Goal: Information Seeking & Learning: Learn about a topic

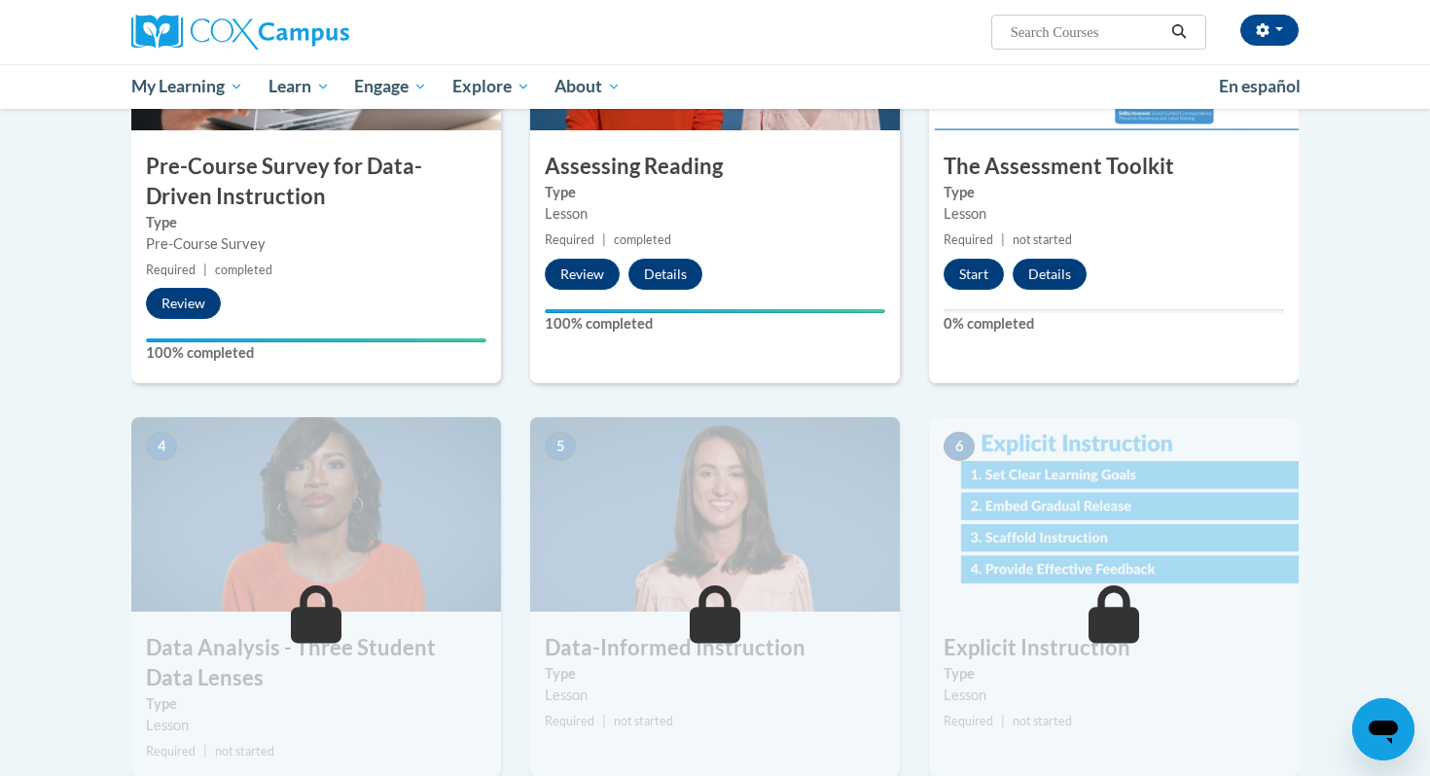
scroll to position [559, 0]
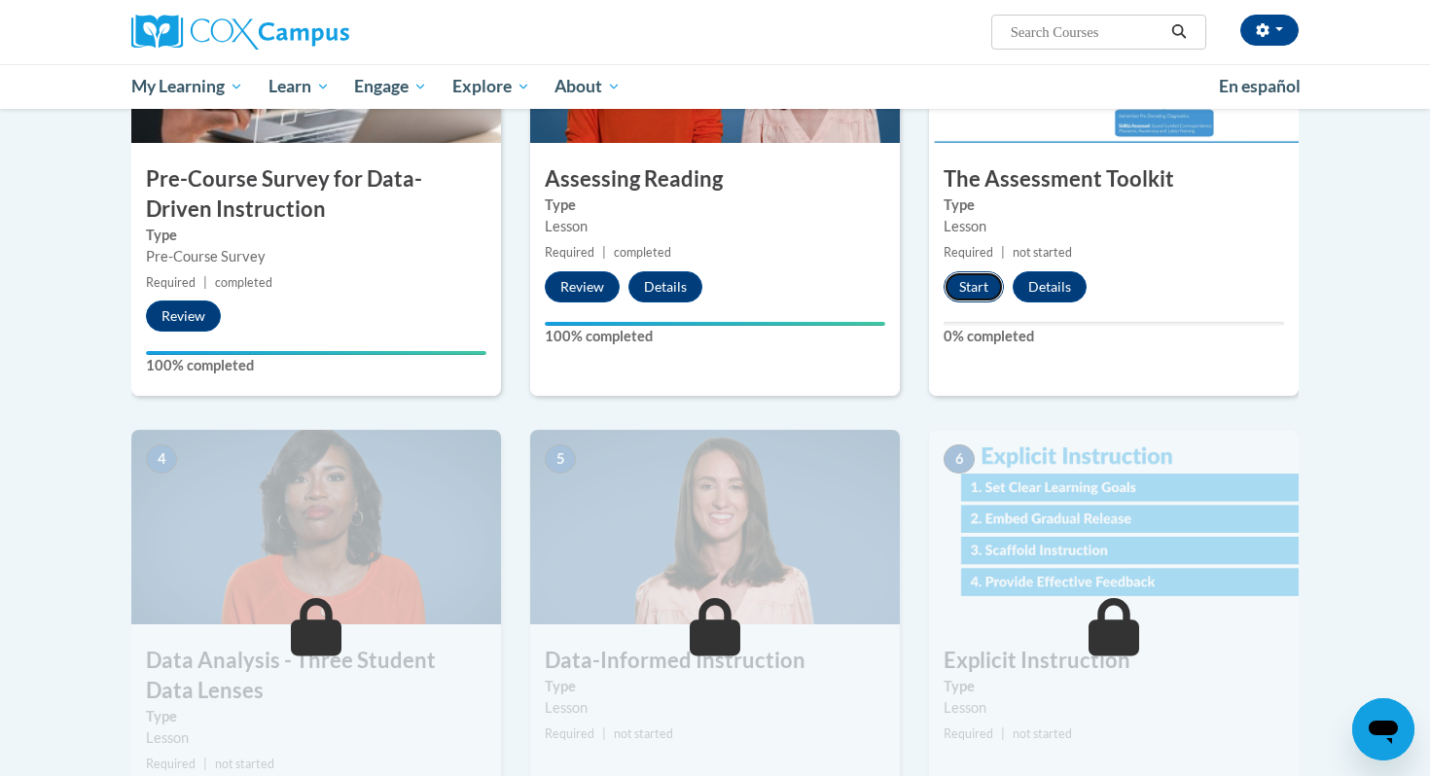
click at [985, 283] on button "Start" at bounding box center [974, 286] width 60 height 31
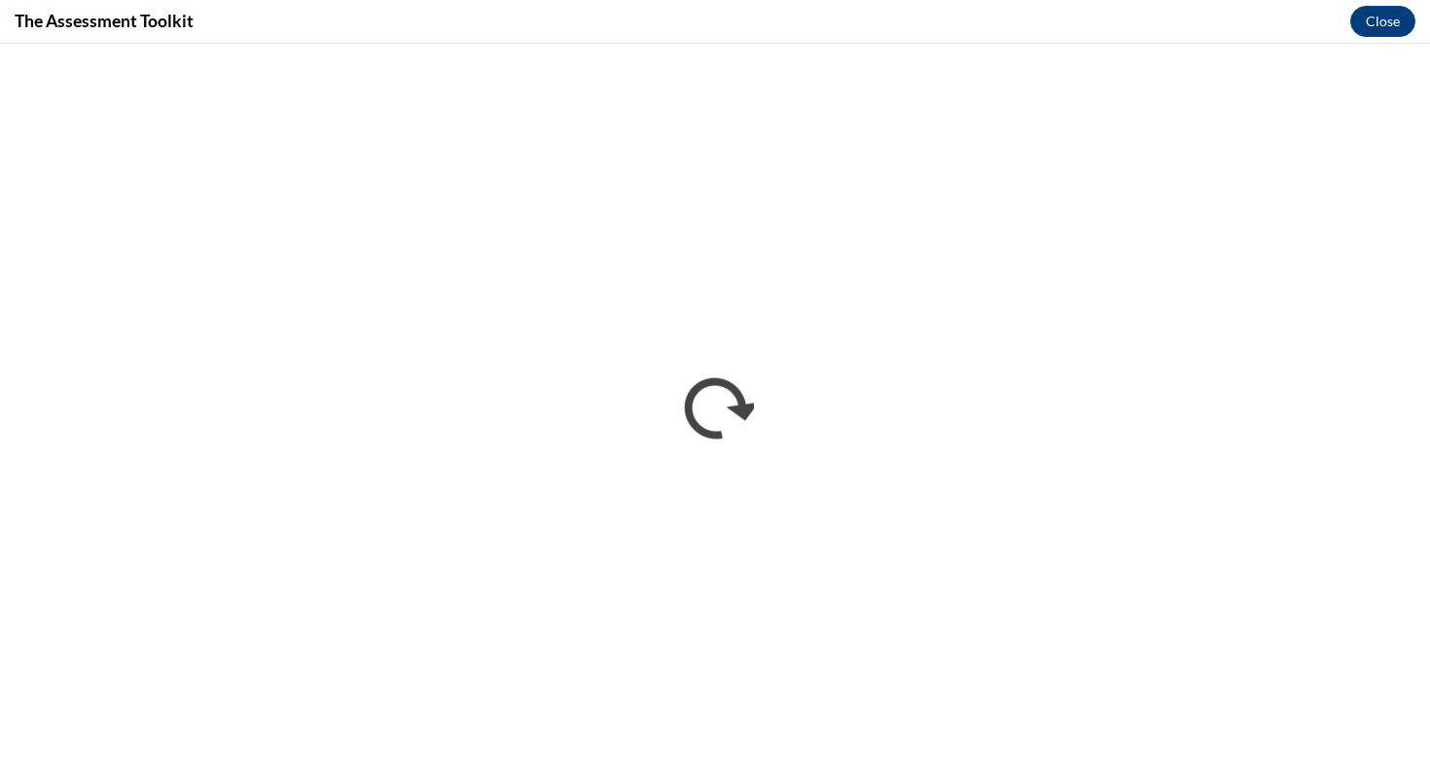
scroll to position [0, 0]
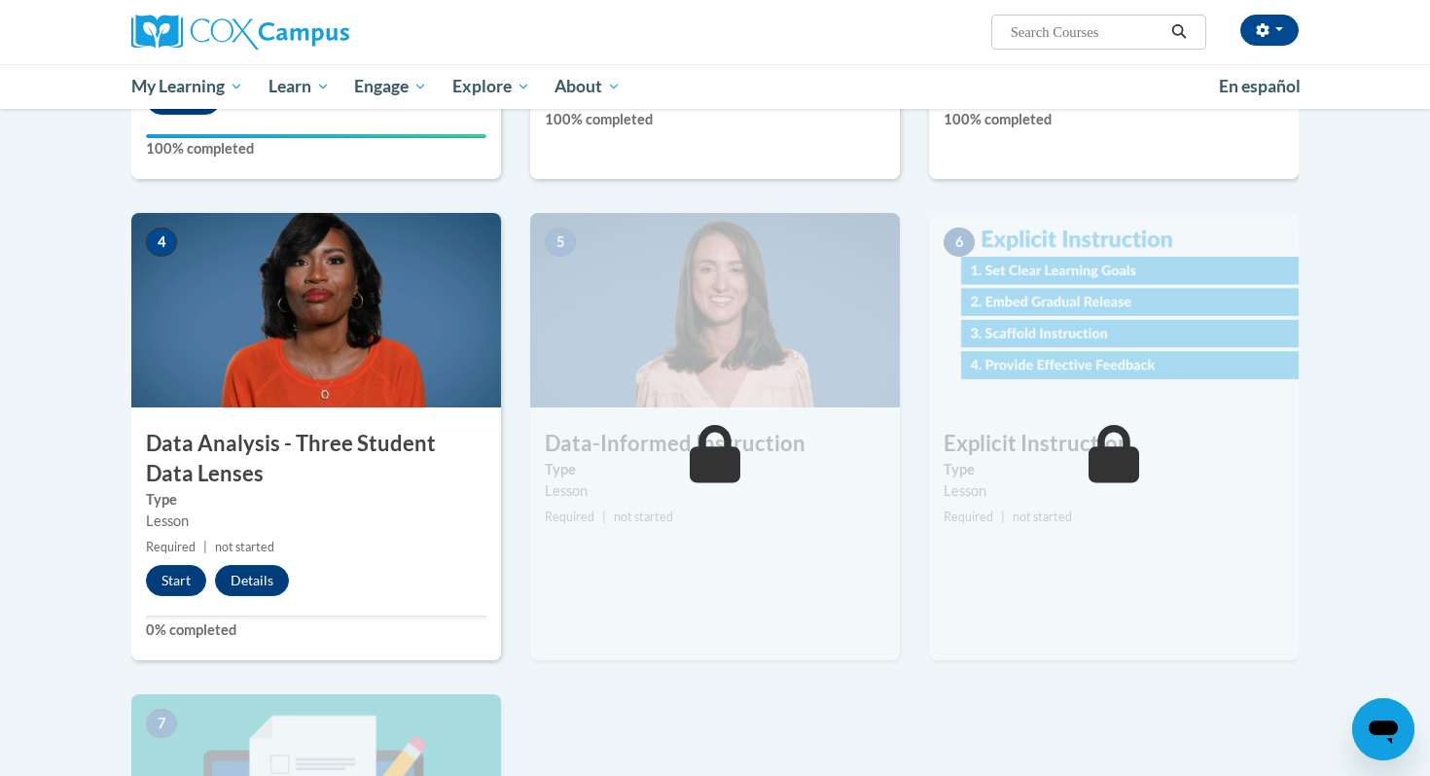
scroll to position [781, 0]
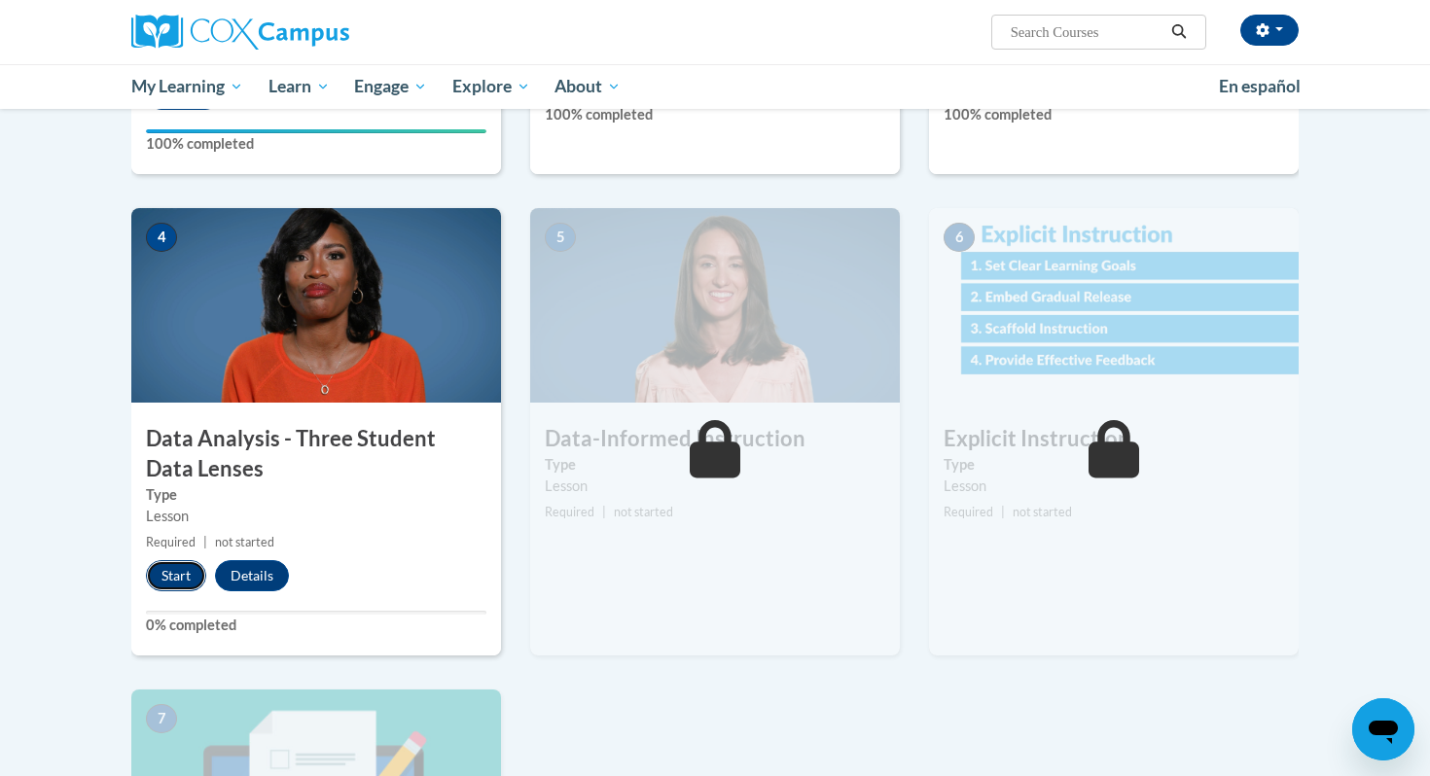
click at [177, 569] on button "Start" at bounding box center [176, 575] width 60 height 31
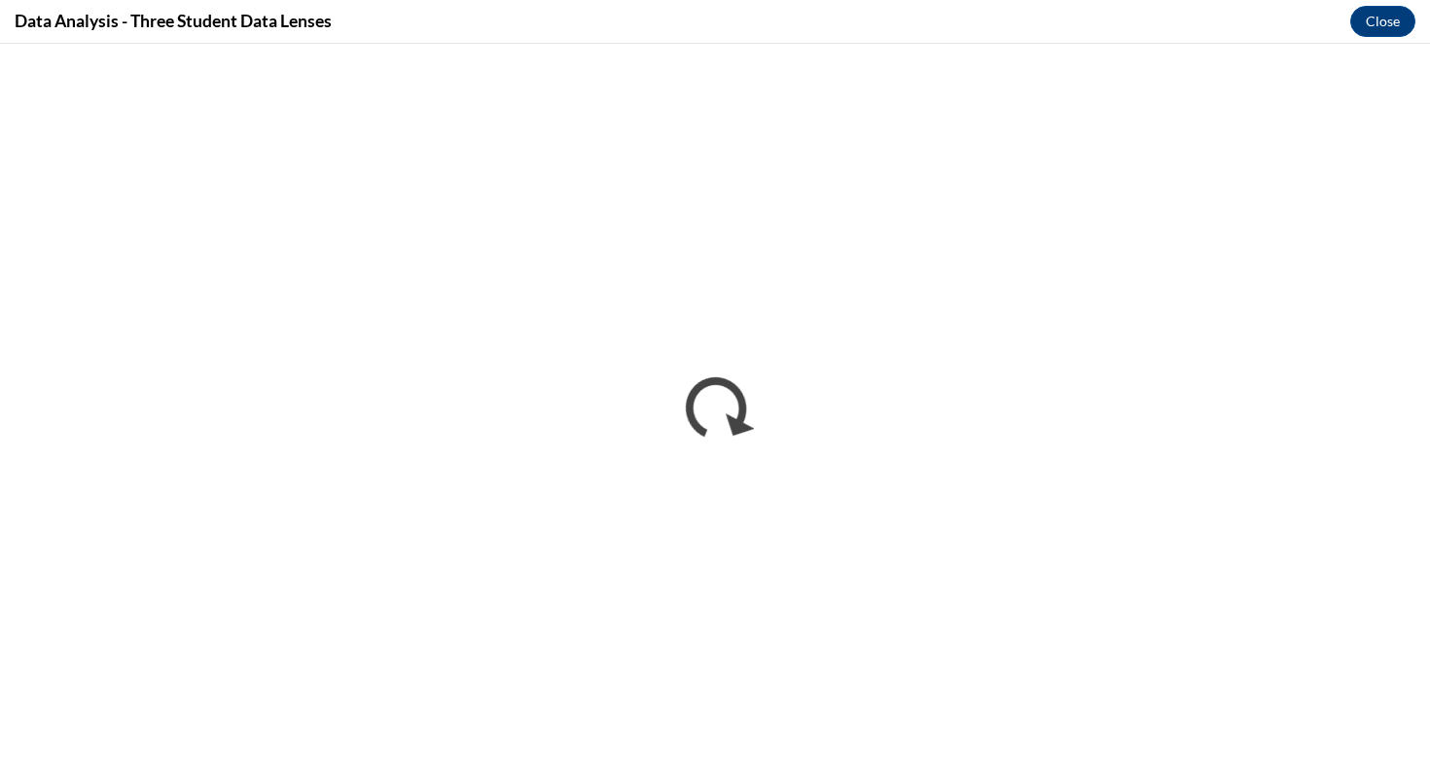
scroll to position [0, 0]
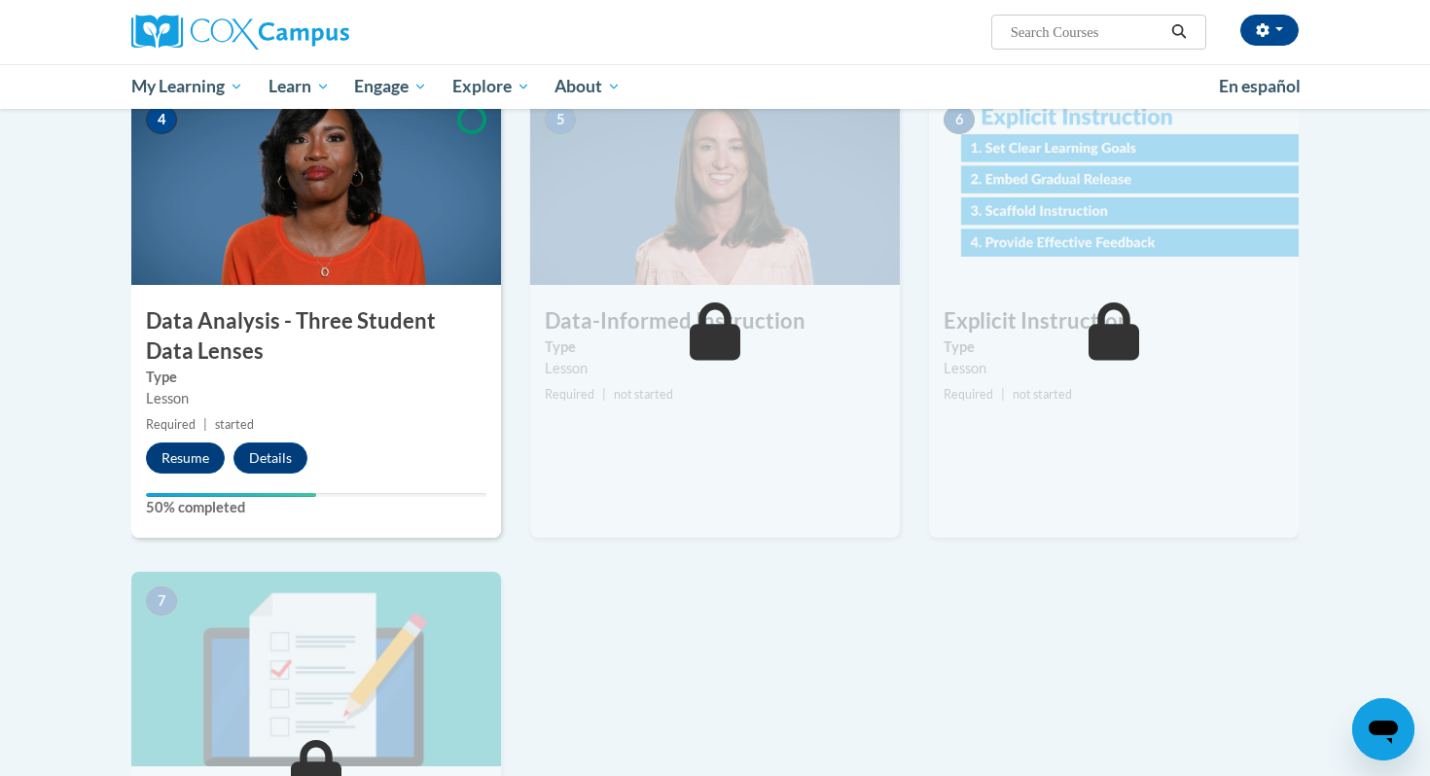
scroll to position [912, 0]
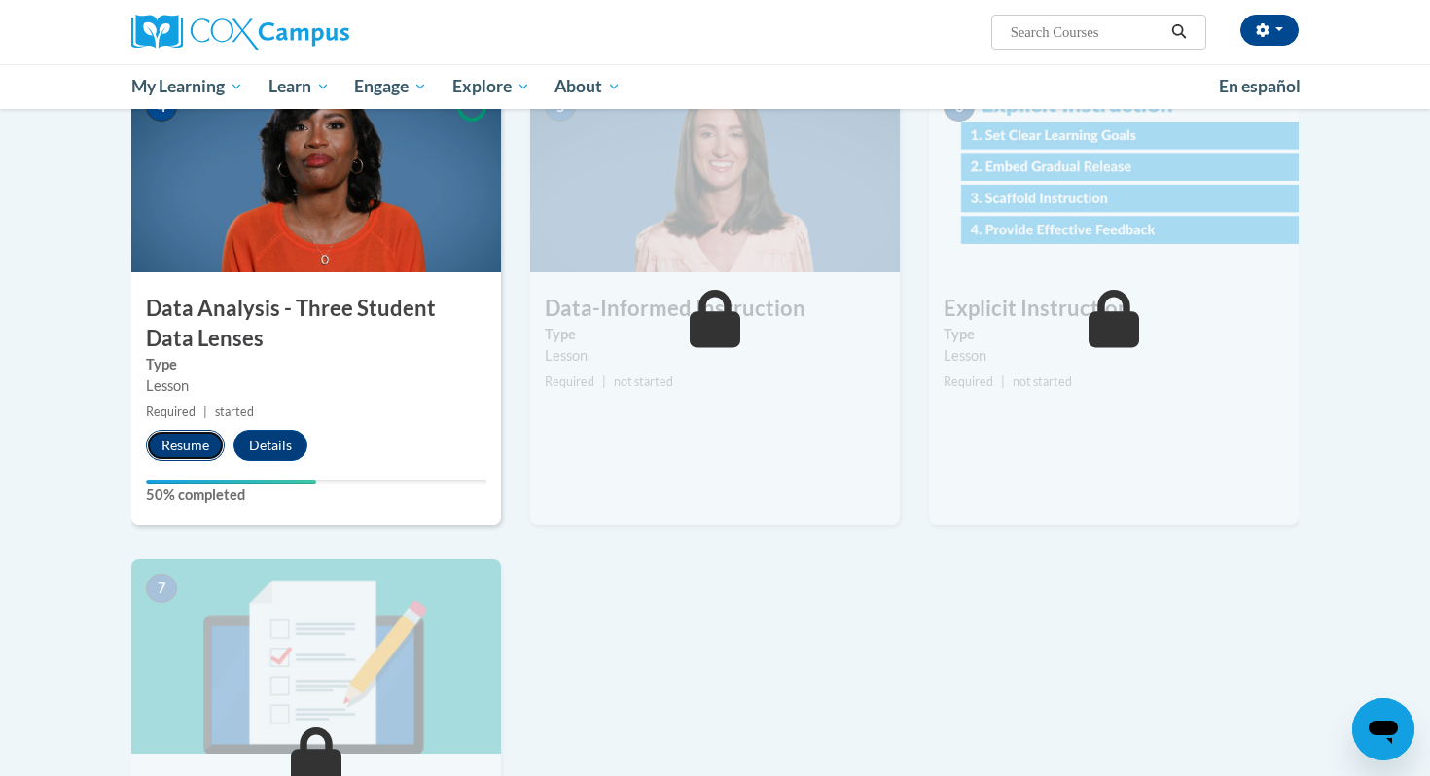
click at [163, 440] on button "Resume" at bounding box center [185, 445] width 79 height 31
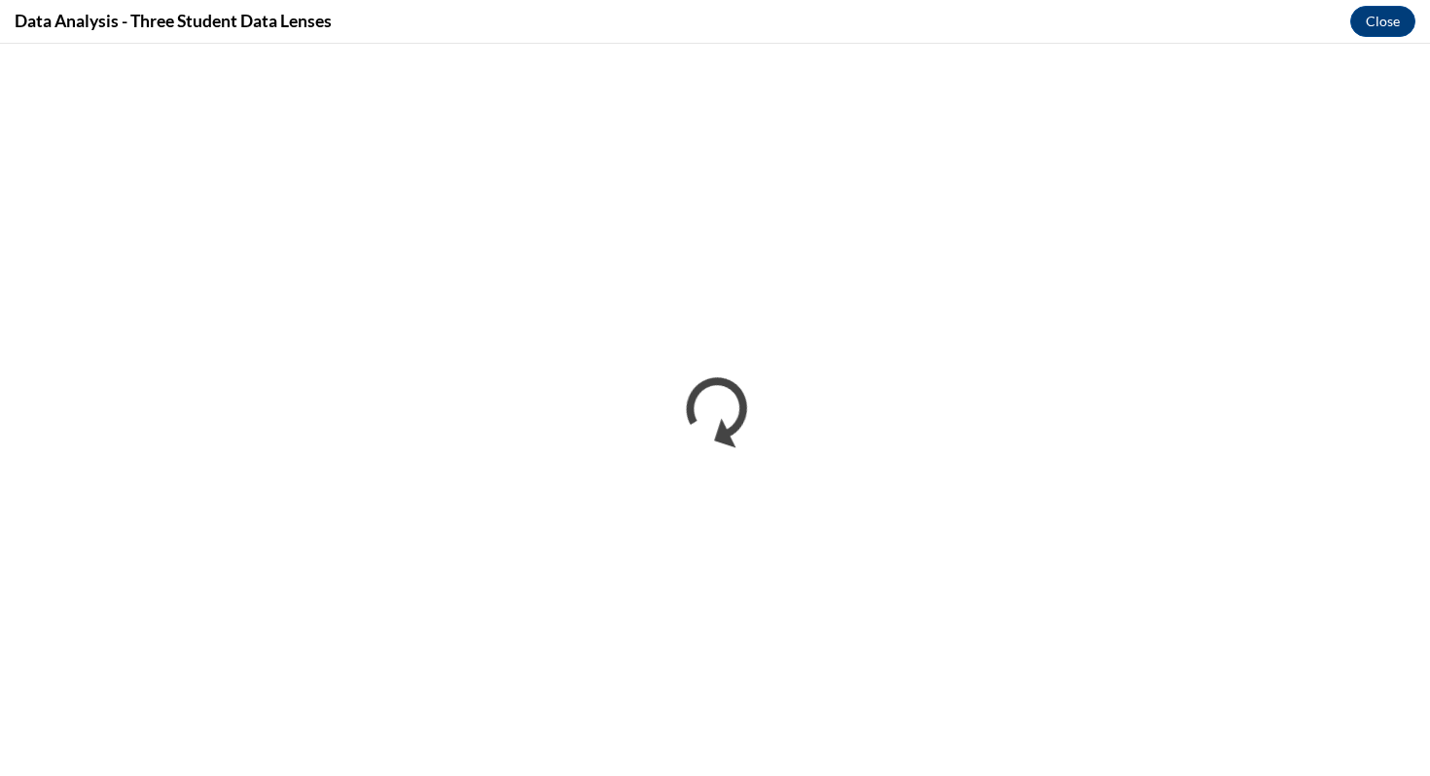
scroll to position [0, 0]
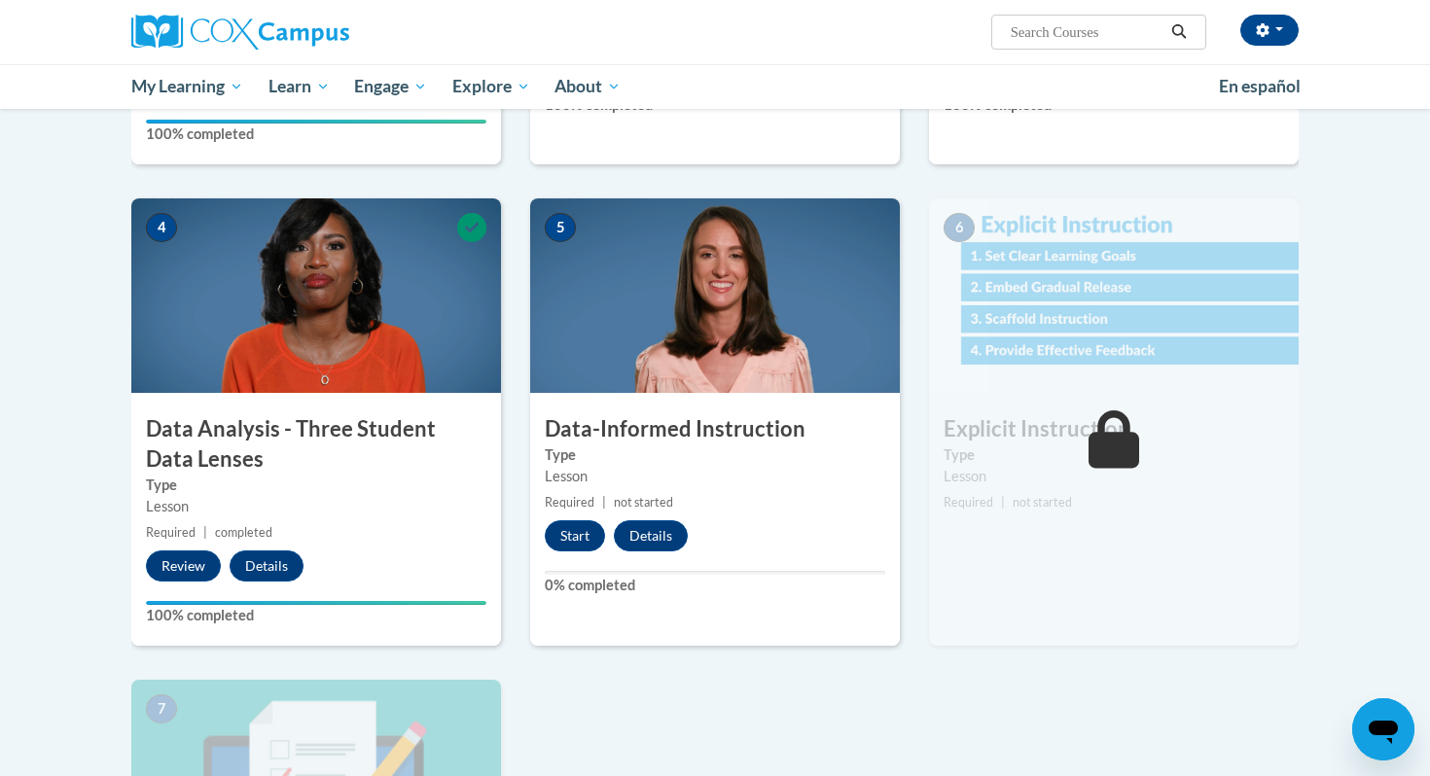
scroll to position [795, 0]
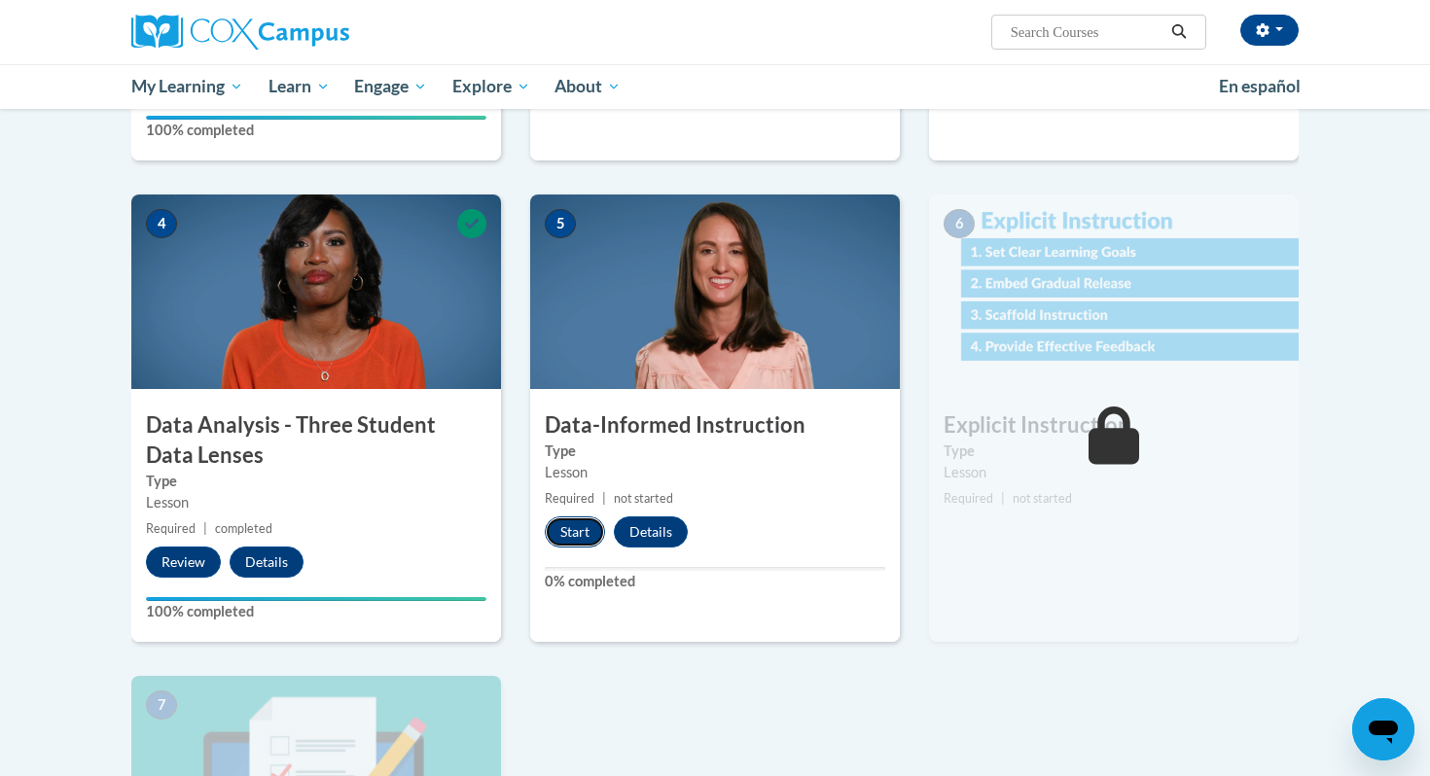
click at [581, 534] on button "Start" at bounding box center [575, 532] width 60 height 31
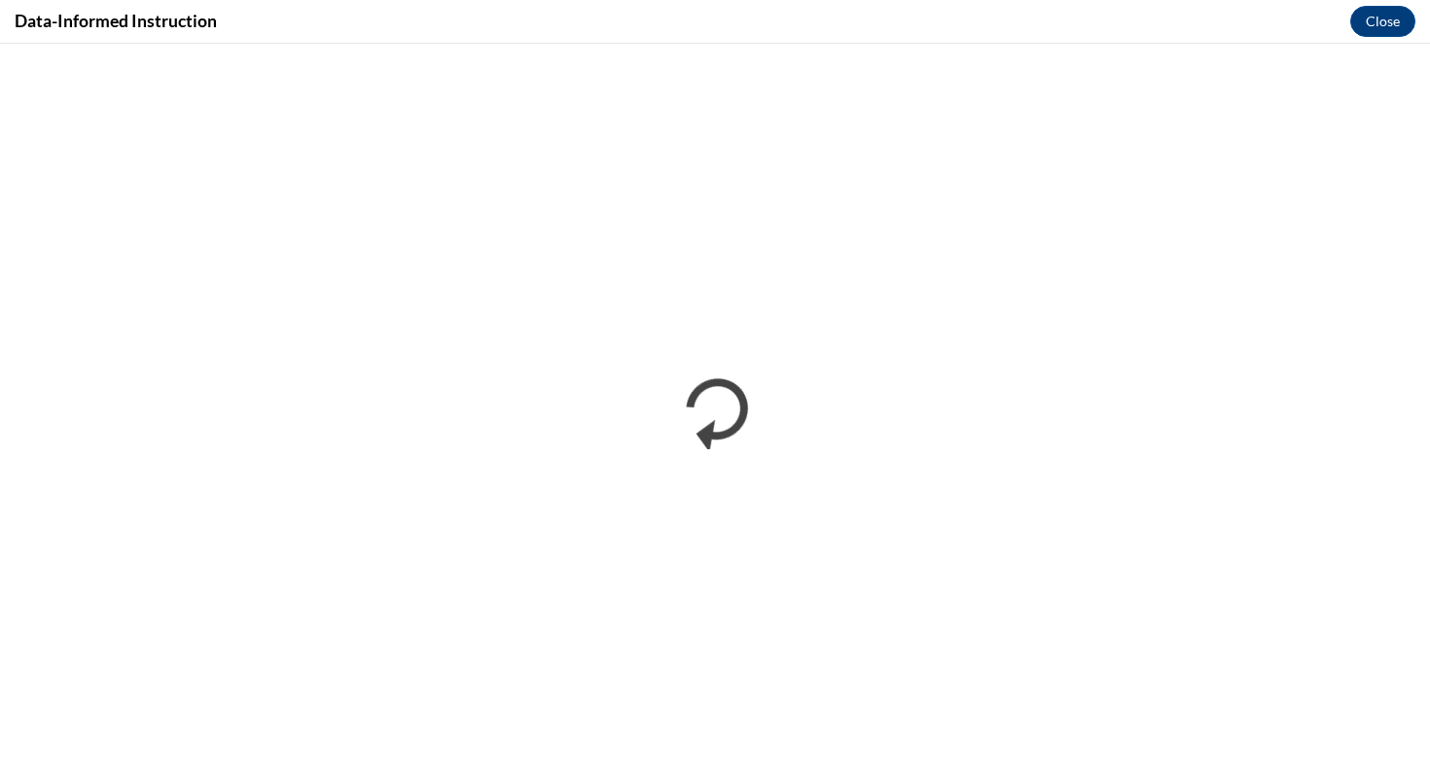
scroll to position [0, 0]
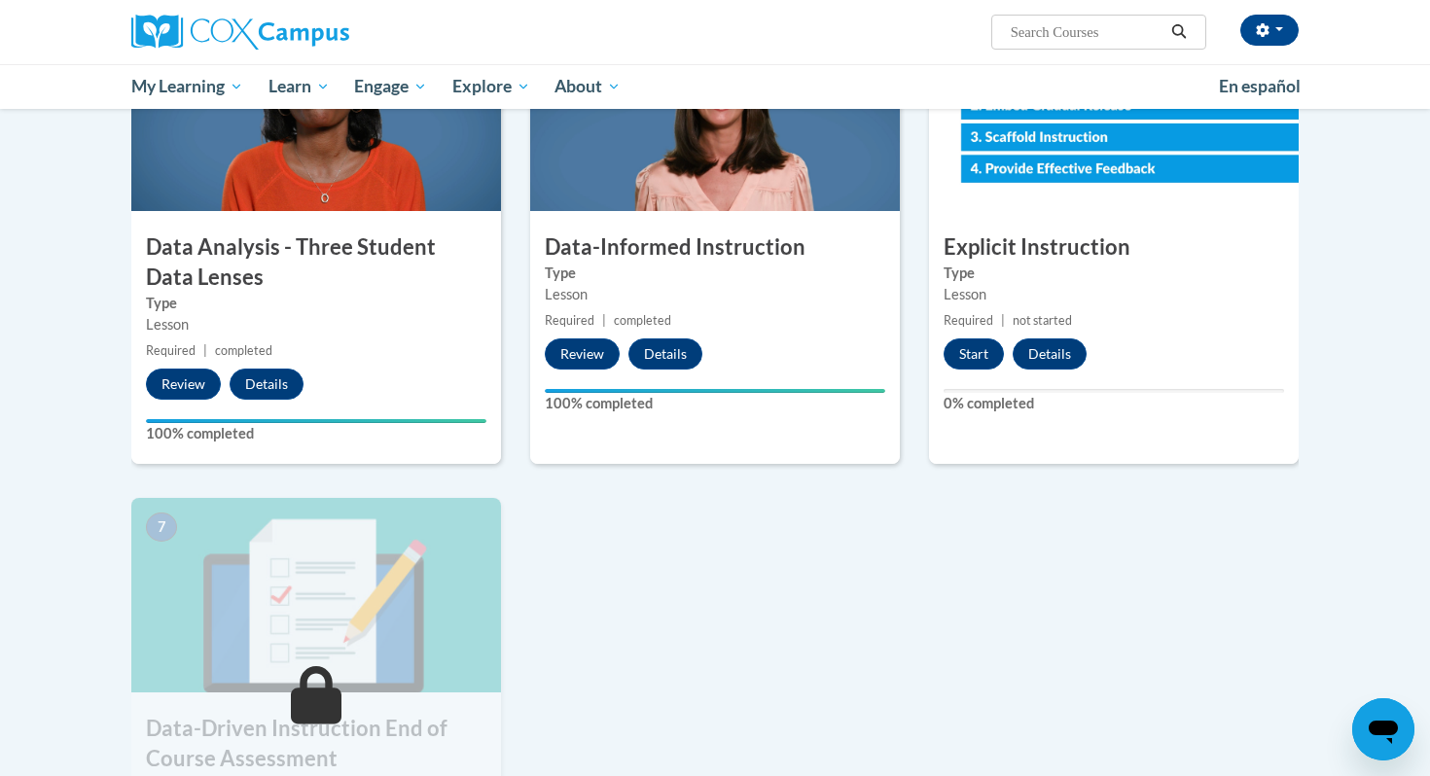
scroll to position [972, 0]
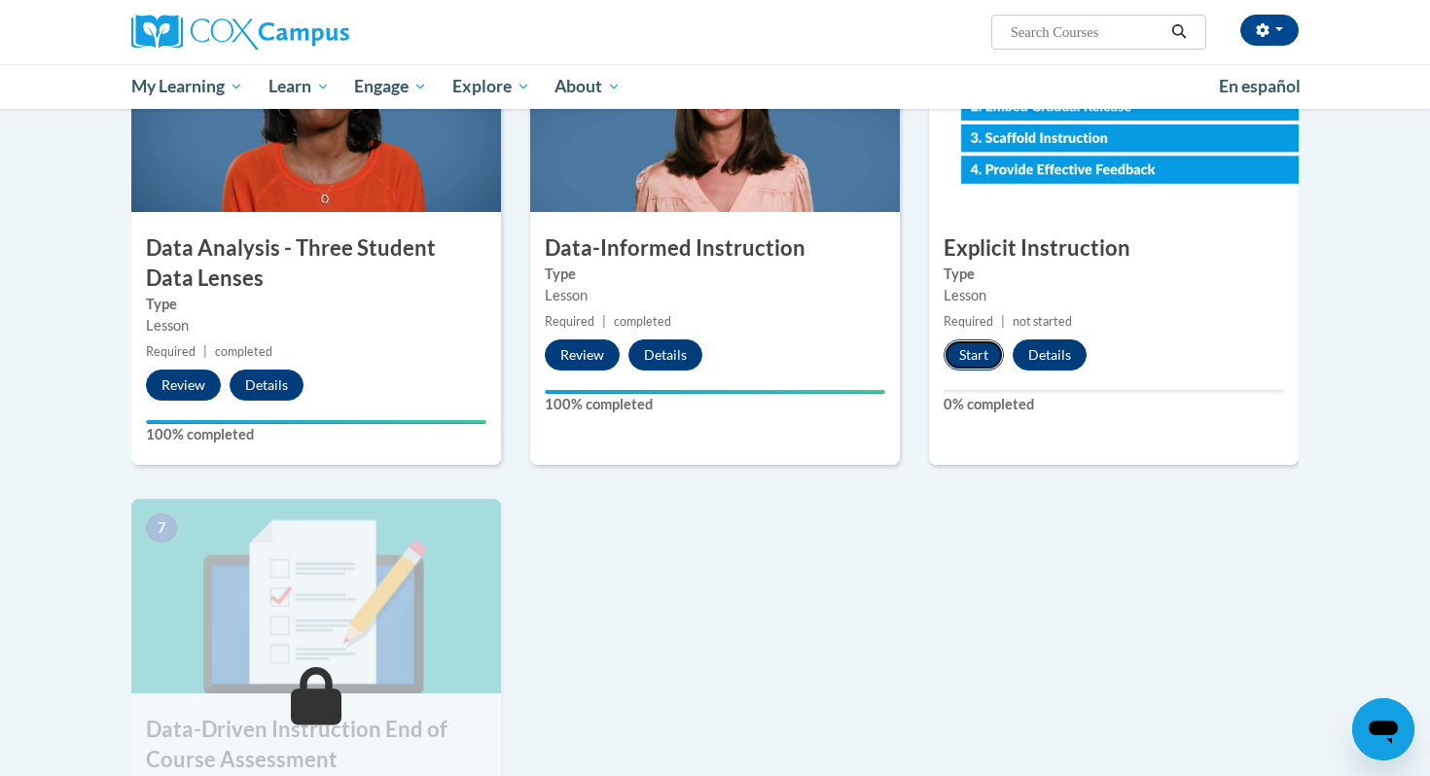
click at [990, 343] on button "Start" at bounding box center [974, 355] width 60 height 31
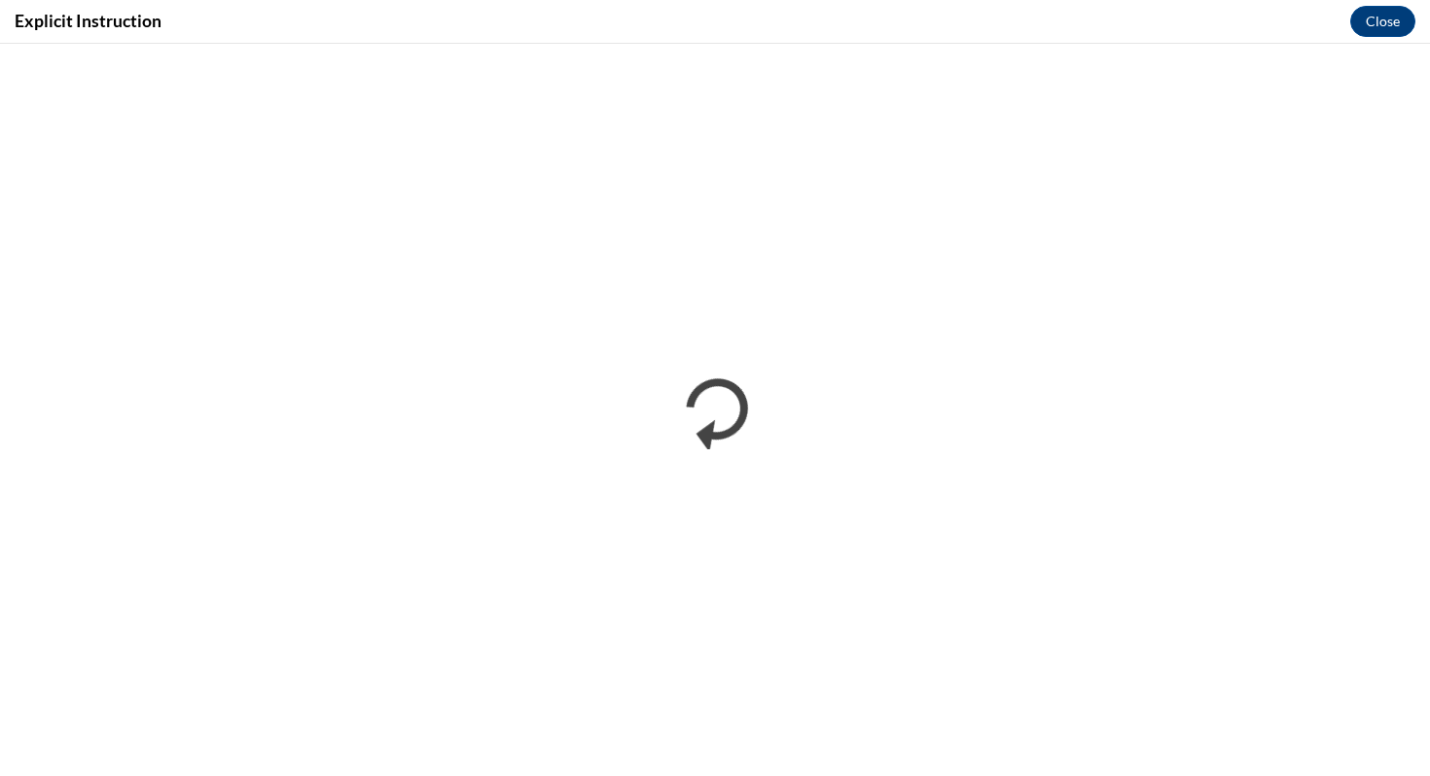
scroll to position [0, 0]
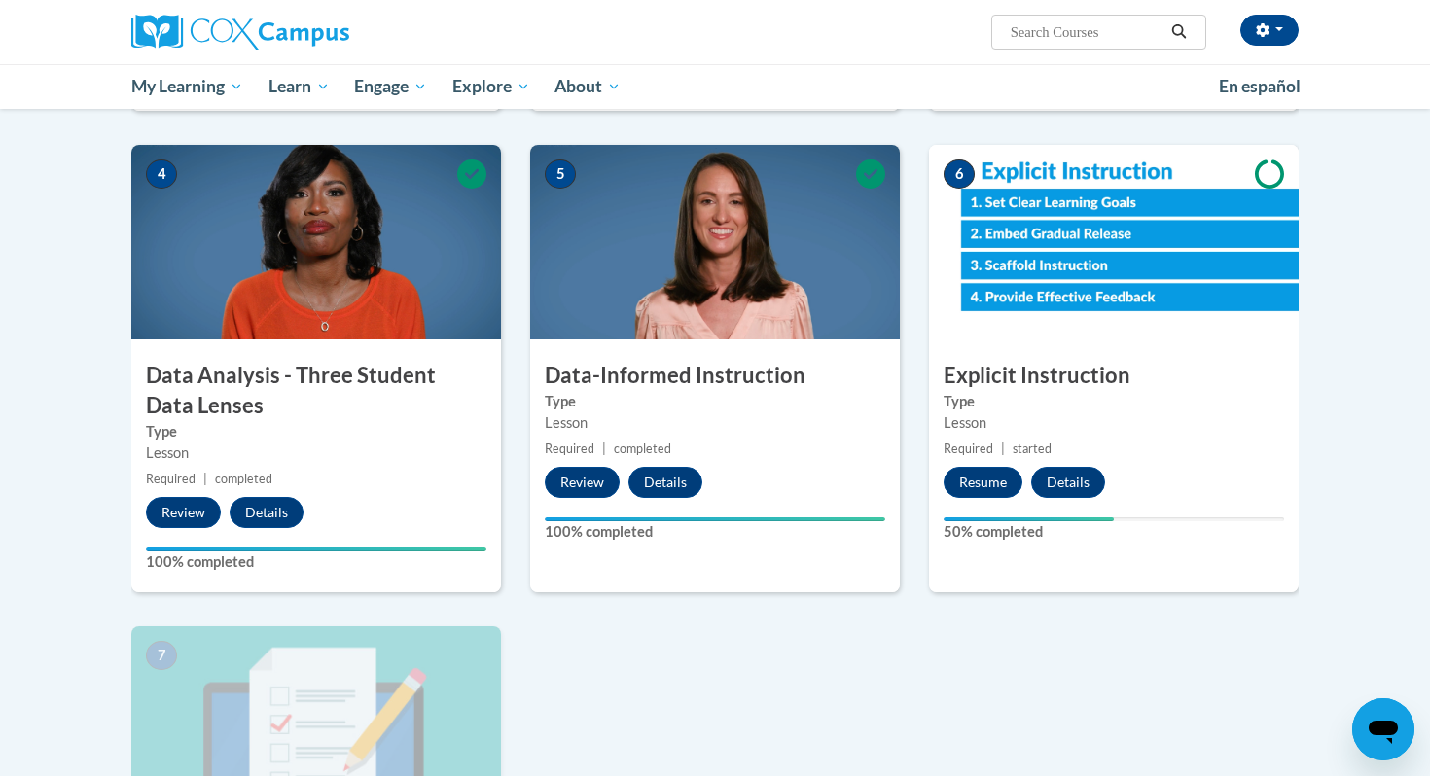
scroll to position [845, 0]
click at [998, 478] on button "Resume" at bounding box center [983, 482] width 79 height 31
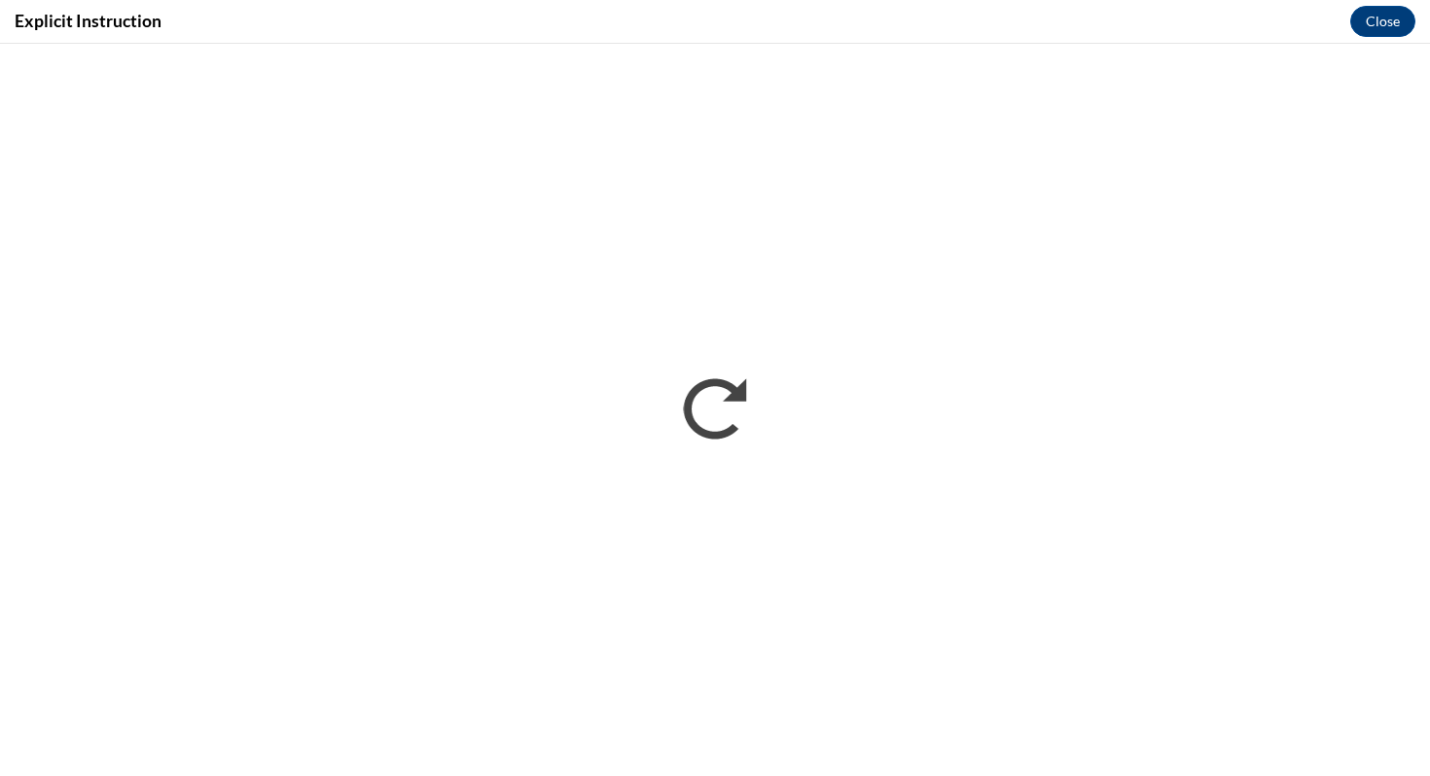
scroll to position [0, 0]
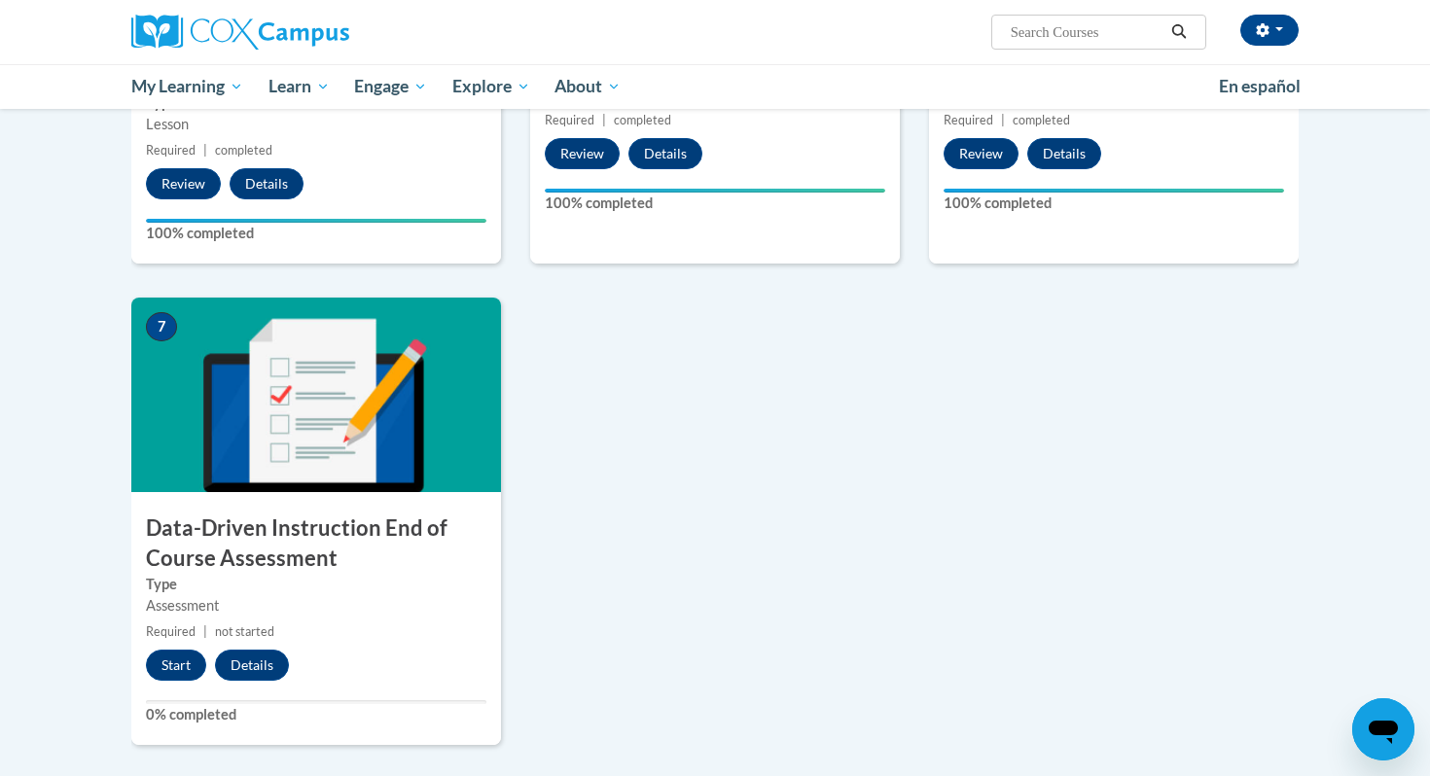
scroll to position [1195, 0]
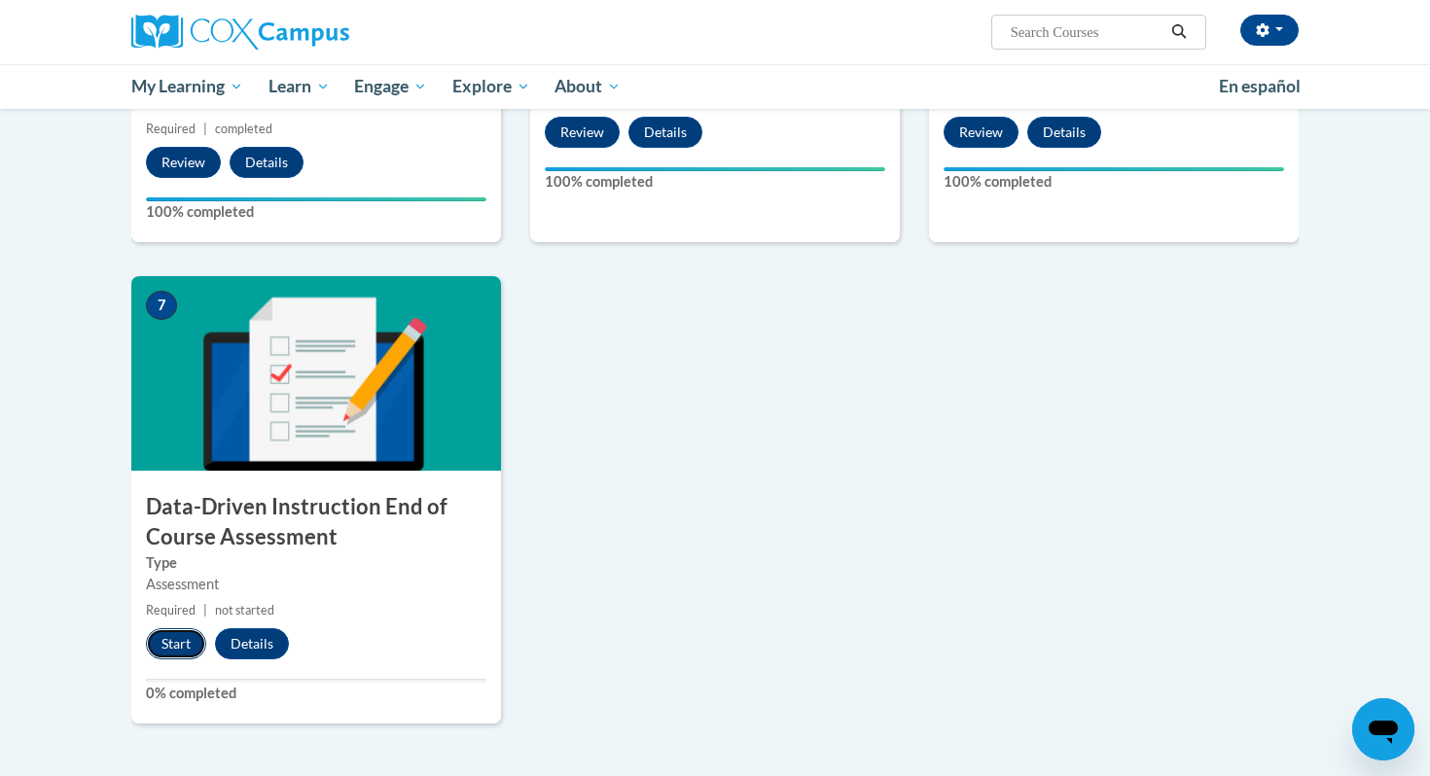
click at [185, 637] on button "Start" at bounding box center [176, 644] width 60 height 31
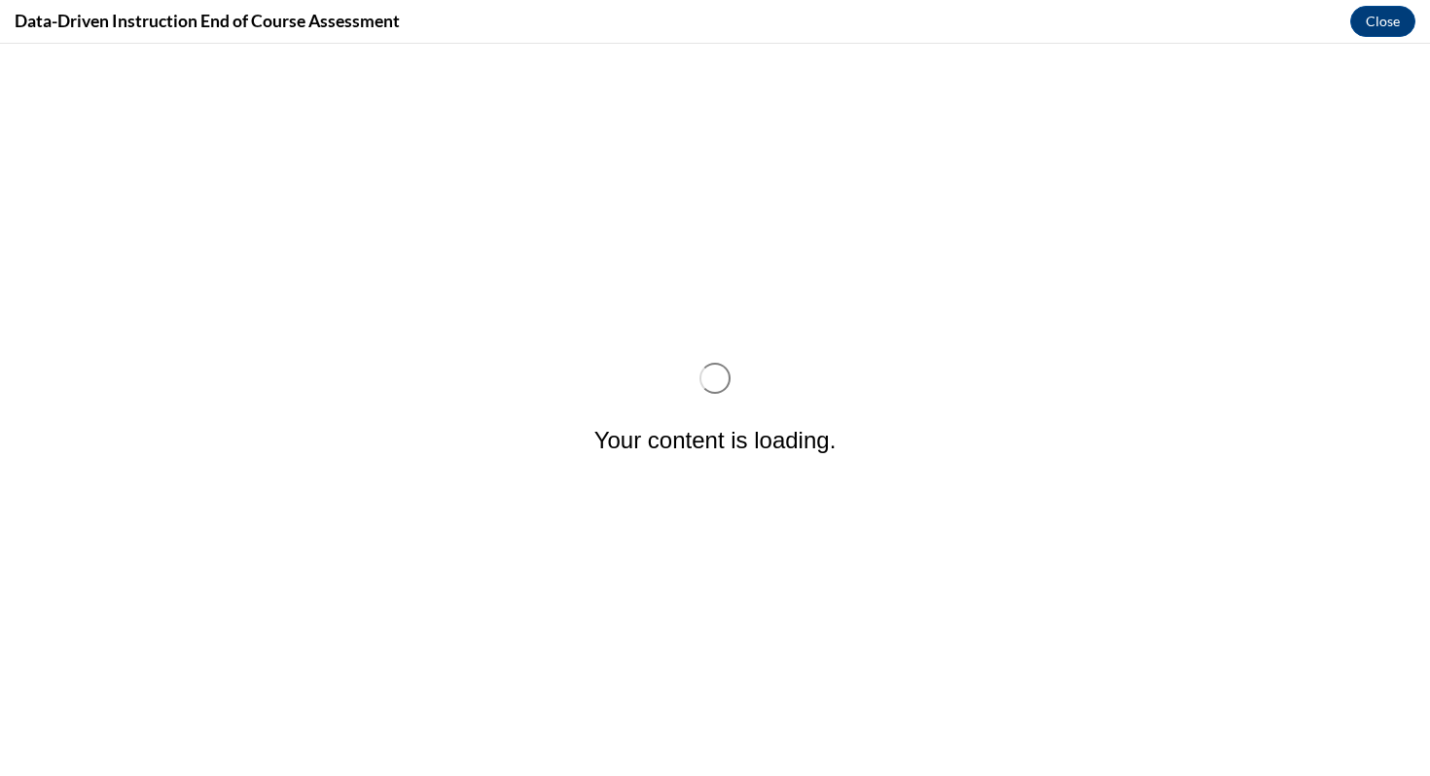
scroll to position [0, 0]
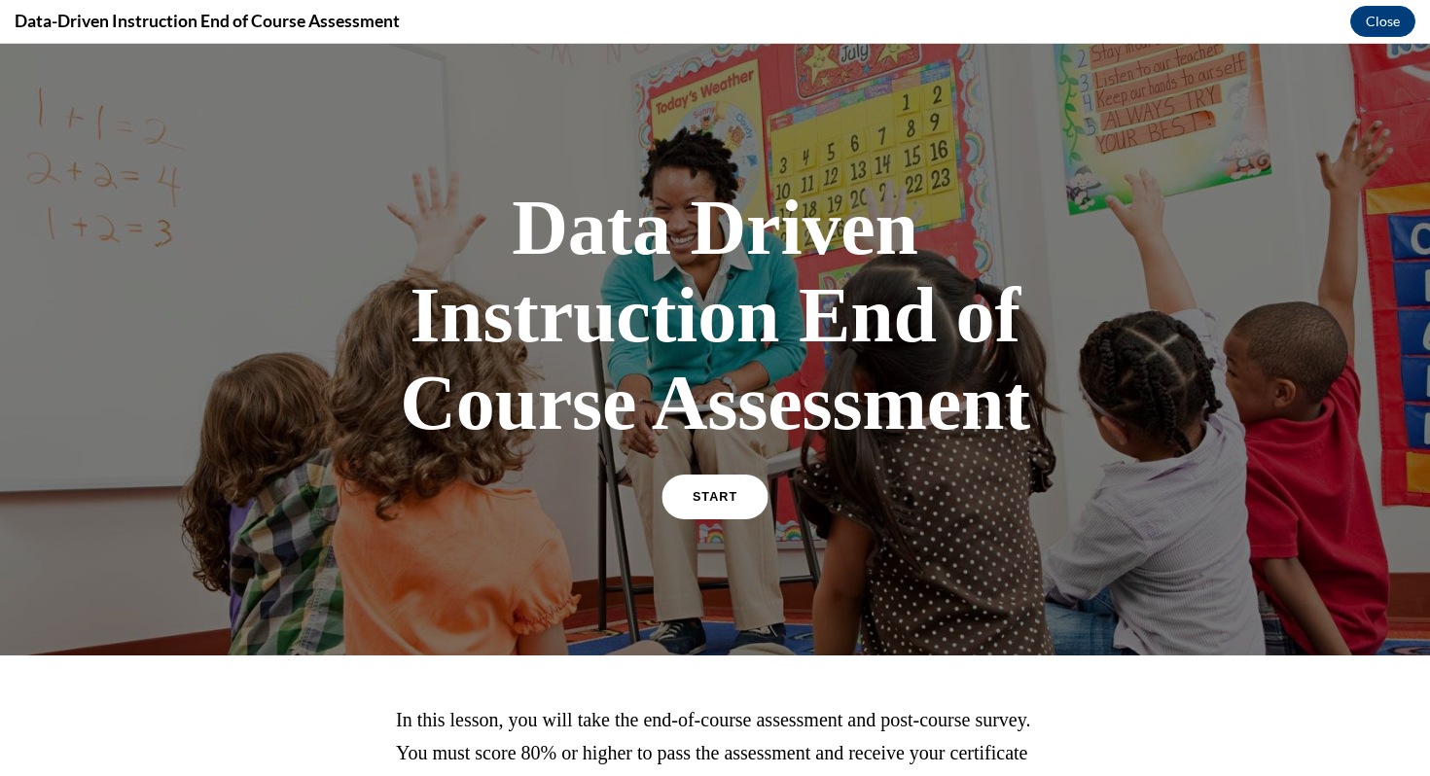
click at [694, 500] on link "START" at bounding box center [715, 497] width 106 height 45
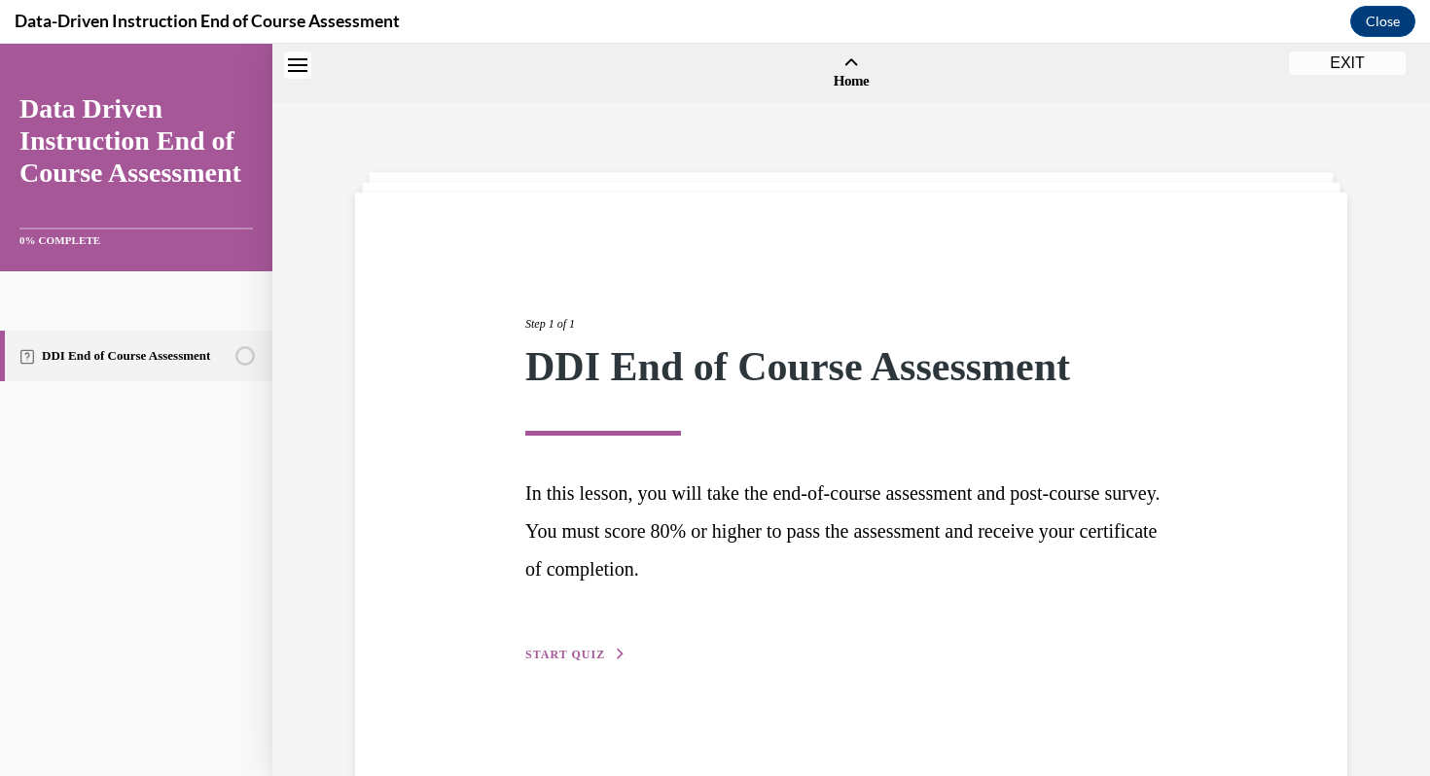
scroll to position [60, 0]
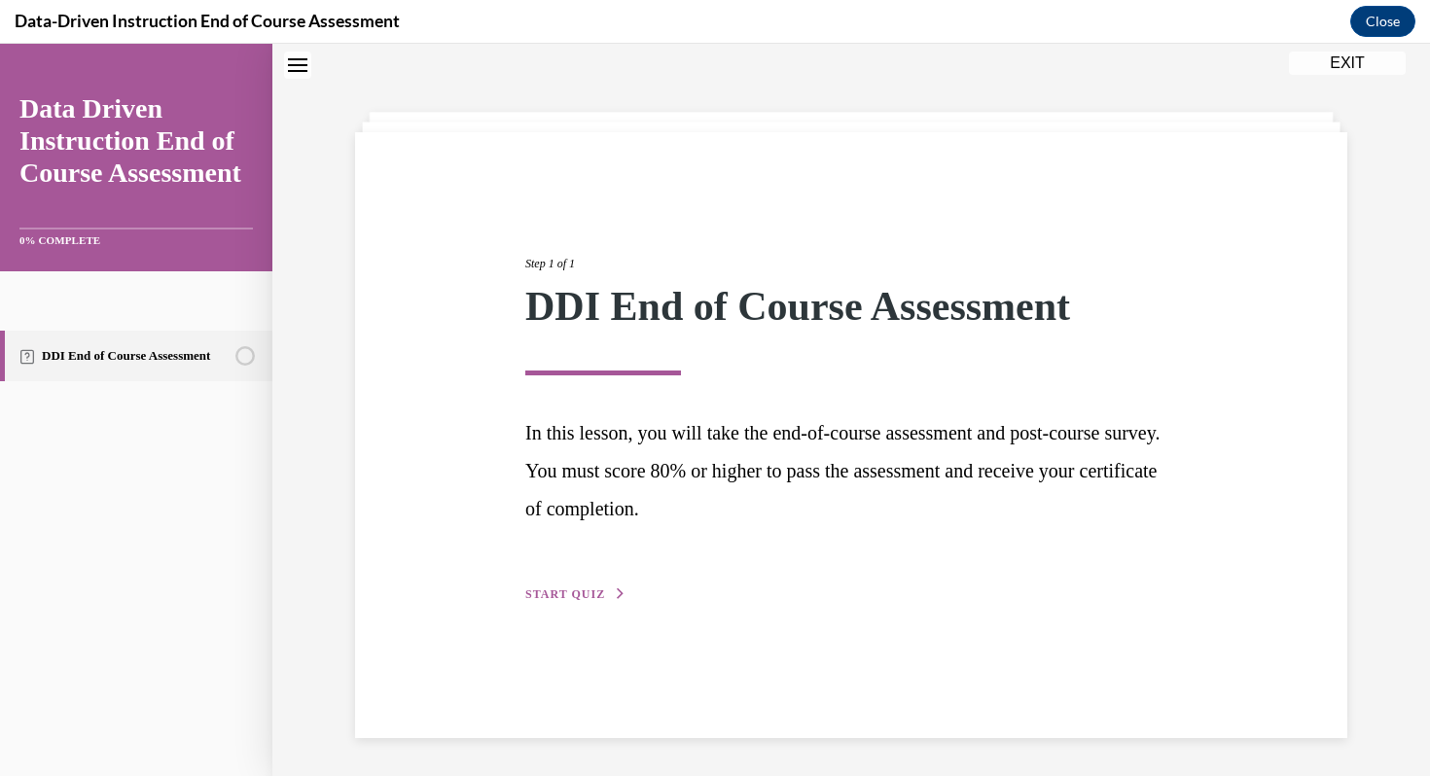
click at [575, 595] on span "START QUIZ" at bounding box center [565, 595] width 80 height 14
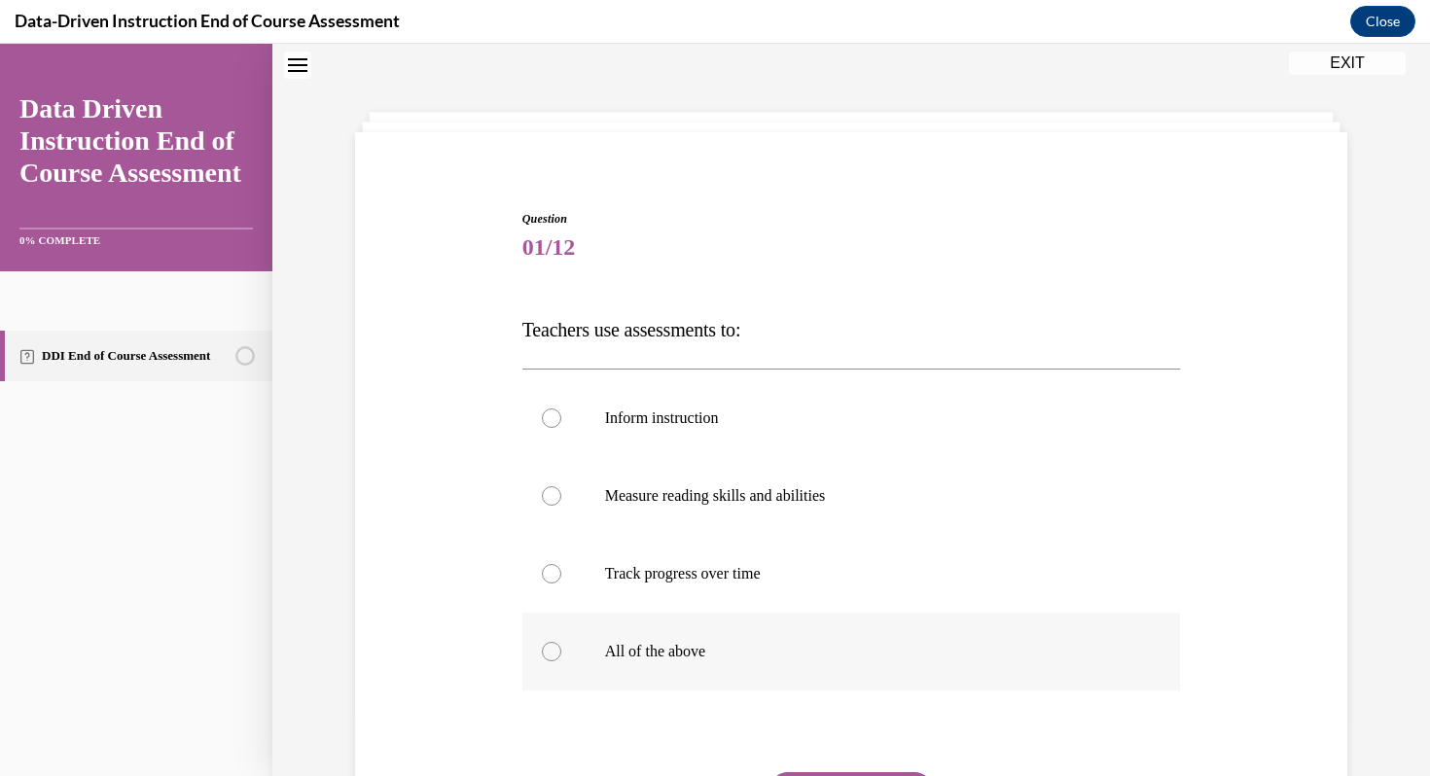
click at [550, 657] on div at bounding box center [551, 651] width 19 height 19
click at [550, 657] on input "All of the above" at bounding box center [551, 651] width 19 height 19
radio input "true"
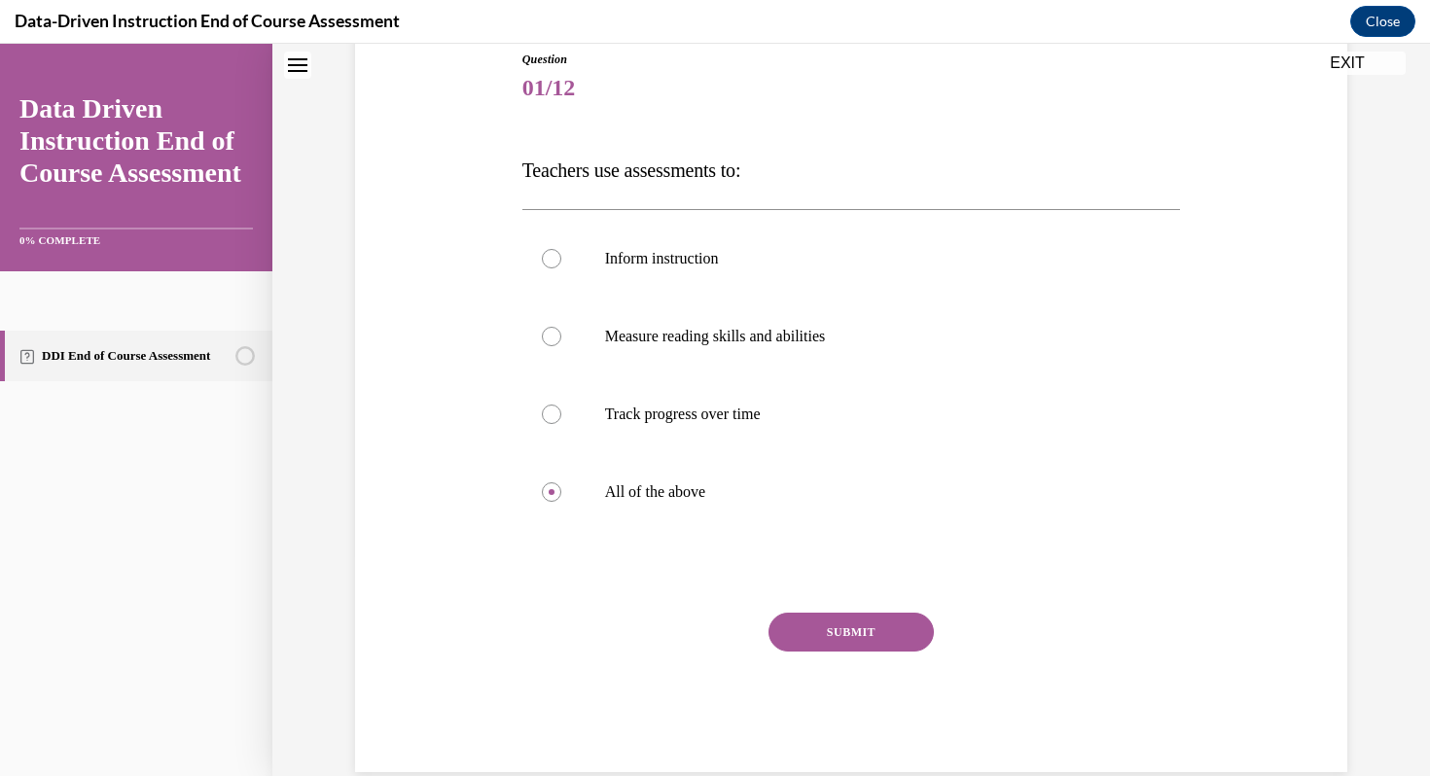
click at [896, 637] on button "SUBMIT" at bounding box center [851, 632] width 165 height 39
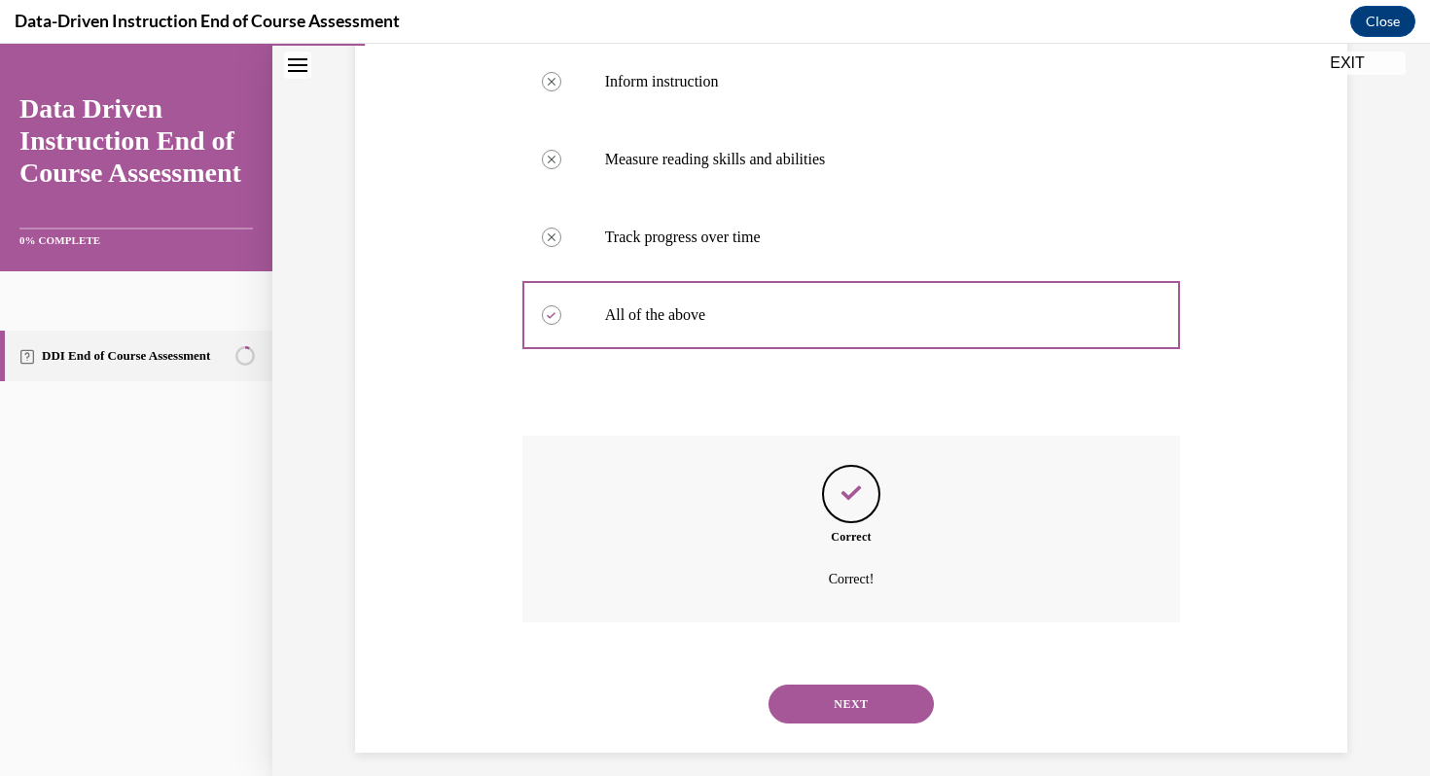
scroll to position [413, 0]
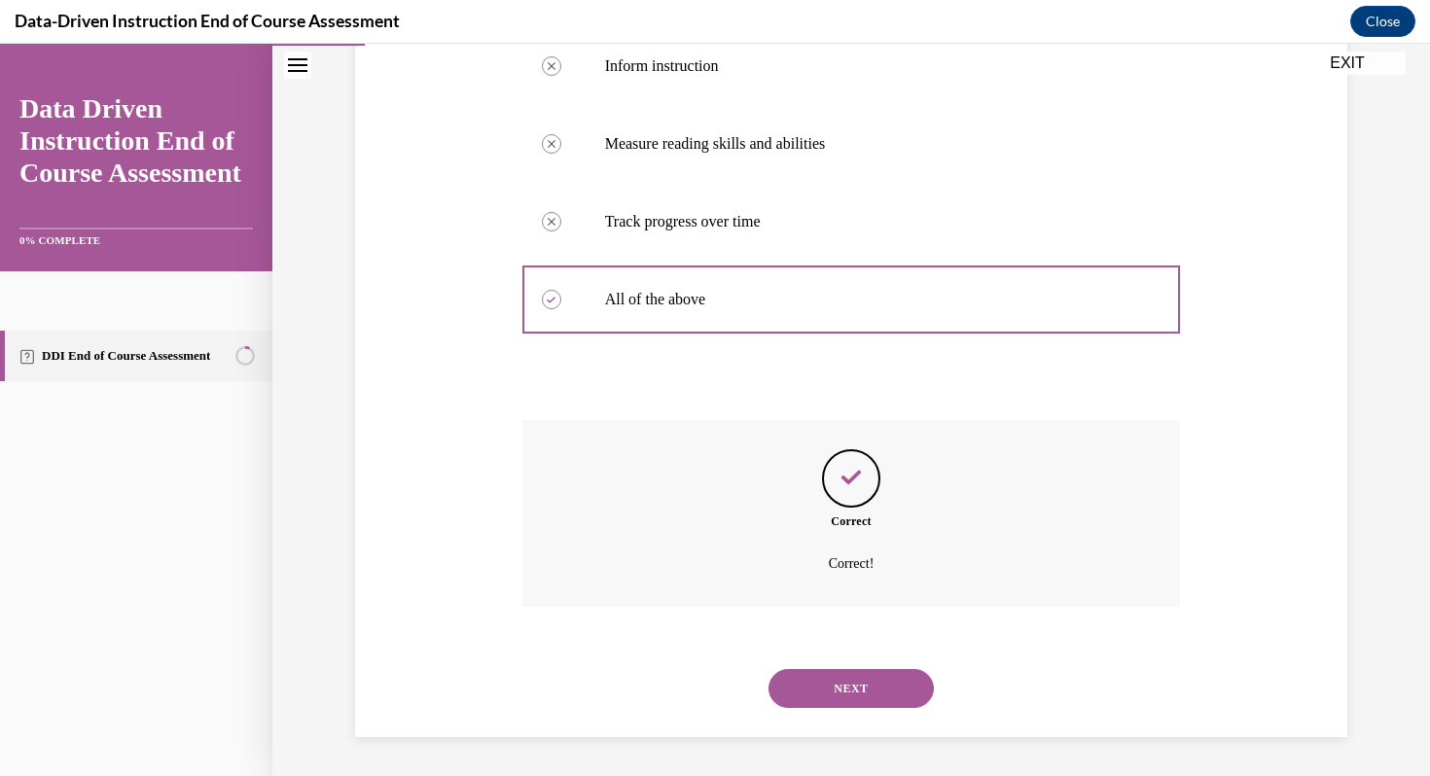
click at [890, 697] on button "NEXT" at bounding box center [851, 688] width 165 height 39
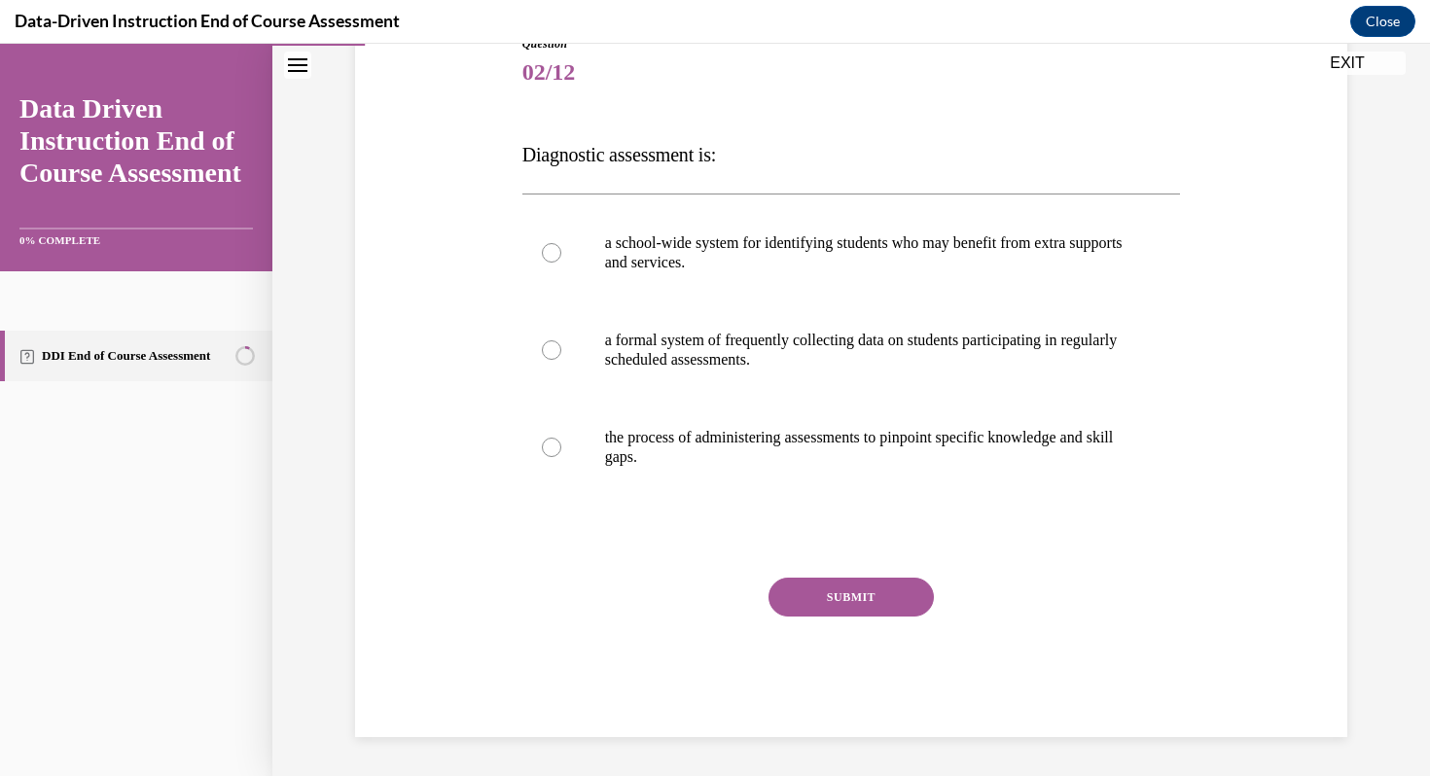
scroll to position [216, 0]
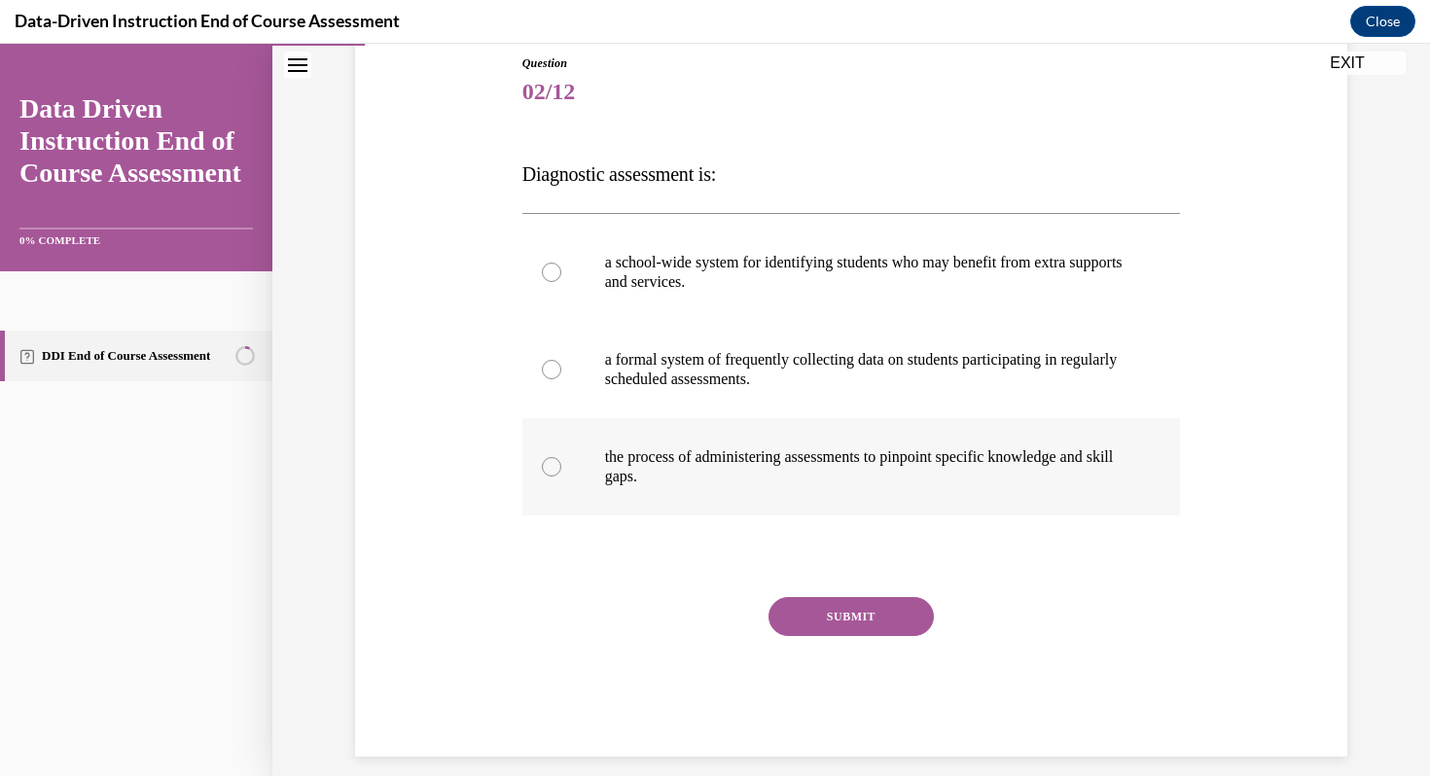
click at [557, 460] on div at bounding box center [551, 466] width 19 height 19
click at [557, 460] on input "the process of administering assessments to pinpoint specific knowledge and ski…" at bounding box center [551, 466] width 19 height 19
radio input "true"
click at [888, 624] on button "SUBMIT" at bounding box center [851, 616] width 165 height 39
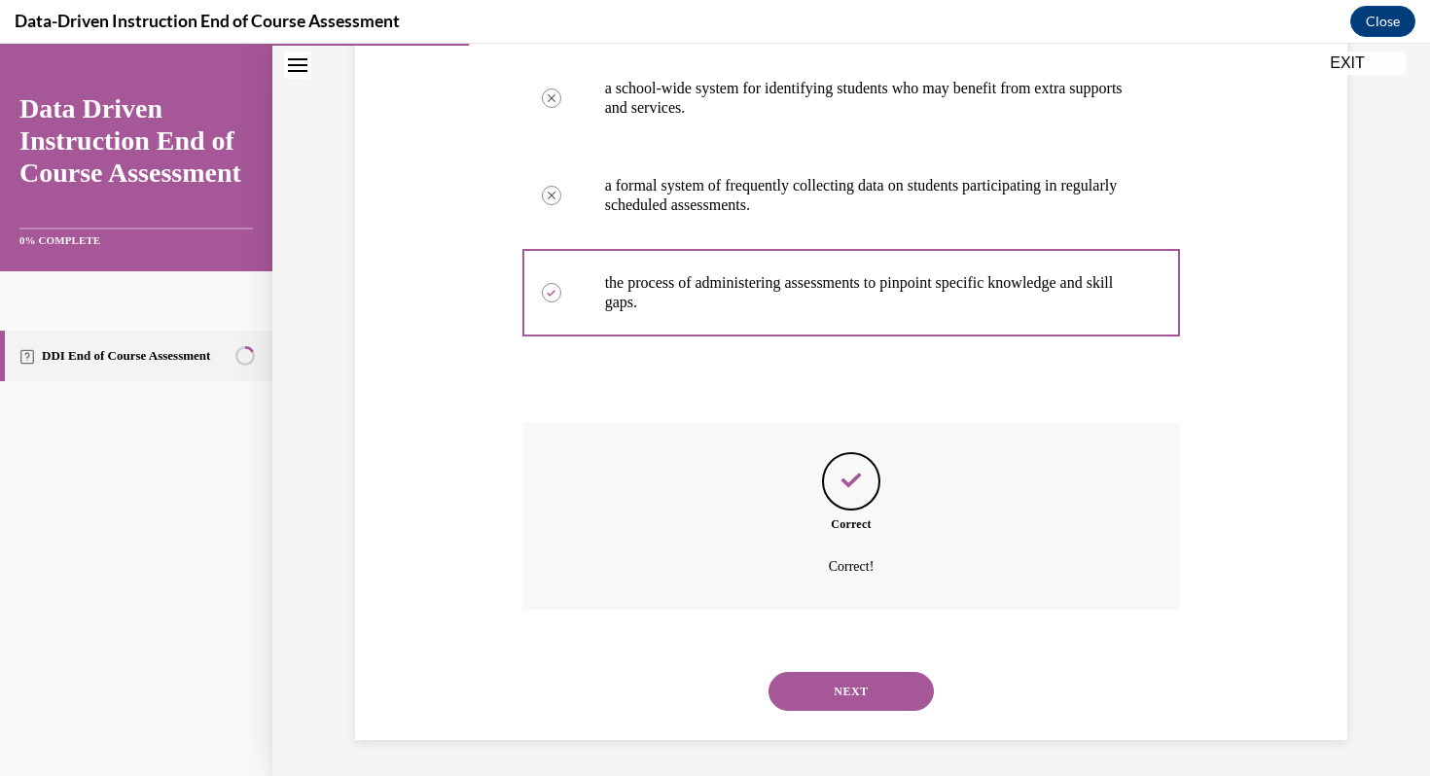
scroll to position [393, 0]
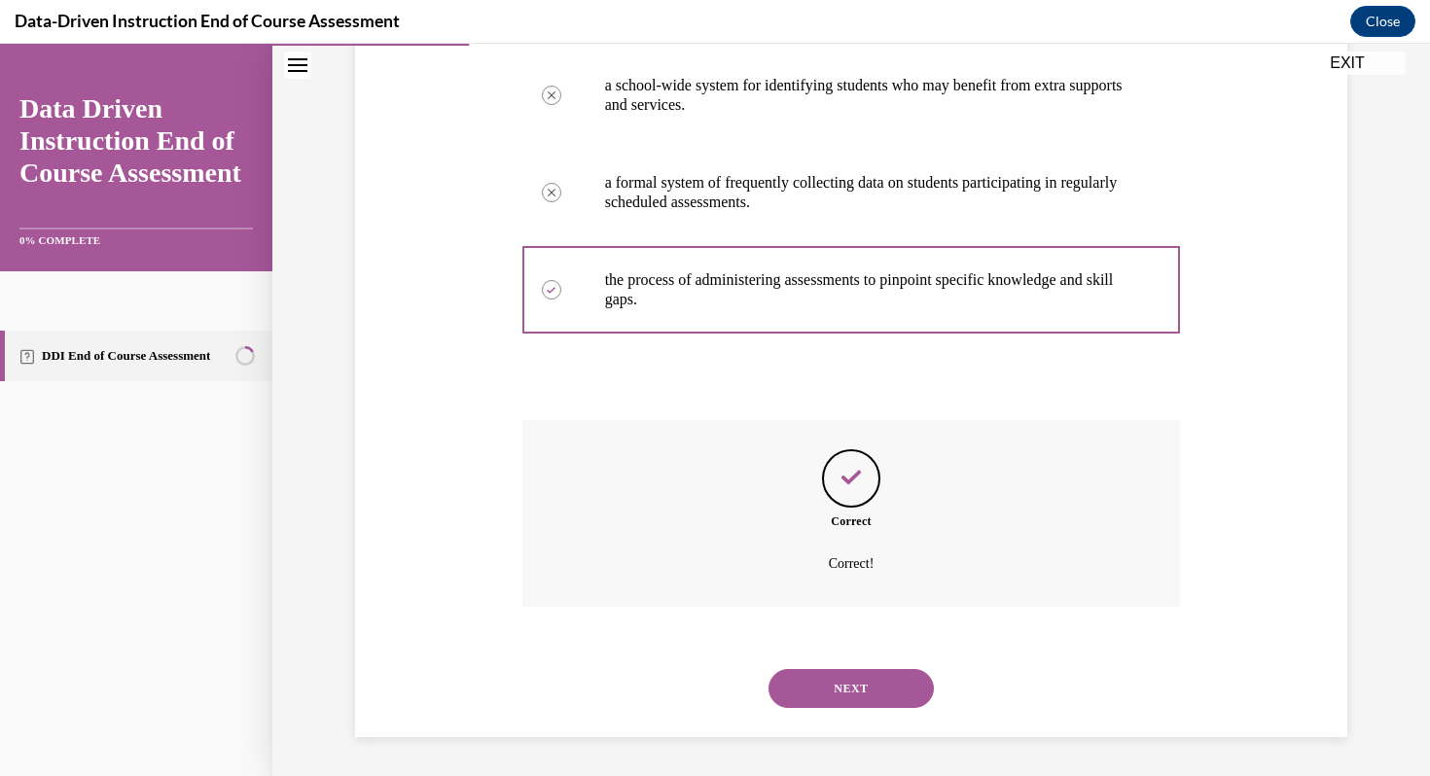
click at [888, 689] on button "NEXT" at bounding box center [851, 688] width 165 height 39
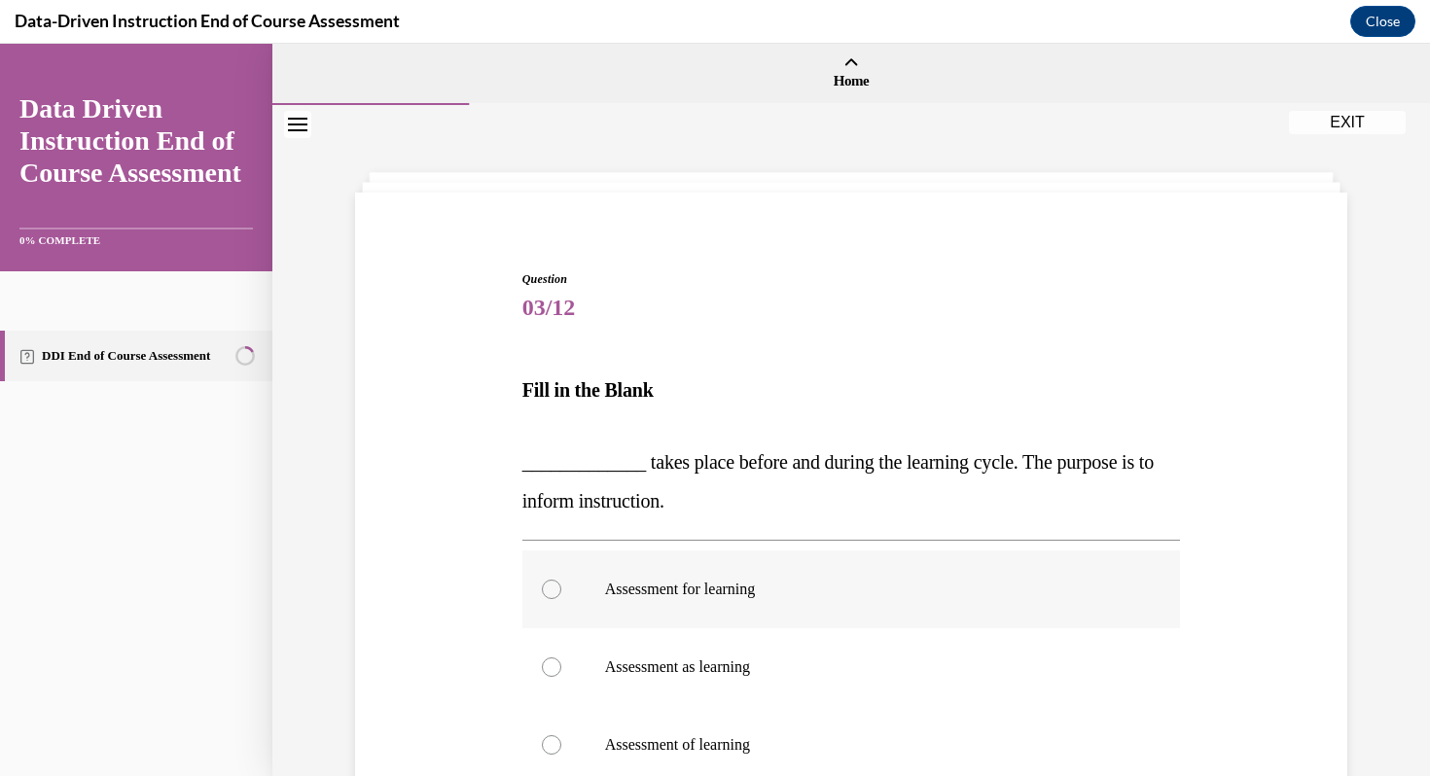
click at [551, 595] on div at bounding box center [551, 589] width 19 height 19
click at [551, 595] on input "Assessment for learning" at bounding box center [551, 589] width 19 height 19
radio input "true"
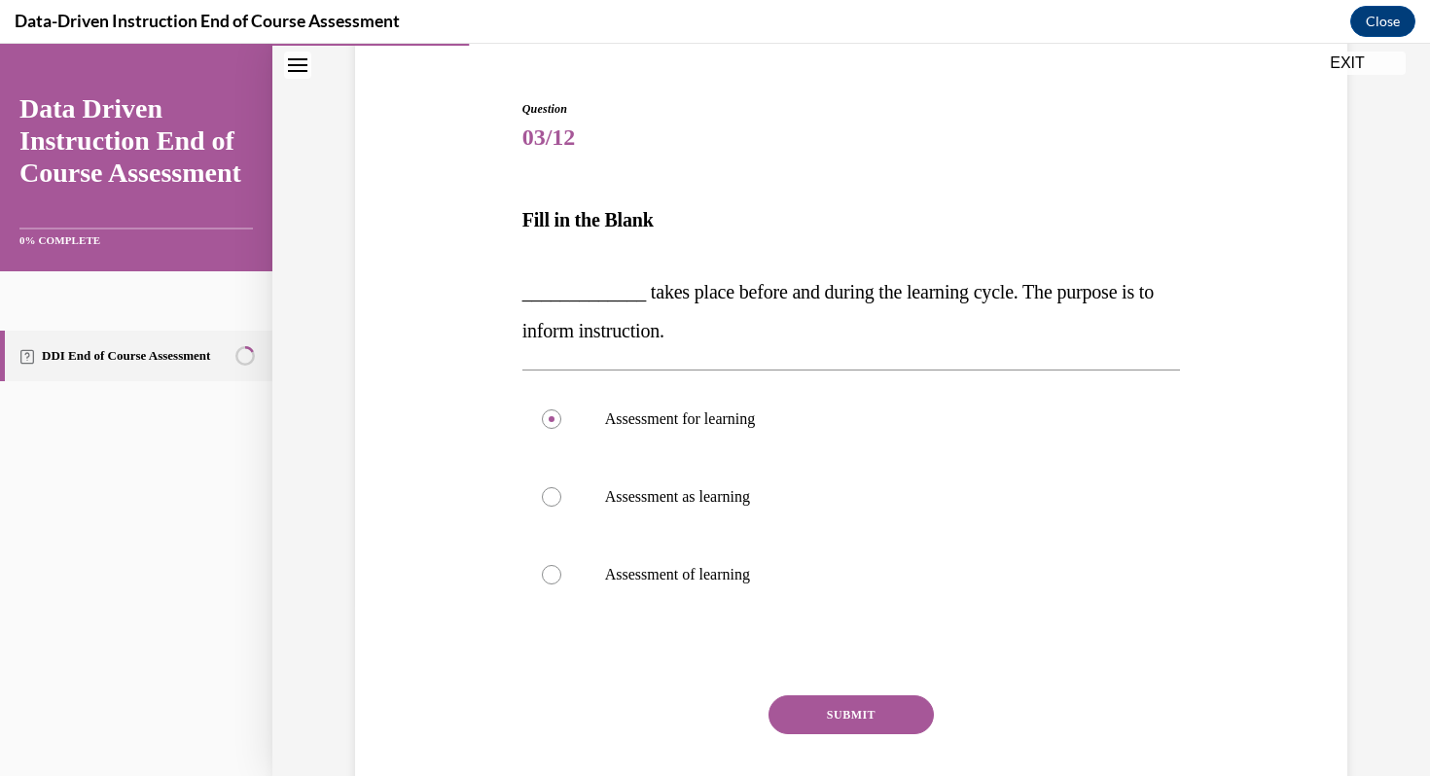
click at [891, 709] on button "SUBMIT" at bounding box center [851, 715] width 165 height 39
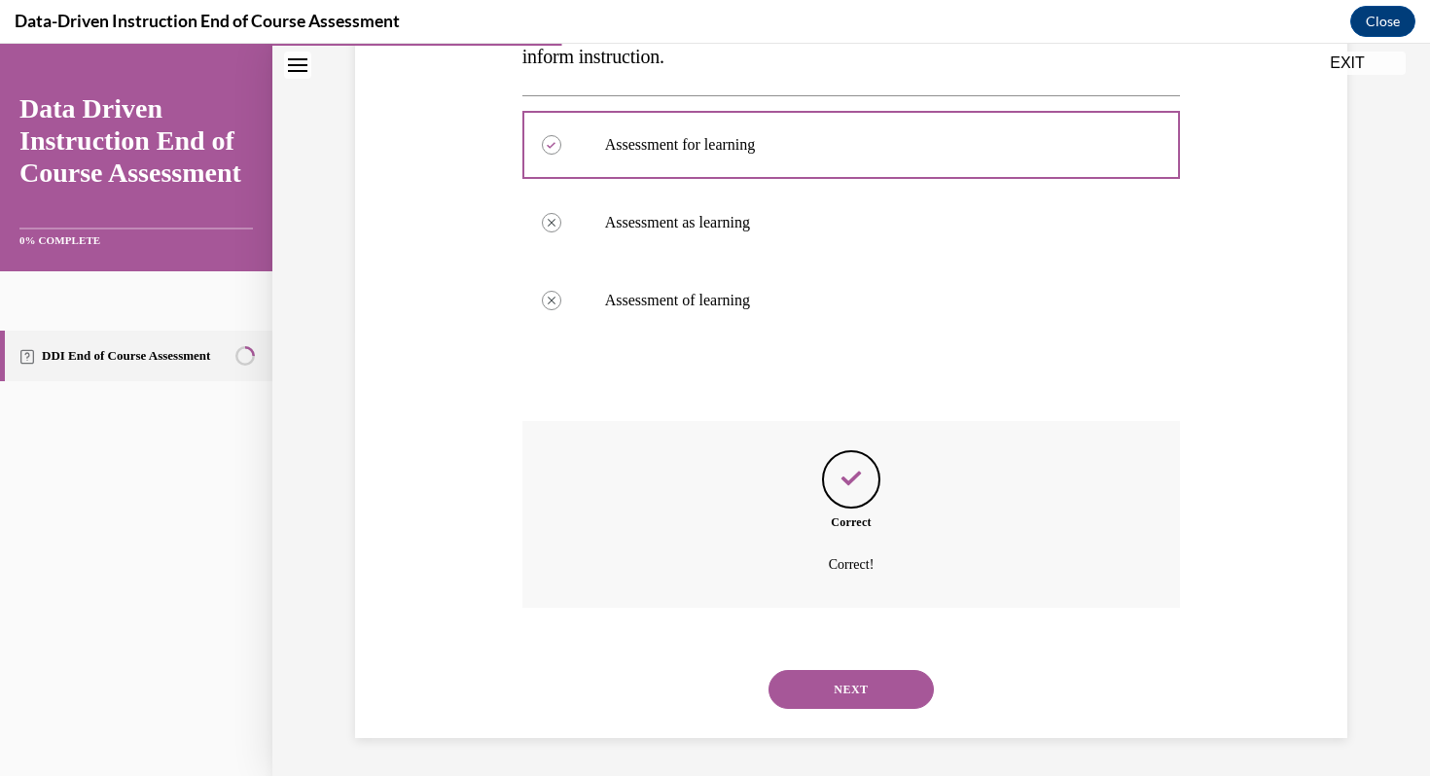
scroll to position [446, 0]
click at [901, 691] on button "NEXT" at bounding box center [851, 688] width 165 height 39
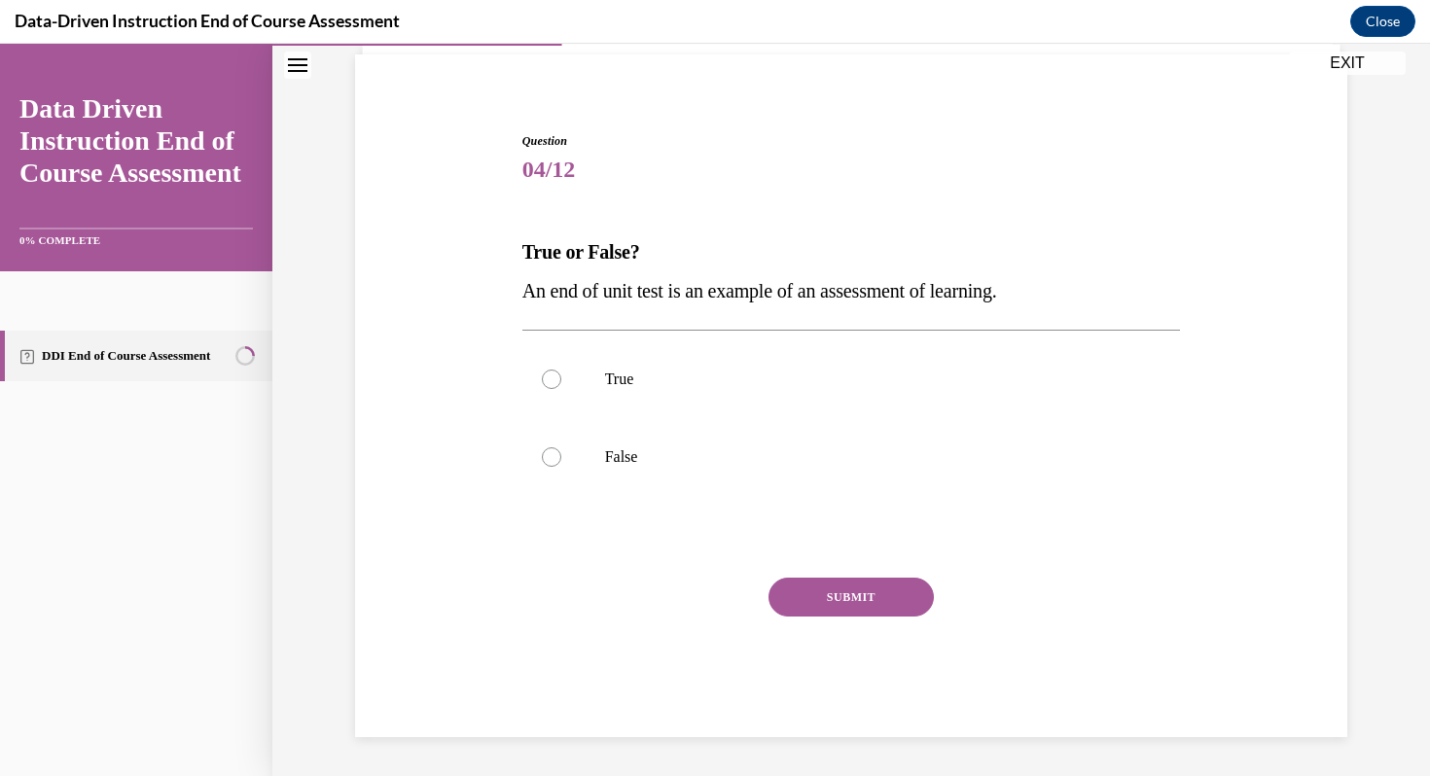
scroll to position [138, 0]
click at [548, 381] on div at bounding box center [551, 379] width 19 height 19
click at [548, 381] on input "True" at bounding box center [551, 379] width 19 height 19
radio input "true"
click at [840, 616] on button "SUBMIT" at bounding box center [851, 597] width 165 height 39
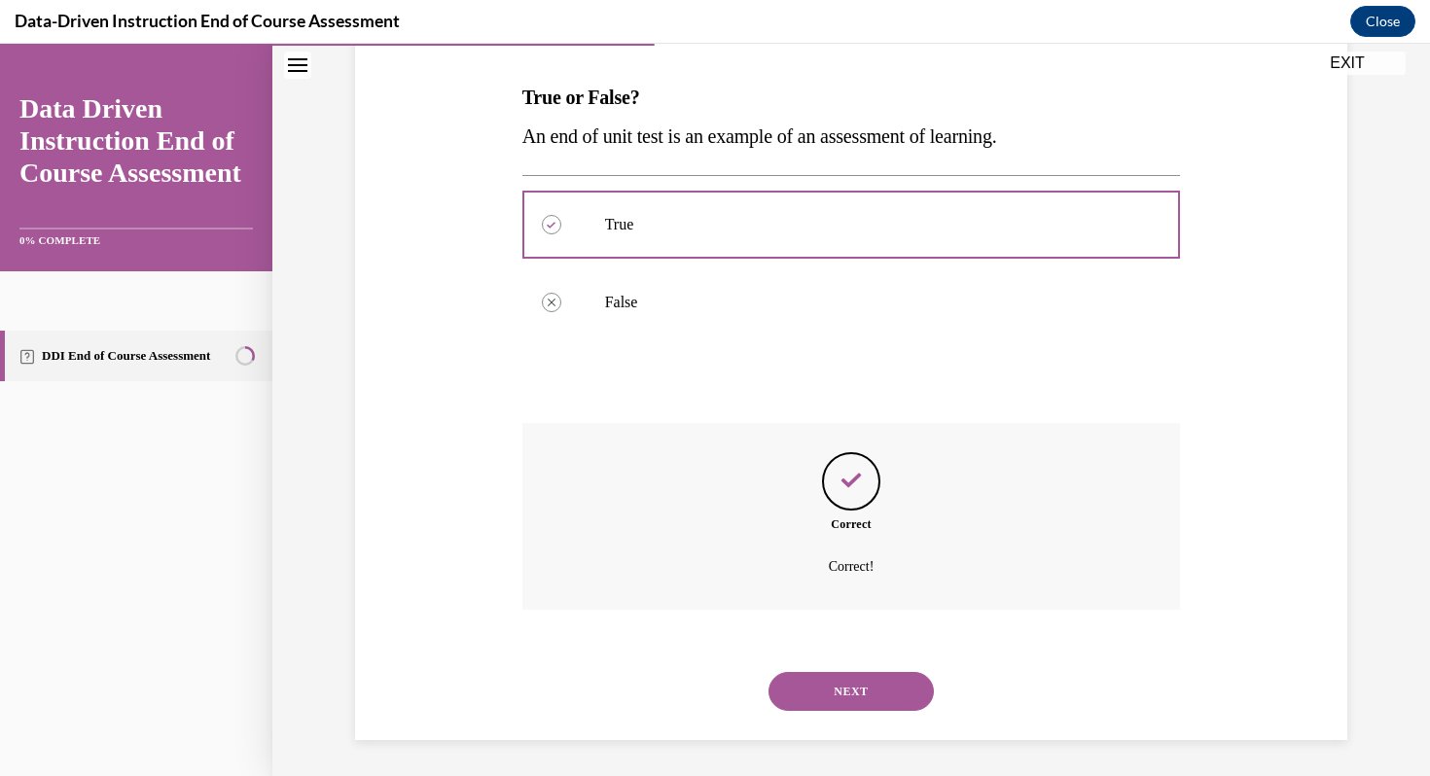
scroll to position [296, 0]
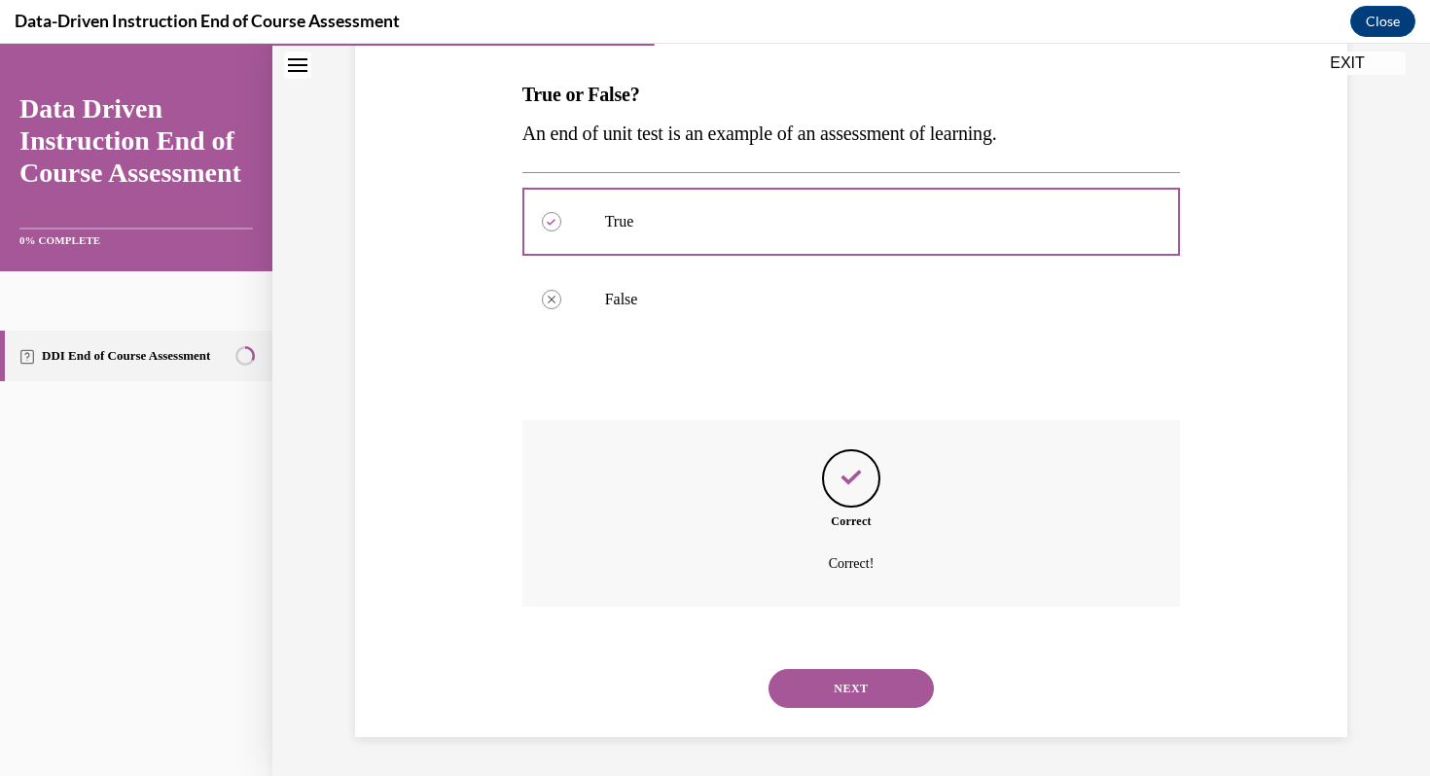
click at [898, 682] on button "NEXT" at bounding box center [851, 688] width 165 height 39
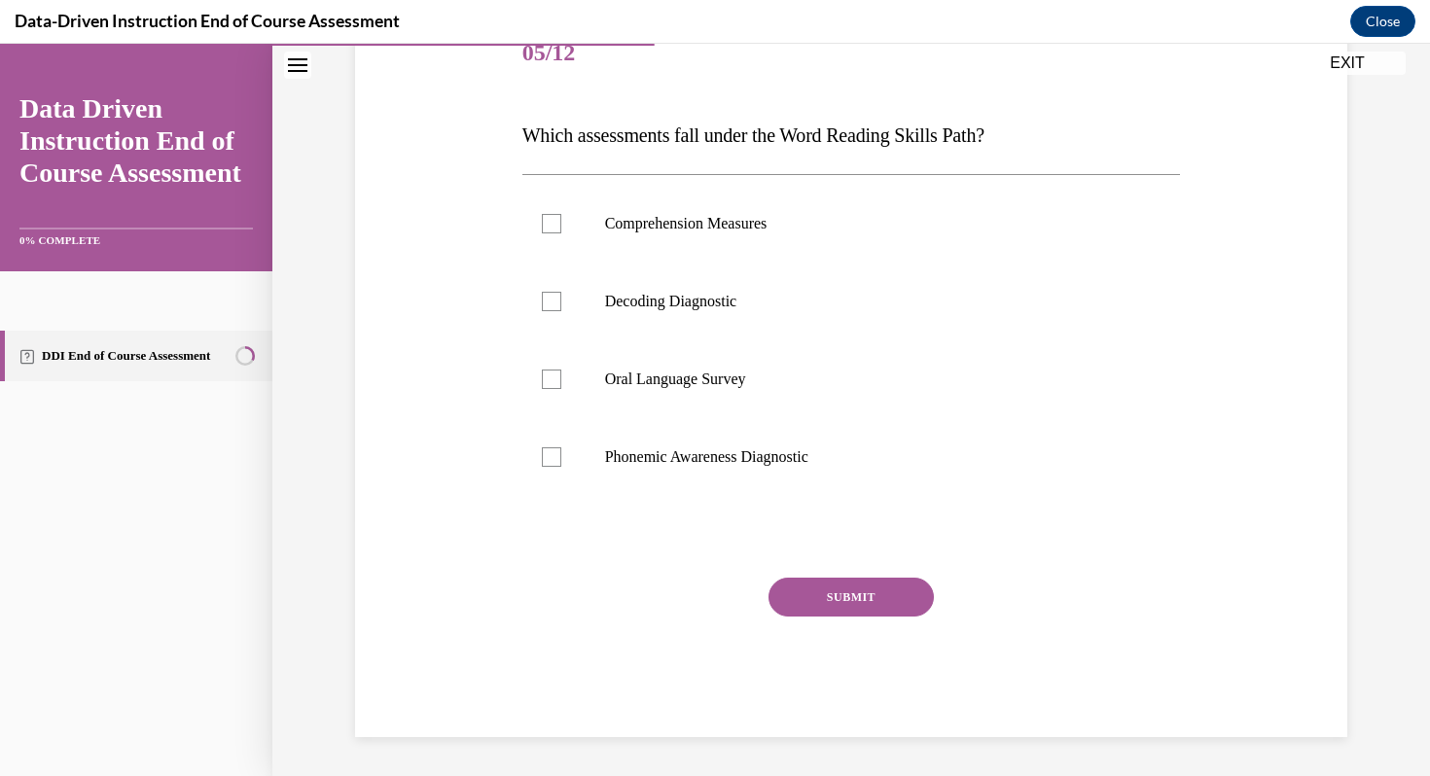
scroll to position [216, 0]
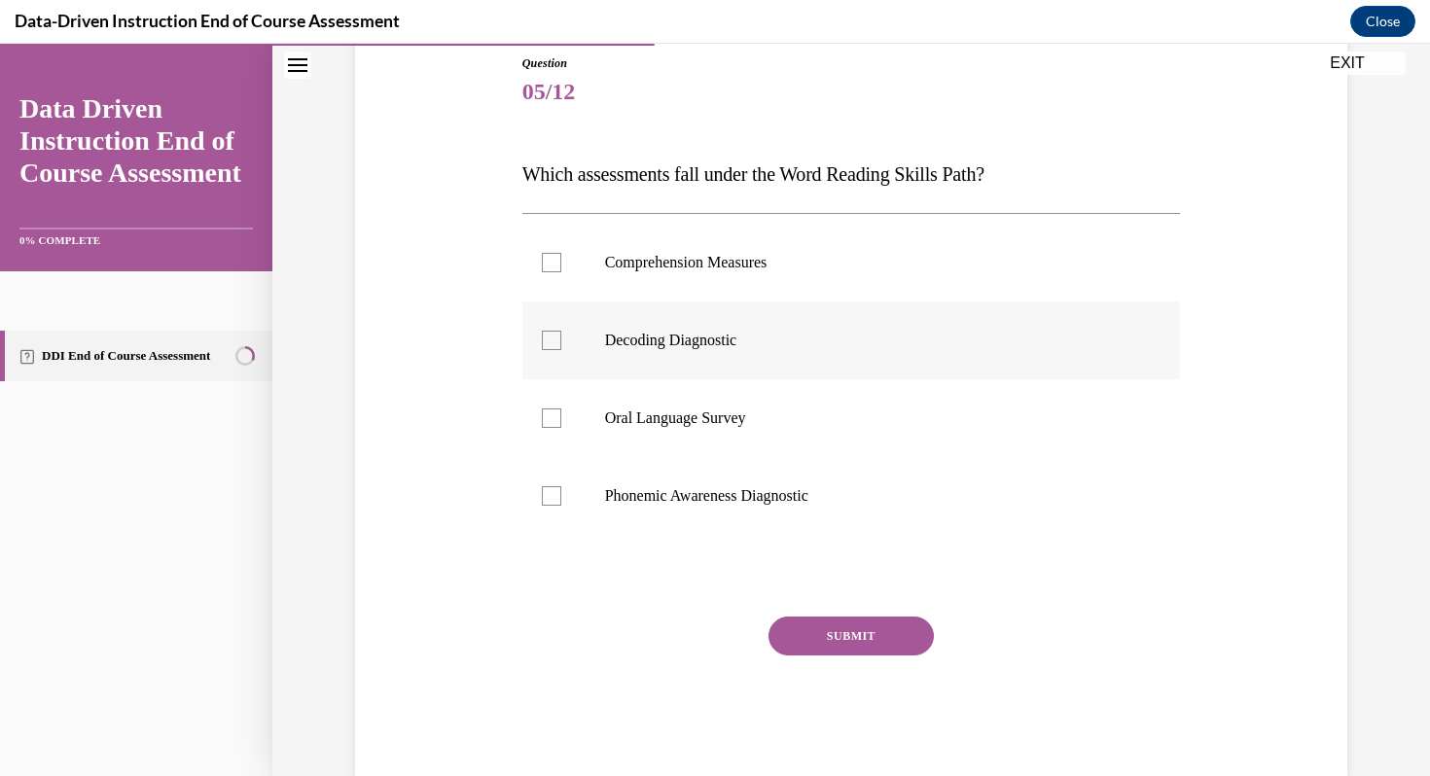
click at [560, 341] on label "Decoding Diagnostic" at bounding box center [852, 341] width 659 height 78
click at [560, 341] on input "Decoding Diagnostic" at bounding box center [551, 340] width 19 height 19
checkbox input "true"
click at [553, 498] on div at bounding box center [551, 496] width 19 height 19
click at [553, 498] on input "Phonemic Awareness Diagnostic" at bounding box center [551, 496] width 19 height 19
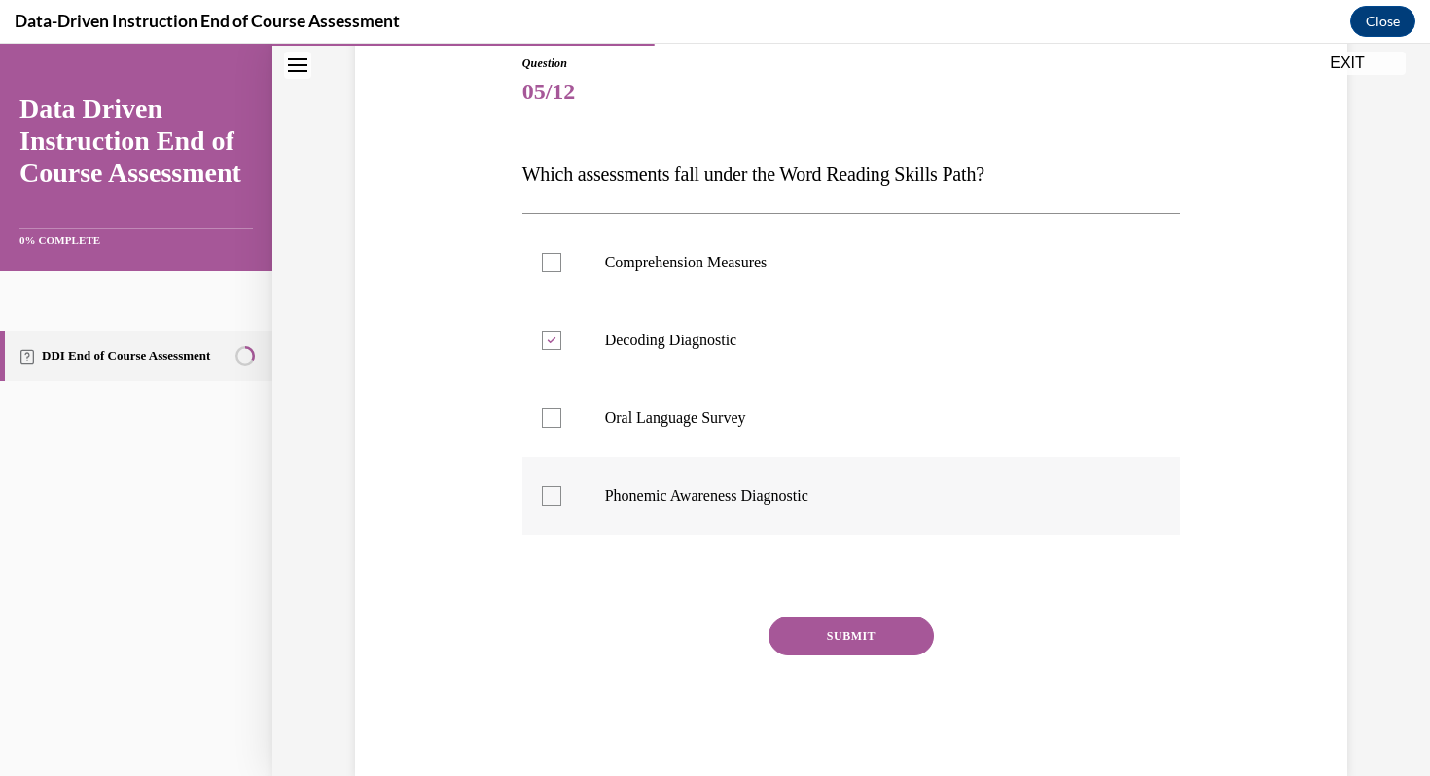
checkbox input "true"
click at [842, 640] on button "SUBMIT" at bounding box center [851, 636] width 165 height 39
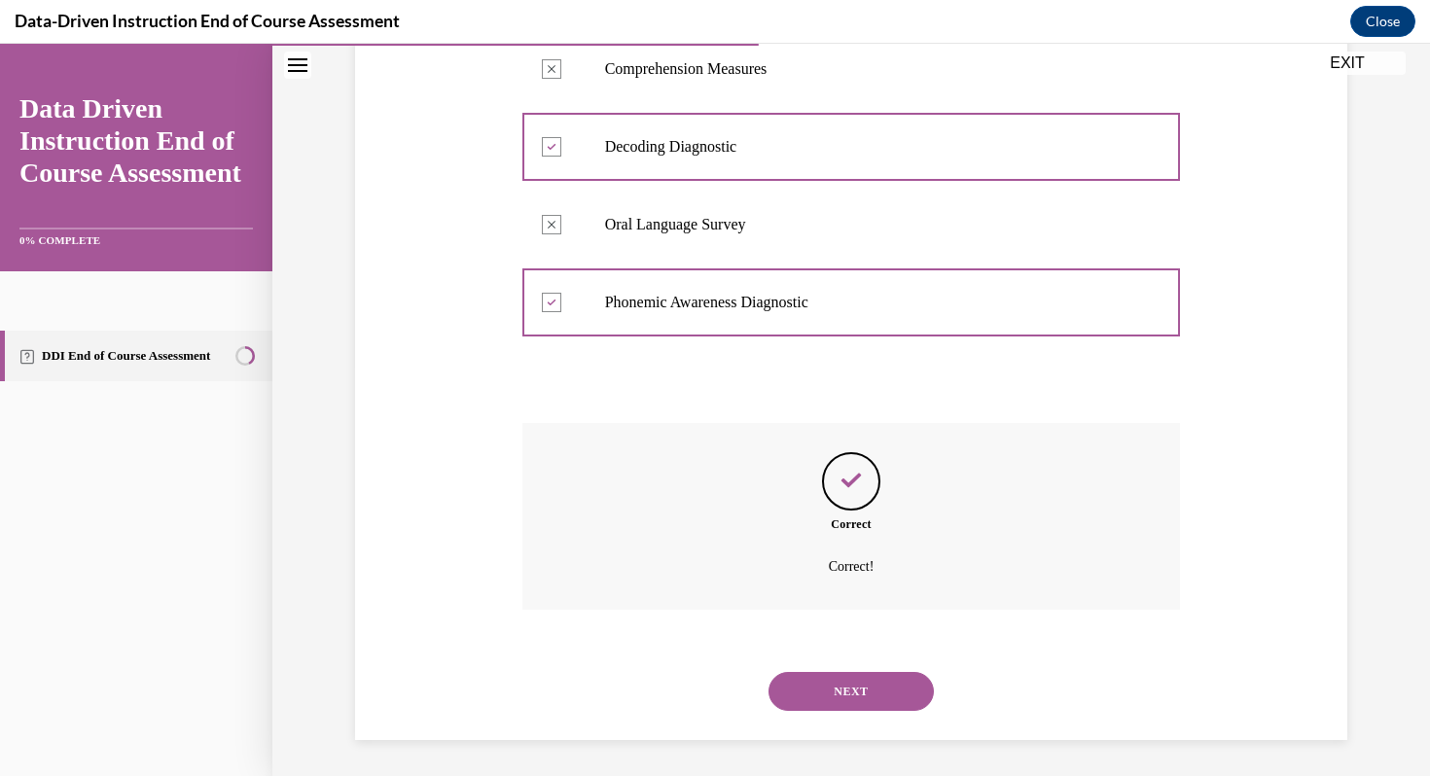
scroll to position [413, 0]
click at [873, 701] on button "NEXT" at bounding box center [851, 688] width 165 height 39
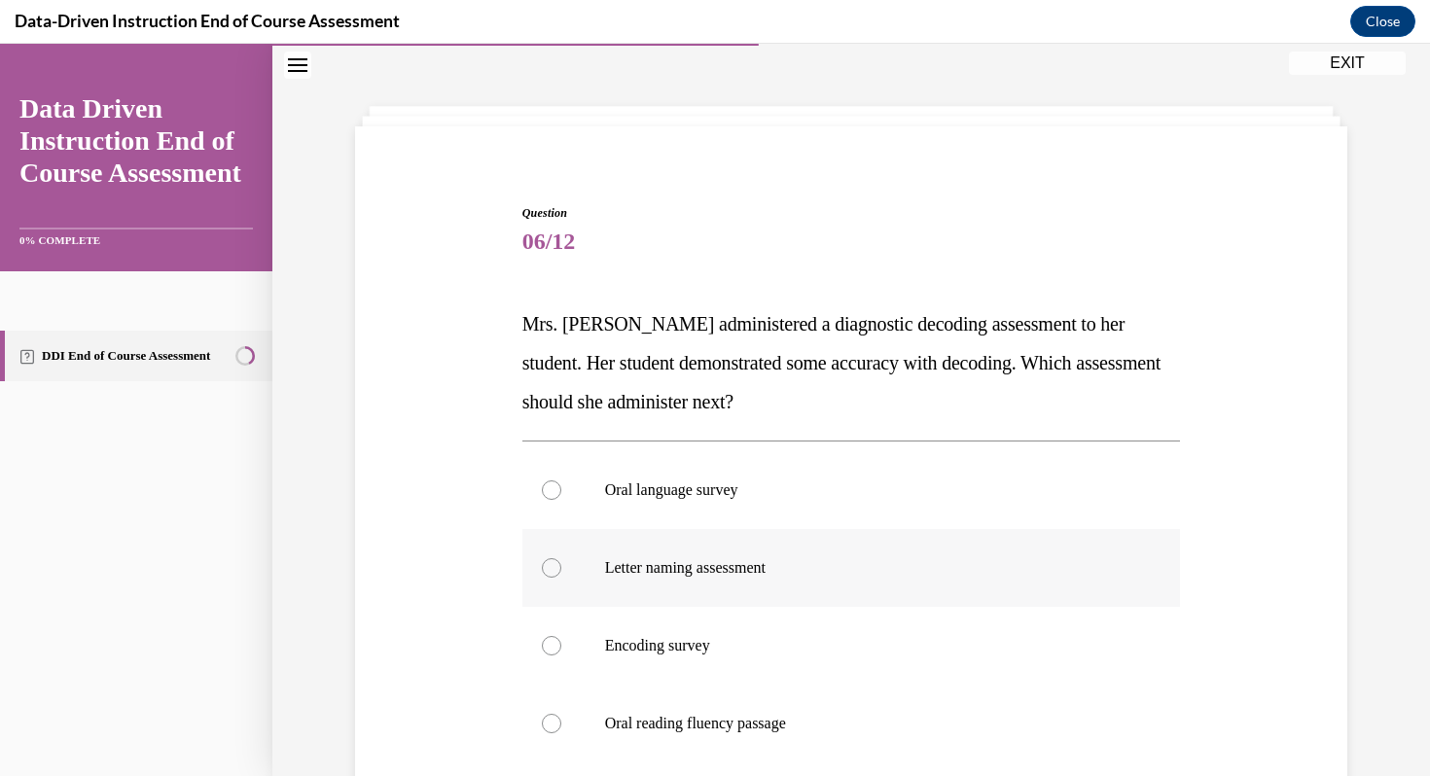
scroll to position [85, 0]
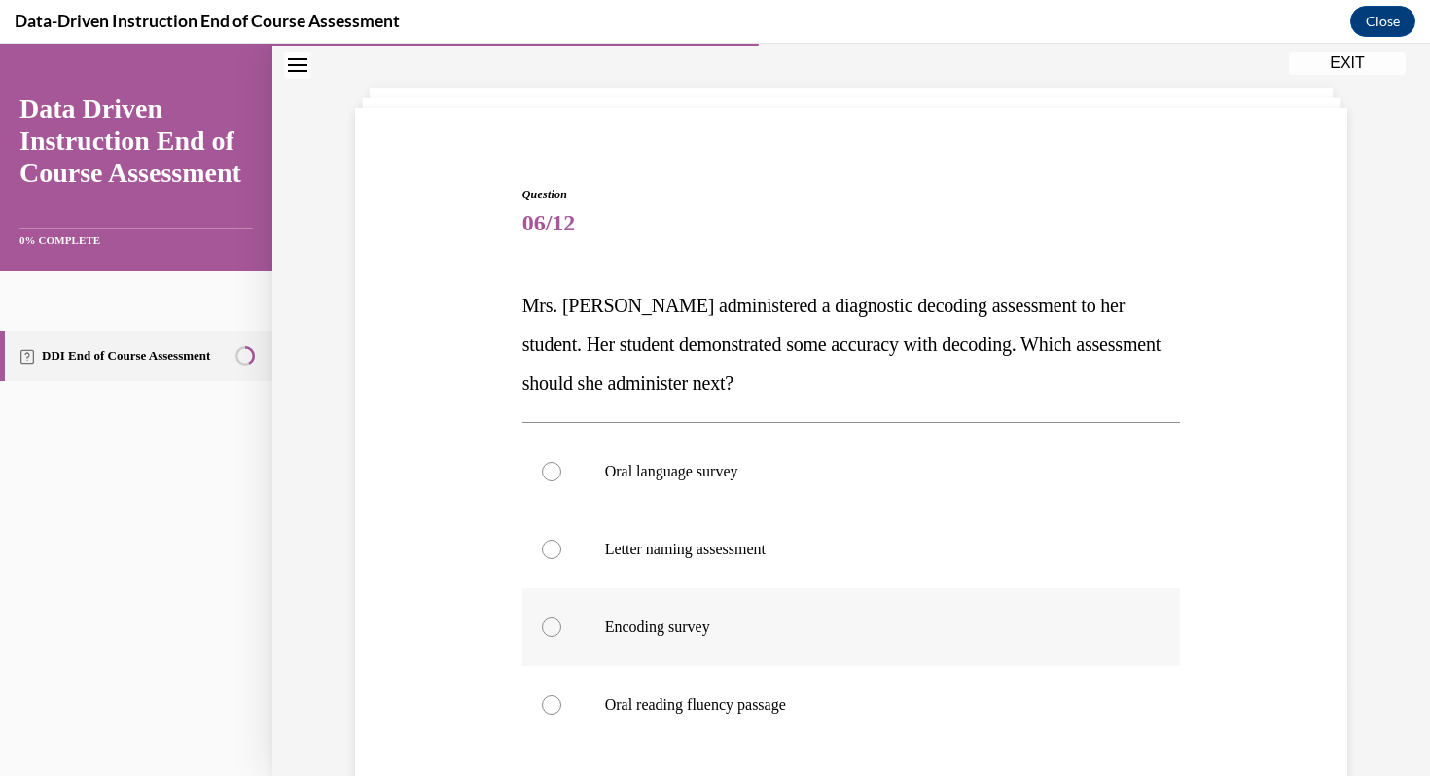
click at [551, 624] on div at bounding box center [551, 627] width 19 height 19
click at [551, 624] on input "Encoding survey" at bounding box center [551, 627] width 19 height 19
radio input "true"
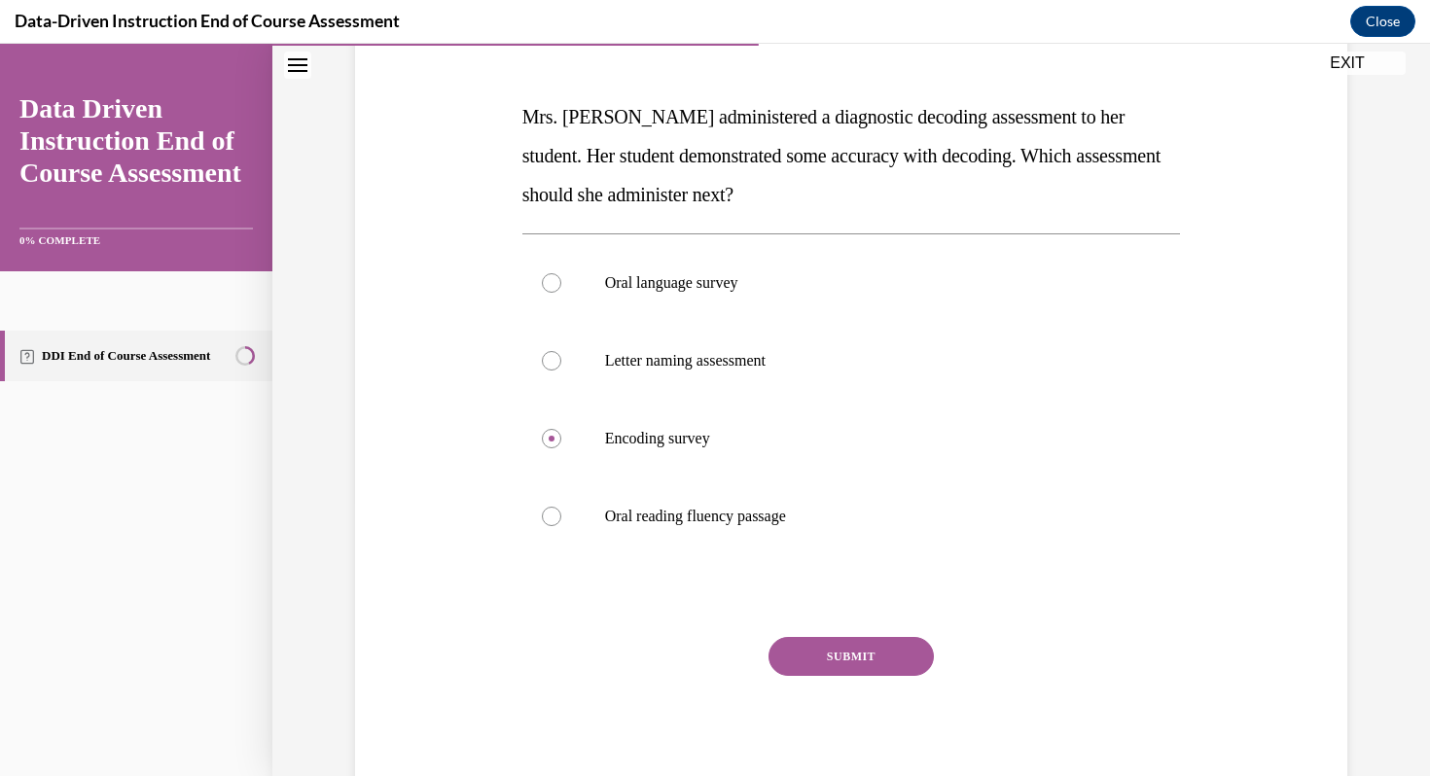
click at [833, 657] on button "SUBMIT" at bounding box center [851, 656] width 165 height 39
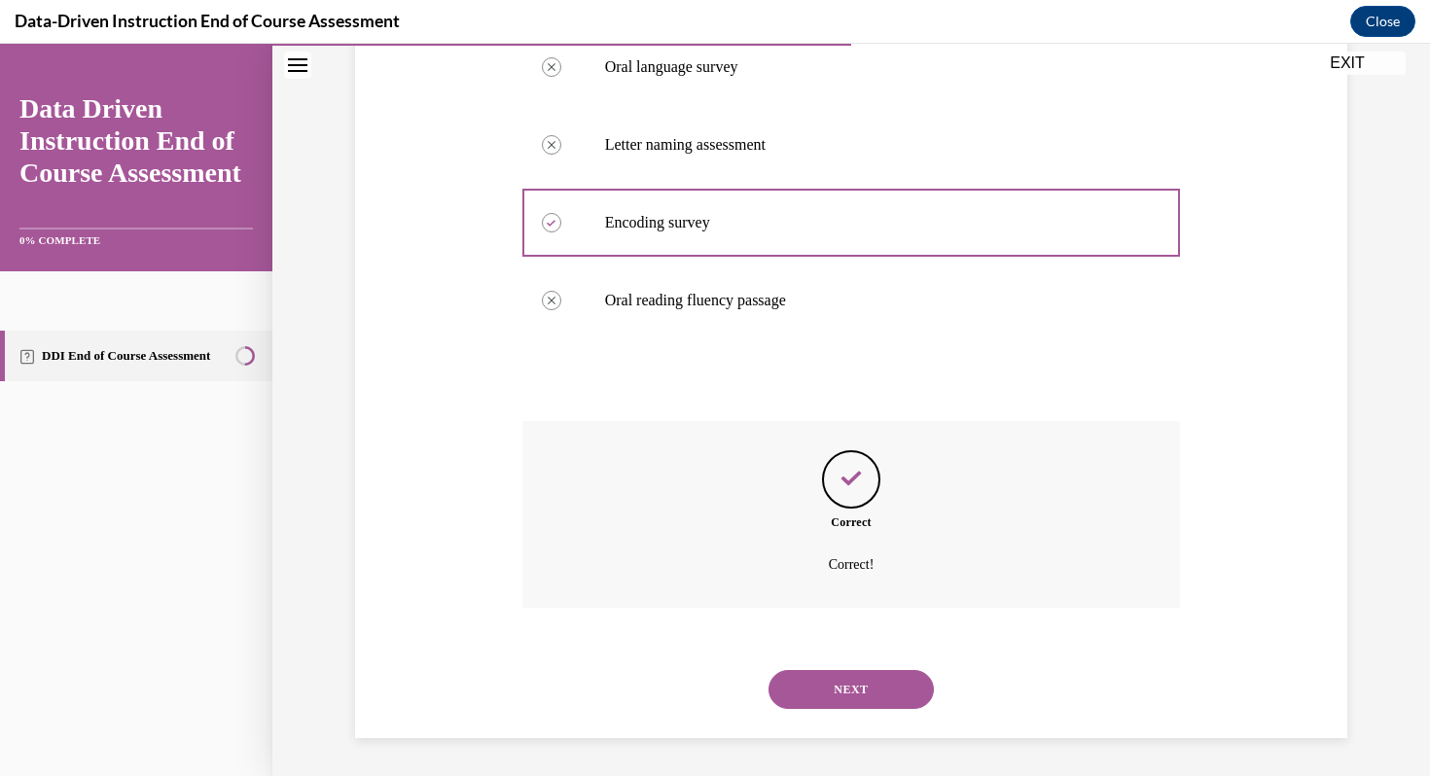
scroll to position [490, 0]
click at [842, 688] on button "NEXT" at bounding box center [851, 688] width 165 height 39
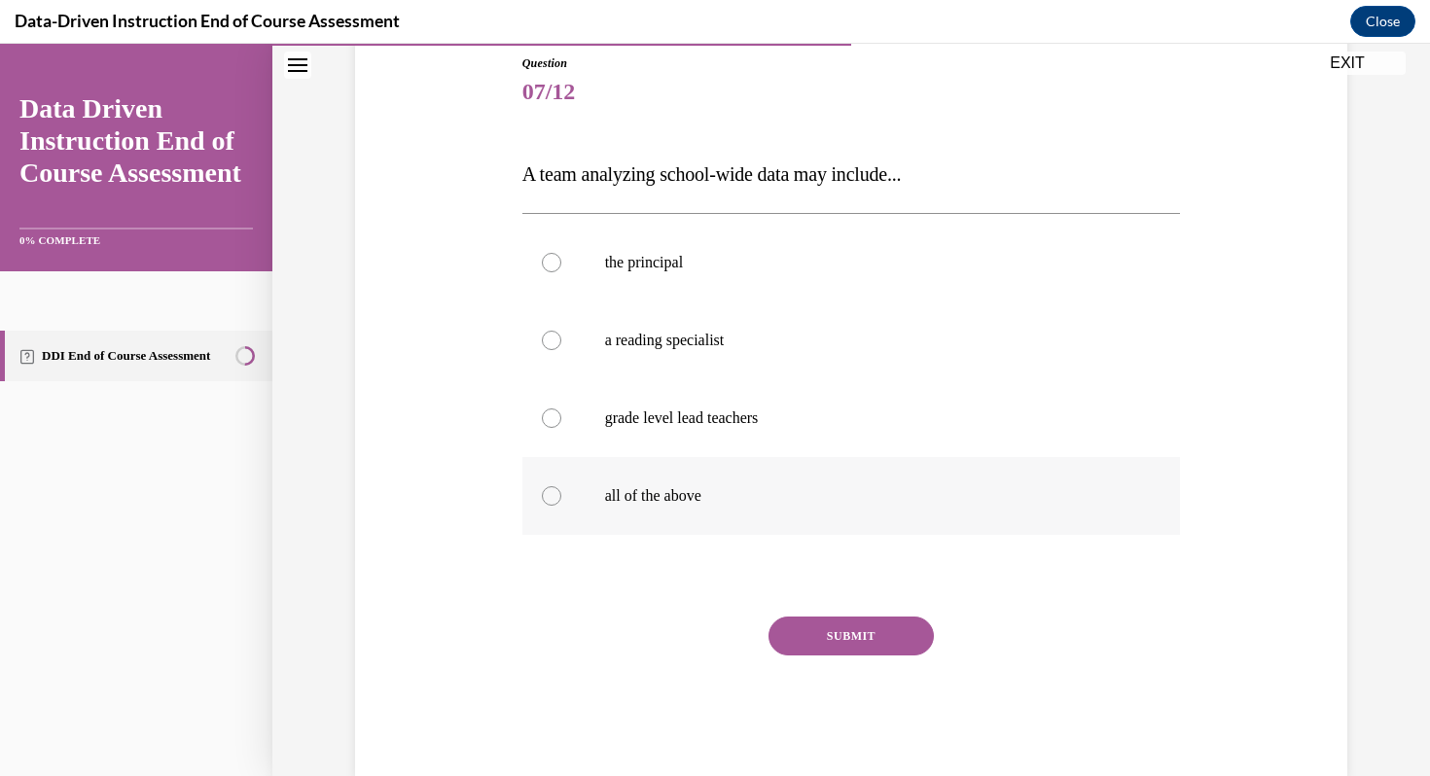
click at [547, 490] on div at bounding box center [551, 496] width 19 height 19
click at [547, 490] on input "all of the above" at bounding box center [551, 496] width 19 height 19
radio input "true"
click at [814, 619] on button "SUBMIT" at bounding box center [851, 636] width 165 height 39
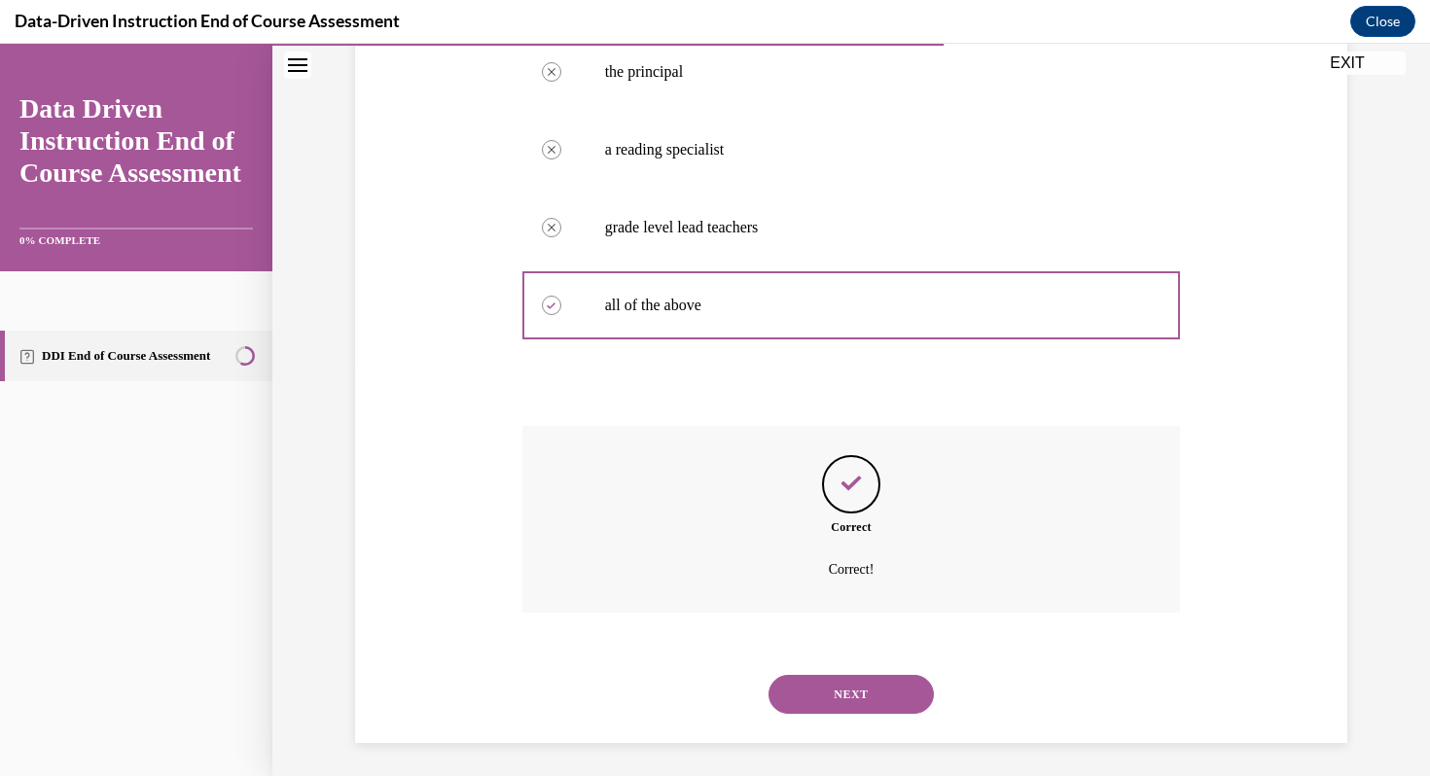
scroll to position [413, 0]
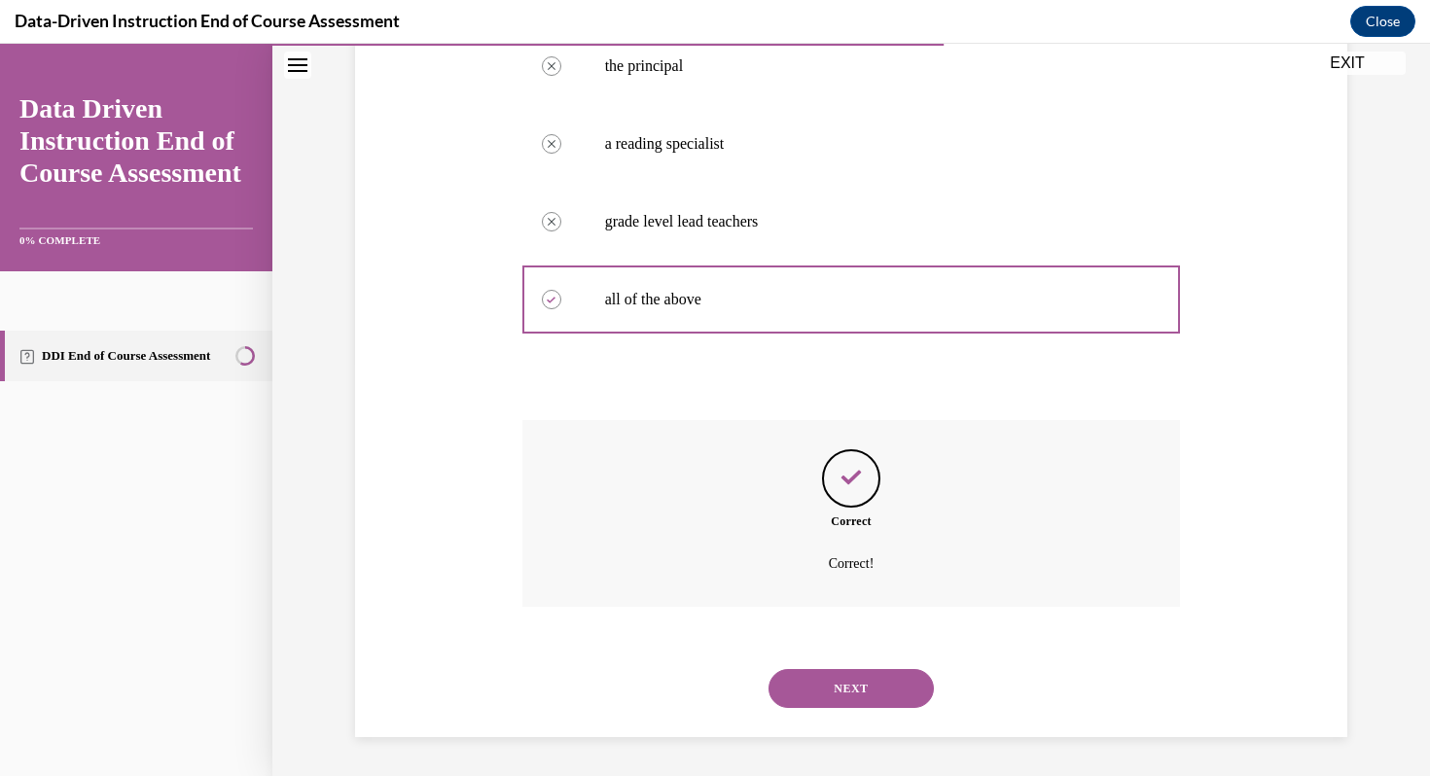
click at [853, 686] on button "NEXT" at bounding box center [851, 688] width 165 height 39
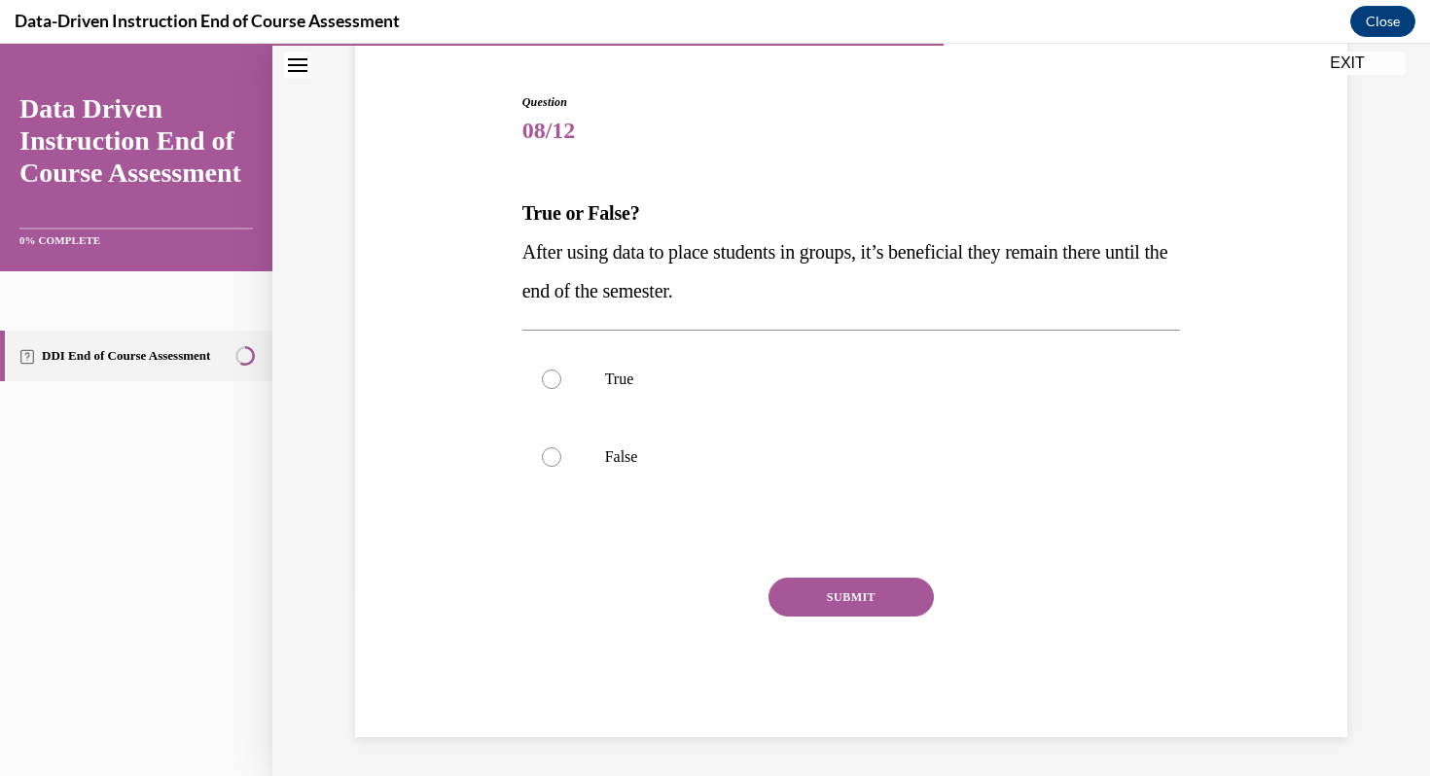
scroll to position [177, 0]
click at [551, 455] on div at bounding box center [551, 457] width 19 height 19
click at [551, 455] on input "False" at bounding box center [551, 457] width 19 height 19
radio input "true"
click at [868, 600] on button "SUBMIT" at bounding box center [851, 597] width 165 height 39
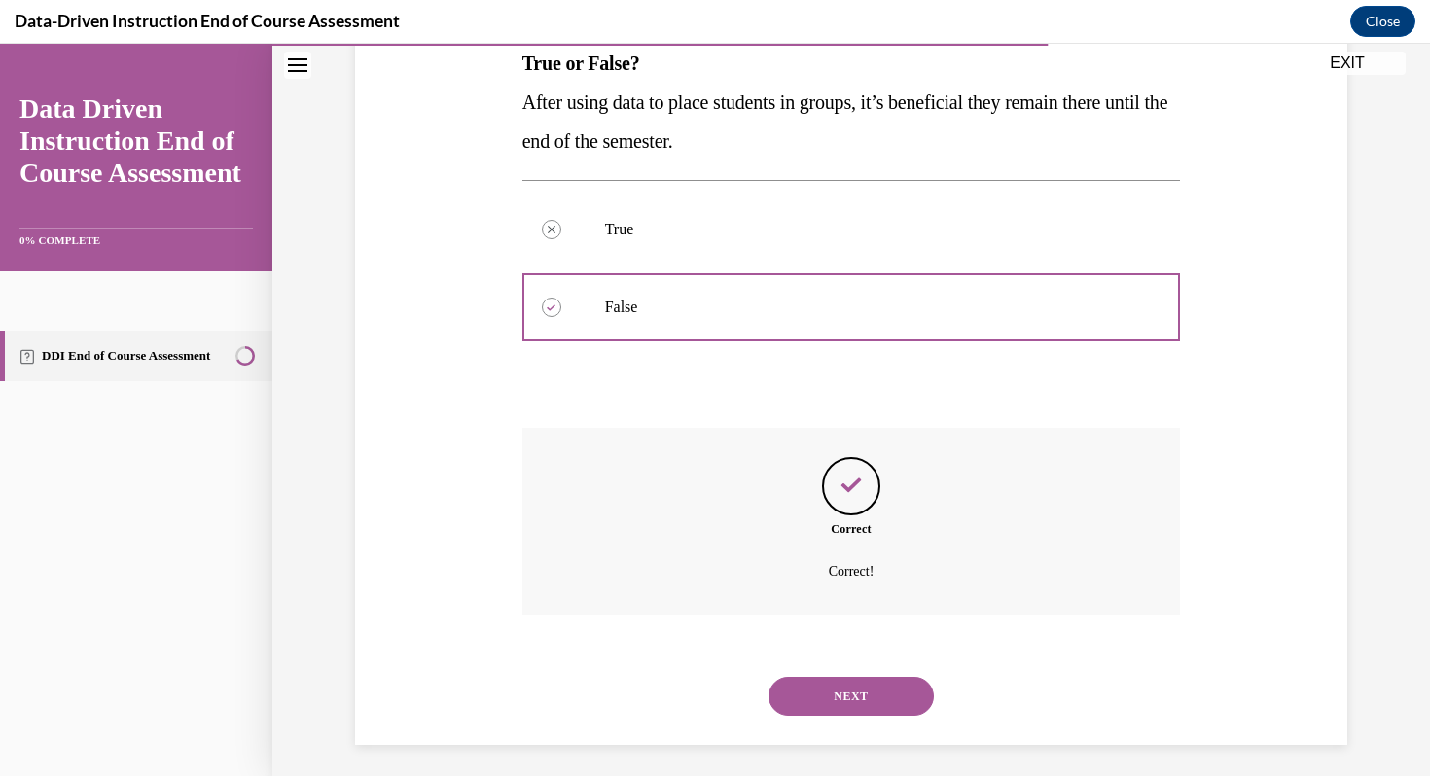
scroll to position [335, 0]
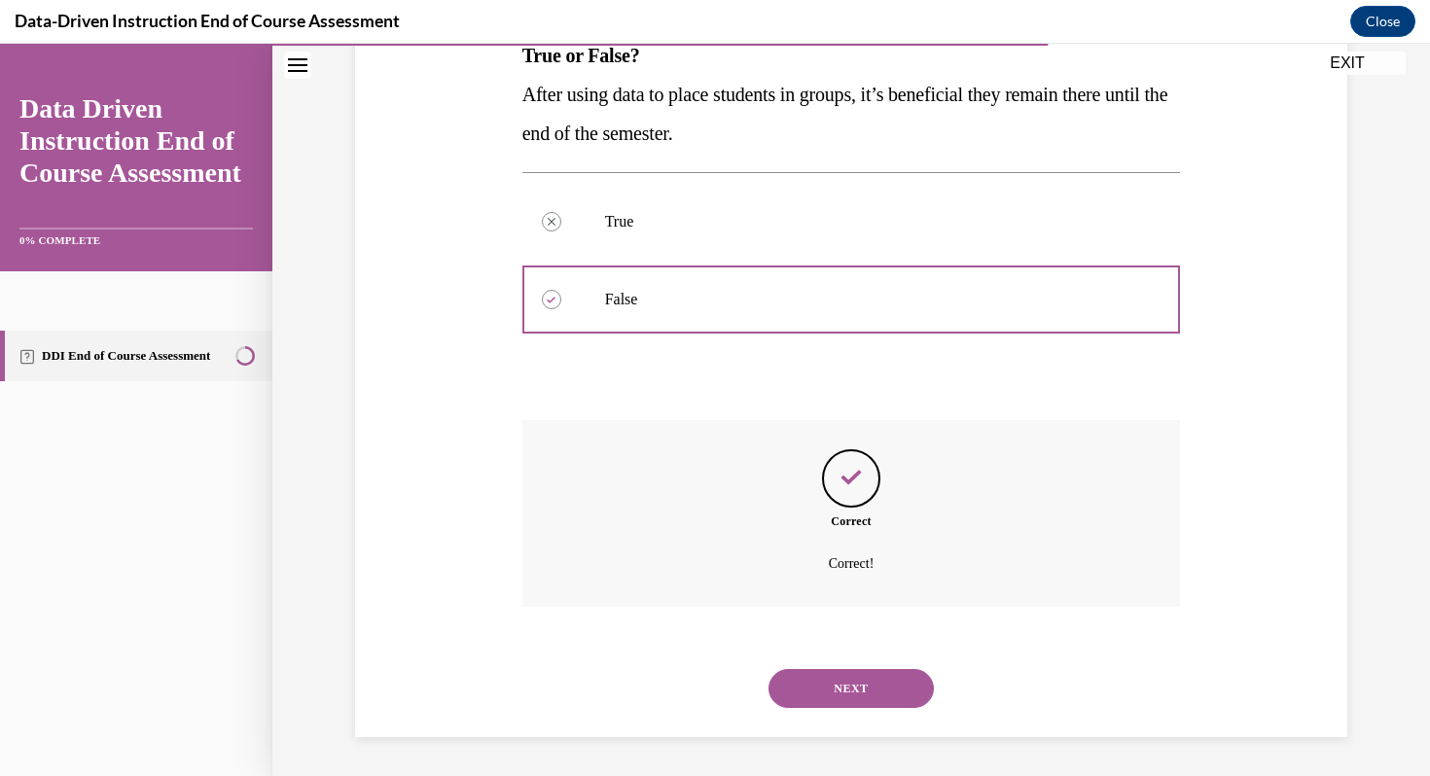
click at [892, 691] on button "NEXT" at bounding box center [851, 688] width 165 height 39
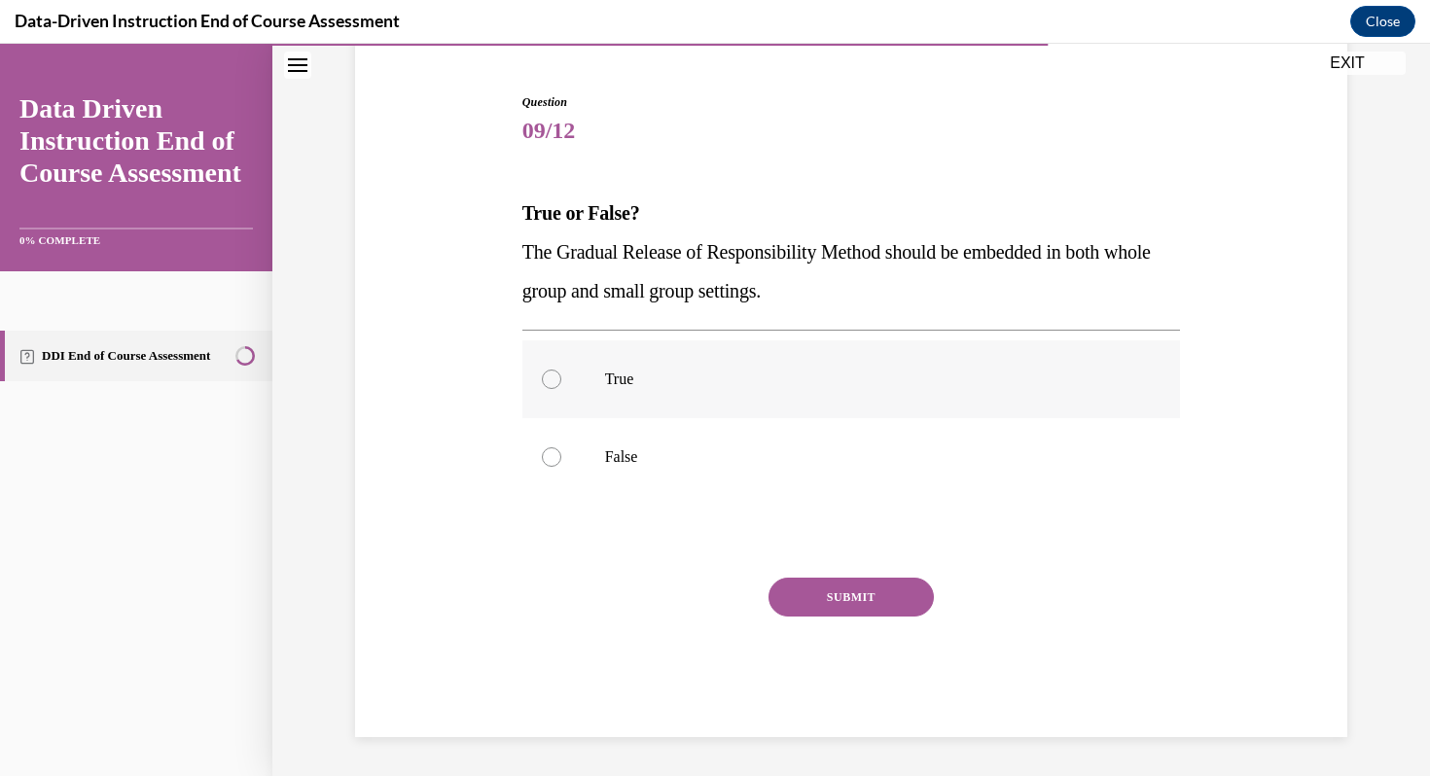
click at [559, 368] on label "True" at bounding box center [852, 380] width 659 height 78
click at [559, 370] on input "True" at bounding box center [551, 379] width 19 height 19
radio input "true"
click at [873, 596] on button "SUBMIT" at bounding box center [851, 597] width 165 height 39
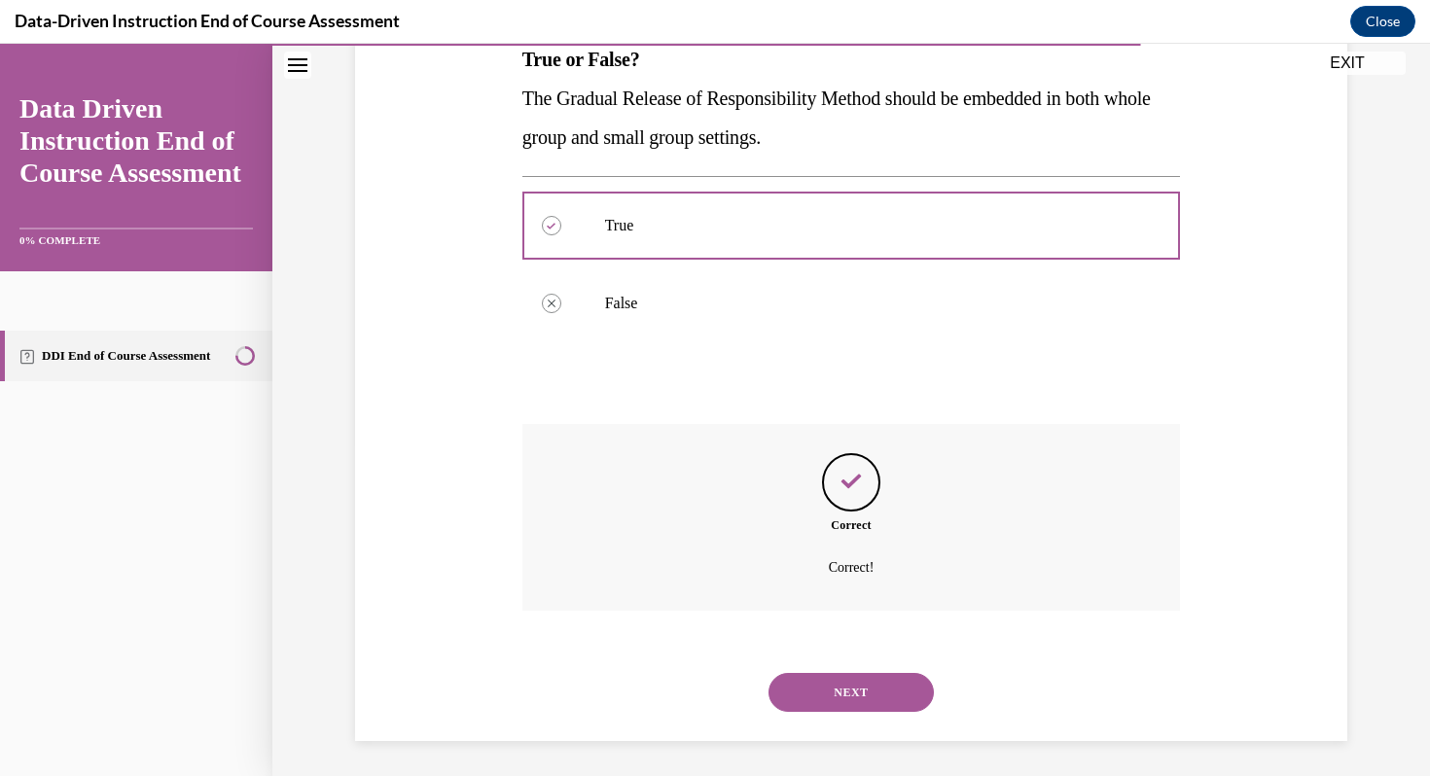
scroll to position [335, 0]
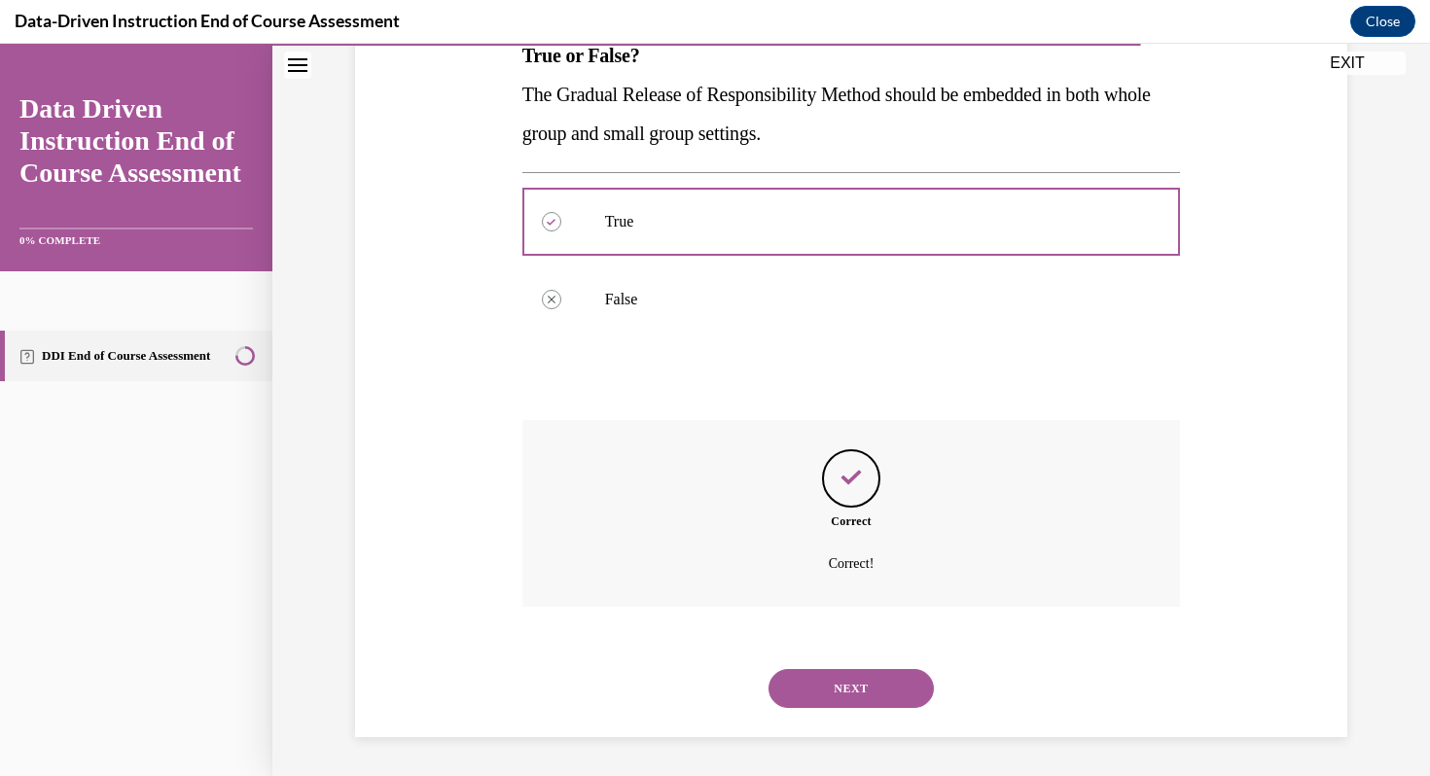
click at [859, 685] on button "NEXT" at bounding box center [851, 688] width 165 height 39
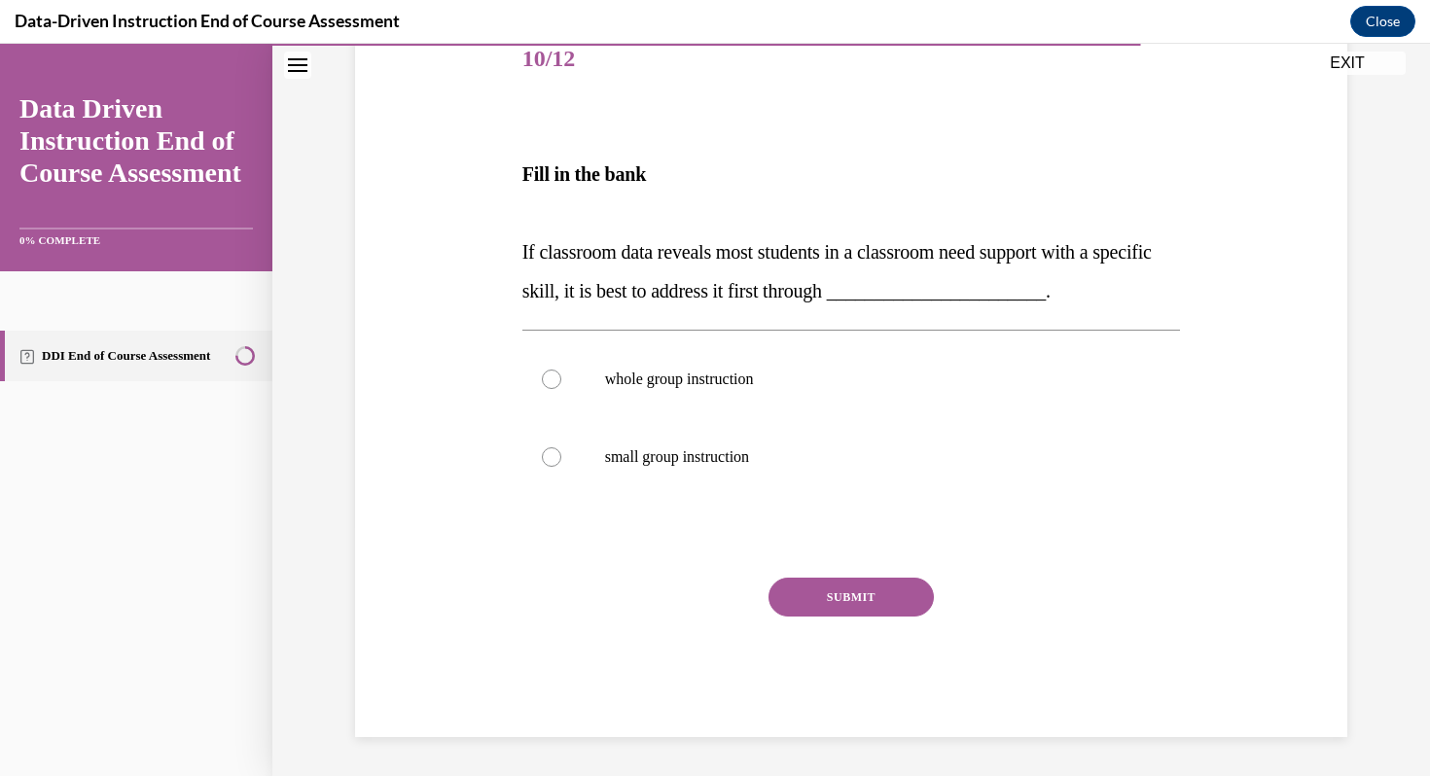
scroll to position [216, 0]
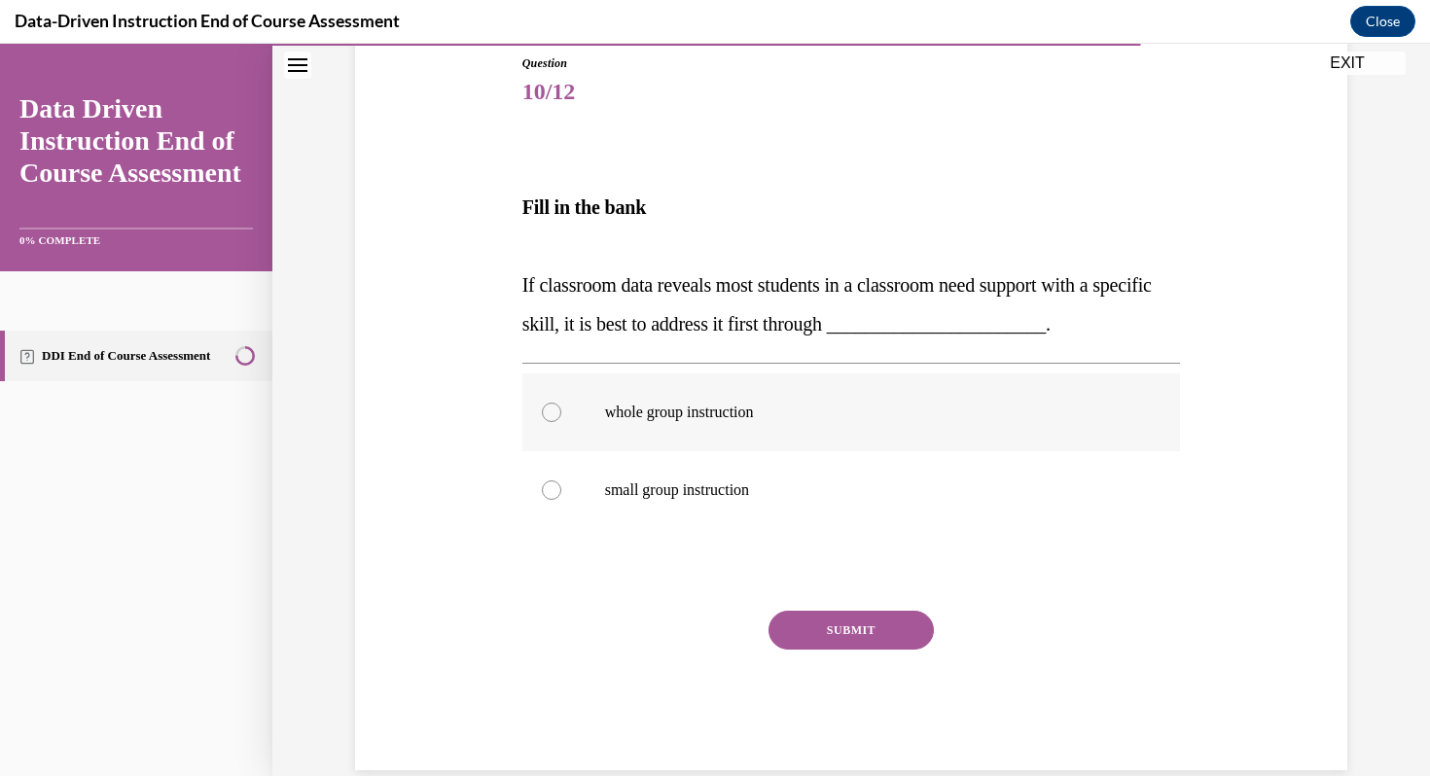
click at [548, 409] on div at bounding box center [551, 412] width 19 height 19
click at [548, 409] on input "whole group instruction" at bounding box center [551, 412] width 19 height 19
radio input "true"
click at [832, 635] on button "SUBMIT" at bounding box center [851, 630] width 165 height 39
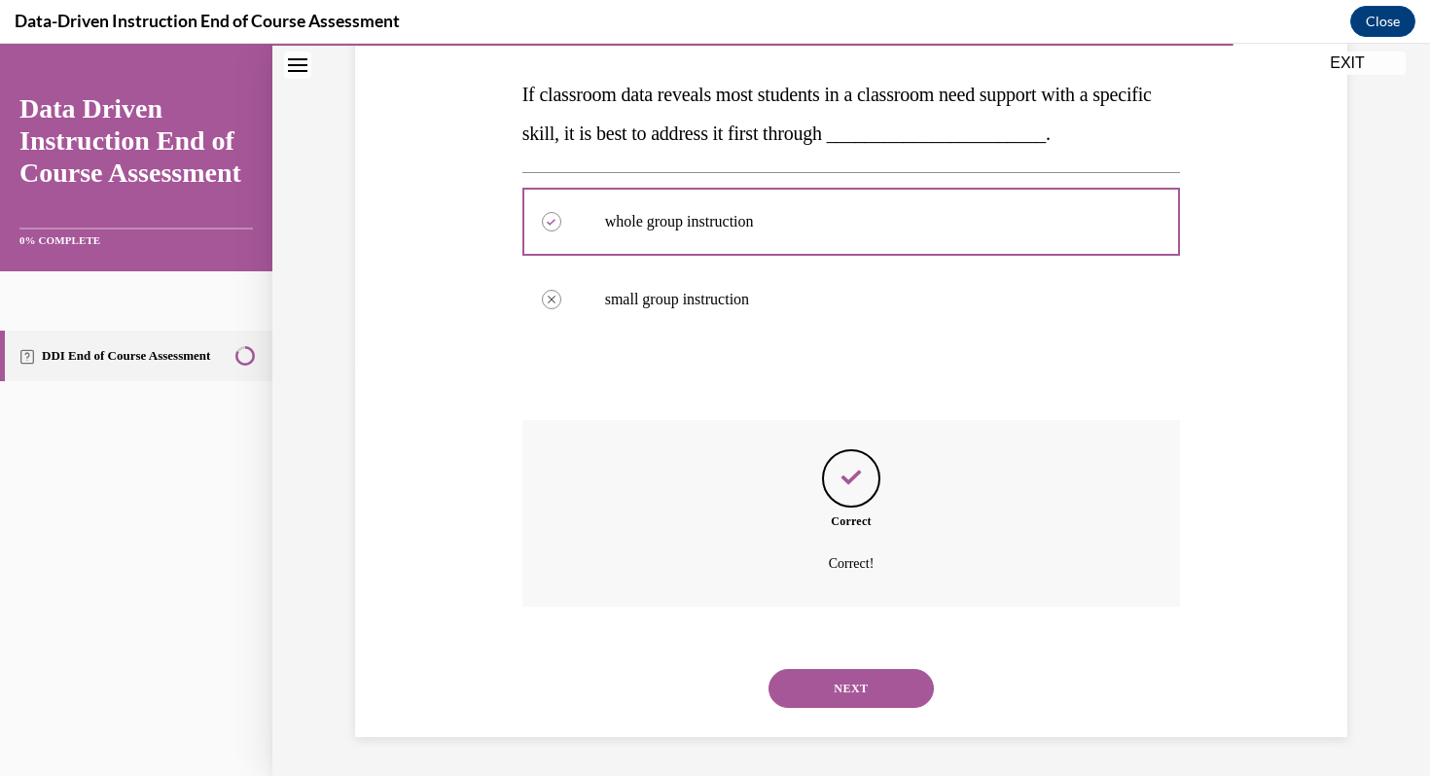
click at [886, 689] on button "NEXT" at bounding box center [851, 688] width 165 height 39
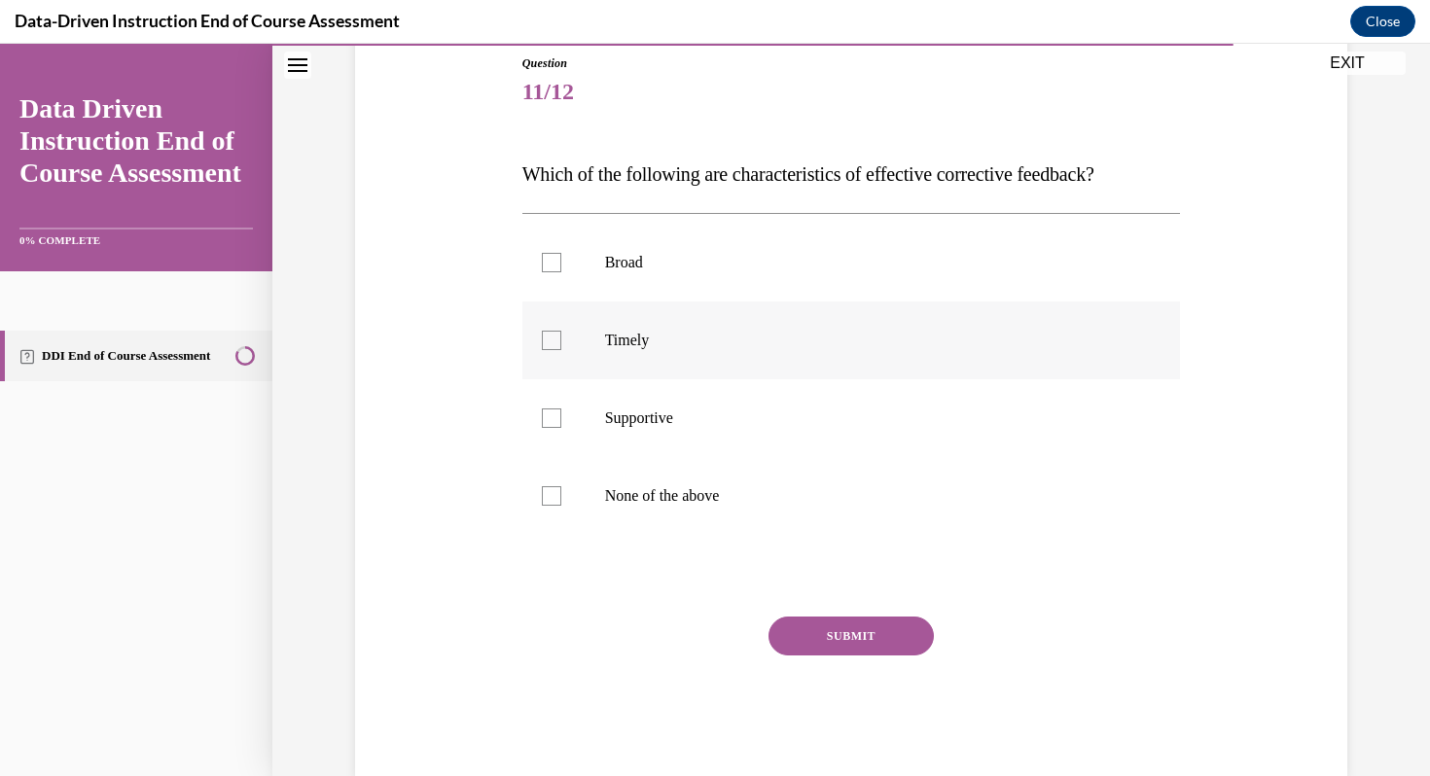
click at [549, 327] on label "Timely" at bounding box center [852, 341] width 659 height 78
click at [549, 331] on input "Timely" at bounding box center [551, 340] width 19 height 19
checkbox input "true"
click at [551, 420] on div at bounding box center [551, 418] width 19 height 19
click at [551, 420] on input "Supportive" at bounding box center [551, 418] width 19 height 19
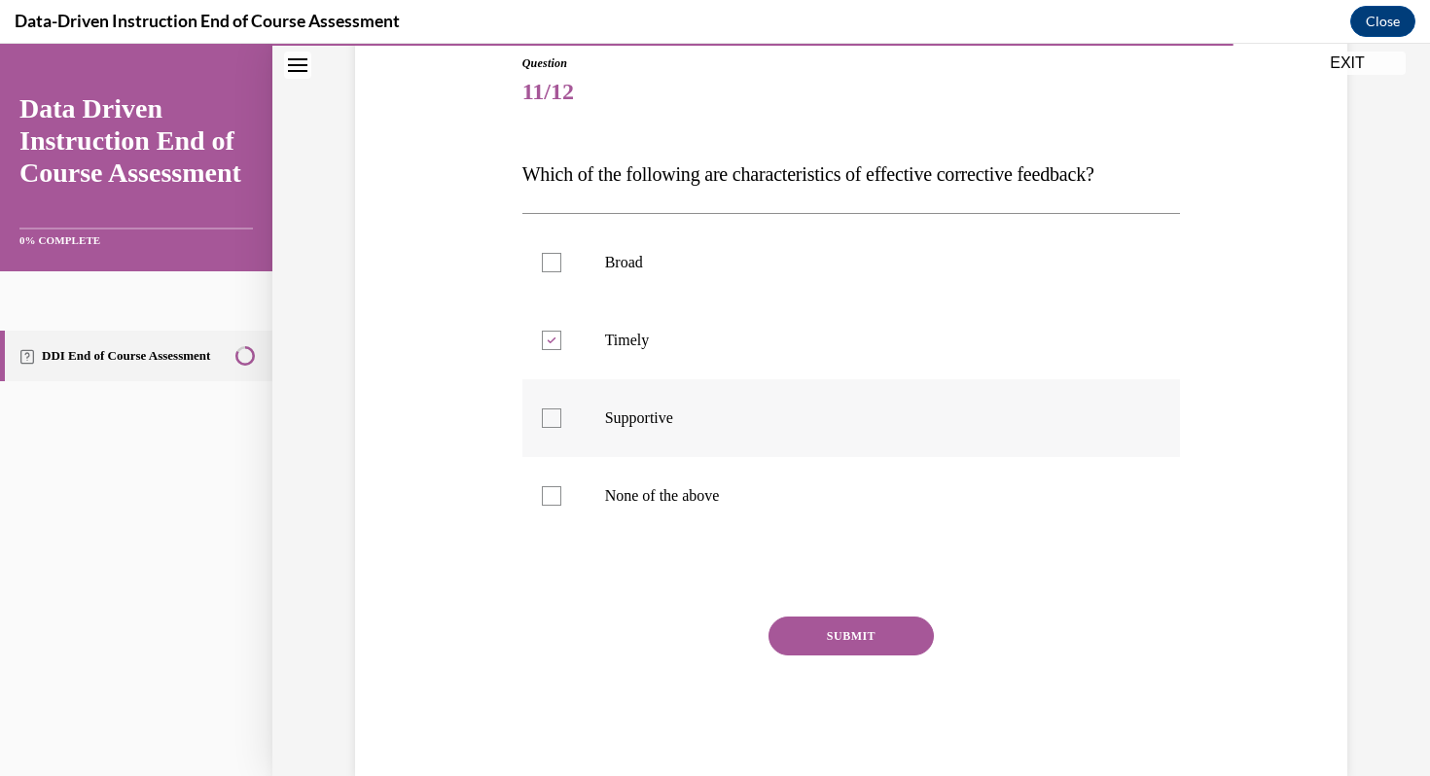
checkbox input "true"
click at [825, 631] on button "SUBMIT" at bounding box center [851, 636] width 165 height 39
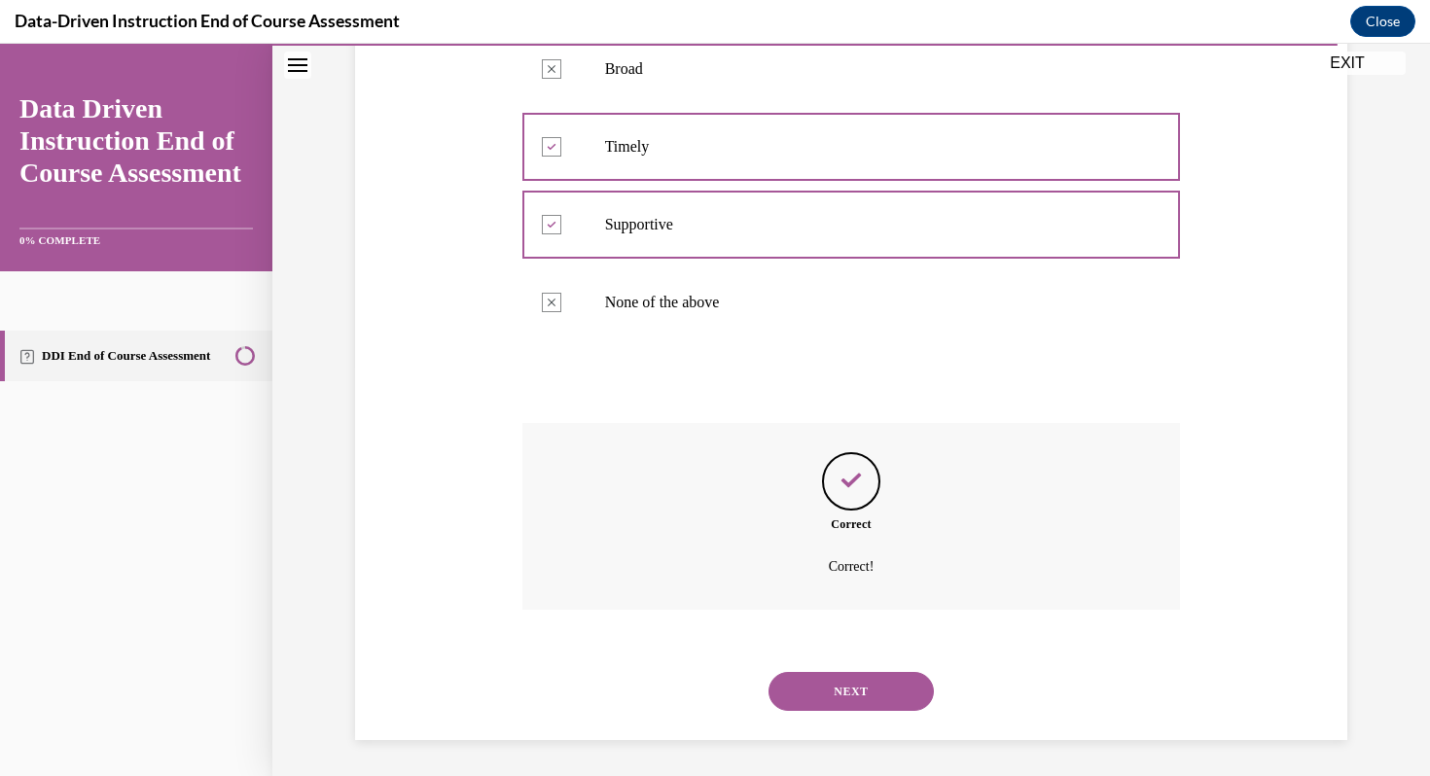
scroll to position [413, 0]
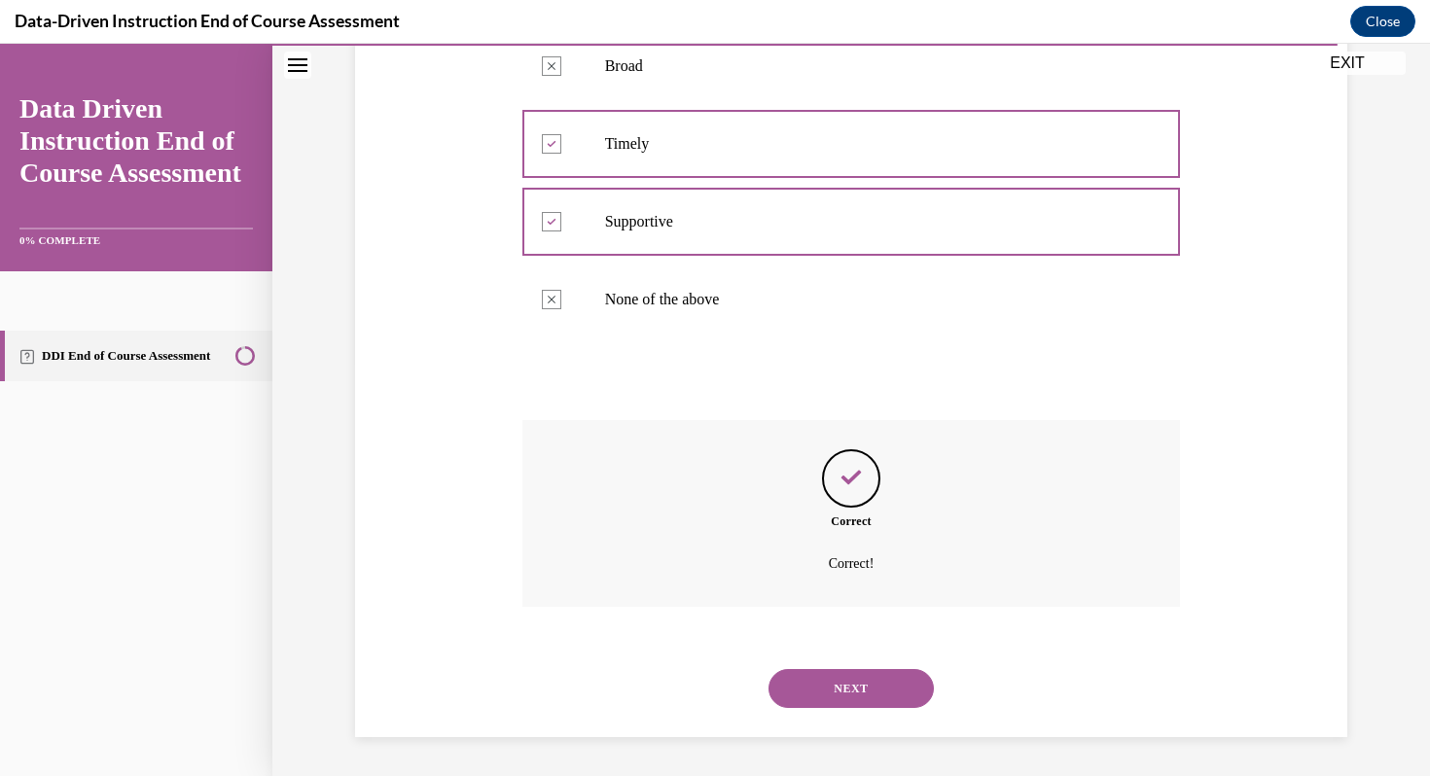
click at [878, 667] on div "NEXT" at bounding box center [852, 689] width 659 height 78
click at [877, 694] on button "NEXT" at bounding box center [851, 688] width 165 height 39
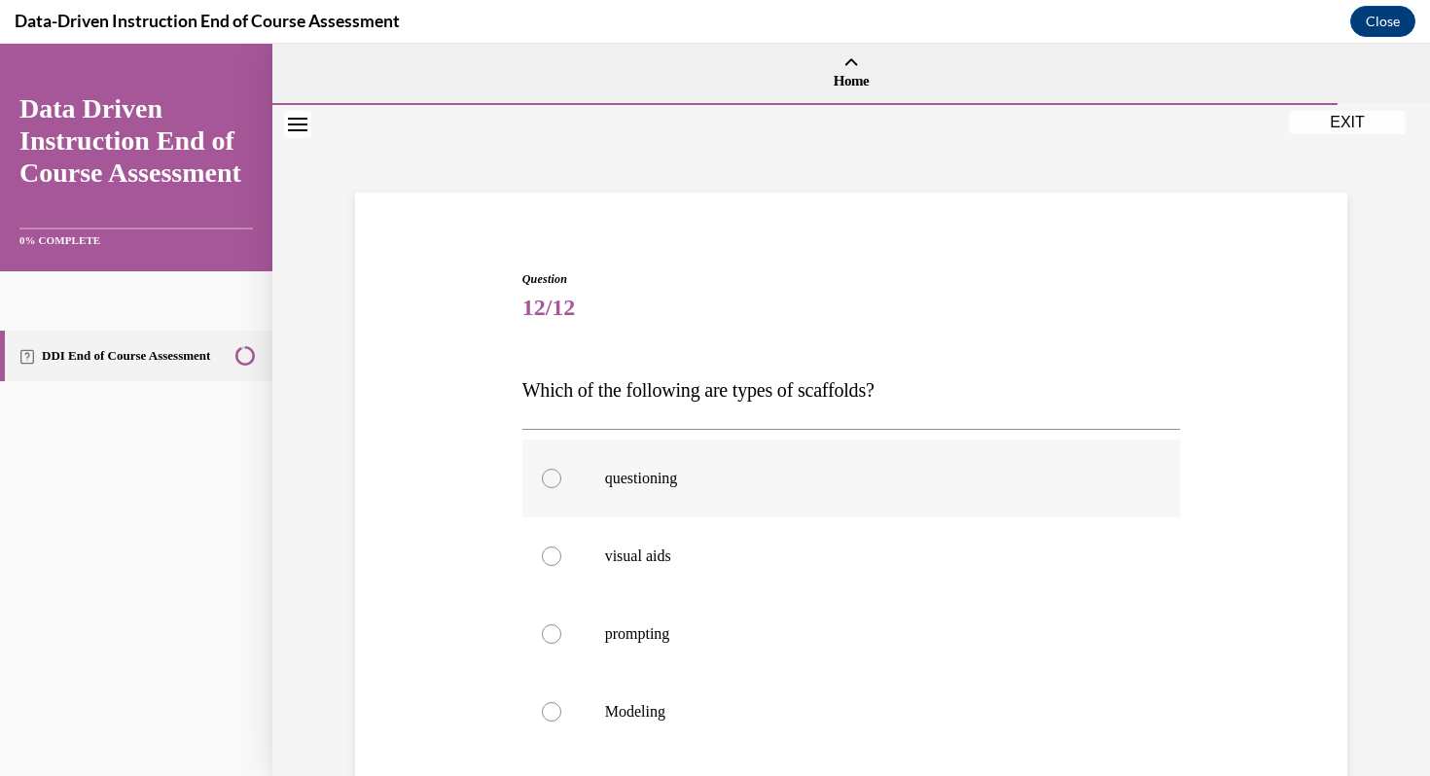
click at [552, 475] on div at bounding box center [551, 478] width 19 height 19
click at [552, 475] on input "questioning" at bounding box center [551, 478] width 19 height 19
radio input "true"
click at [556, 554] on div at bounding box center [551, 556] width 19 height 19
click at [556, 554] on input "visual aids" at bounding box center [551, 556] width 19 height 19
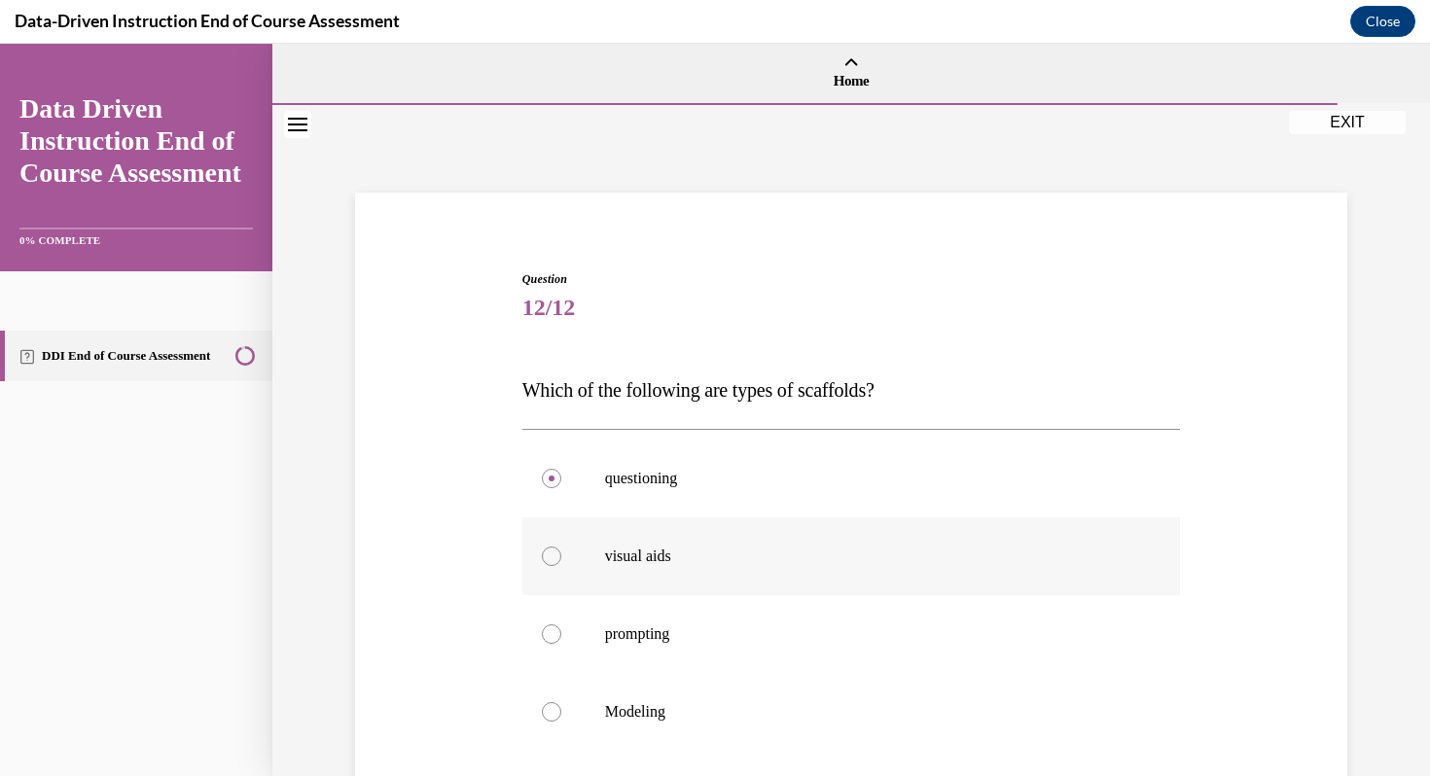
radio input "true"
click at [552, 631] on div at bounding box center [551, 634] width 19 height 19
click at [552, 631] on input "prompting" at bounding box center [551, 634] width 19 height 19
radio input "true"
click at [553, 708] on div at bounding box center [551, 712] width 19 height 19
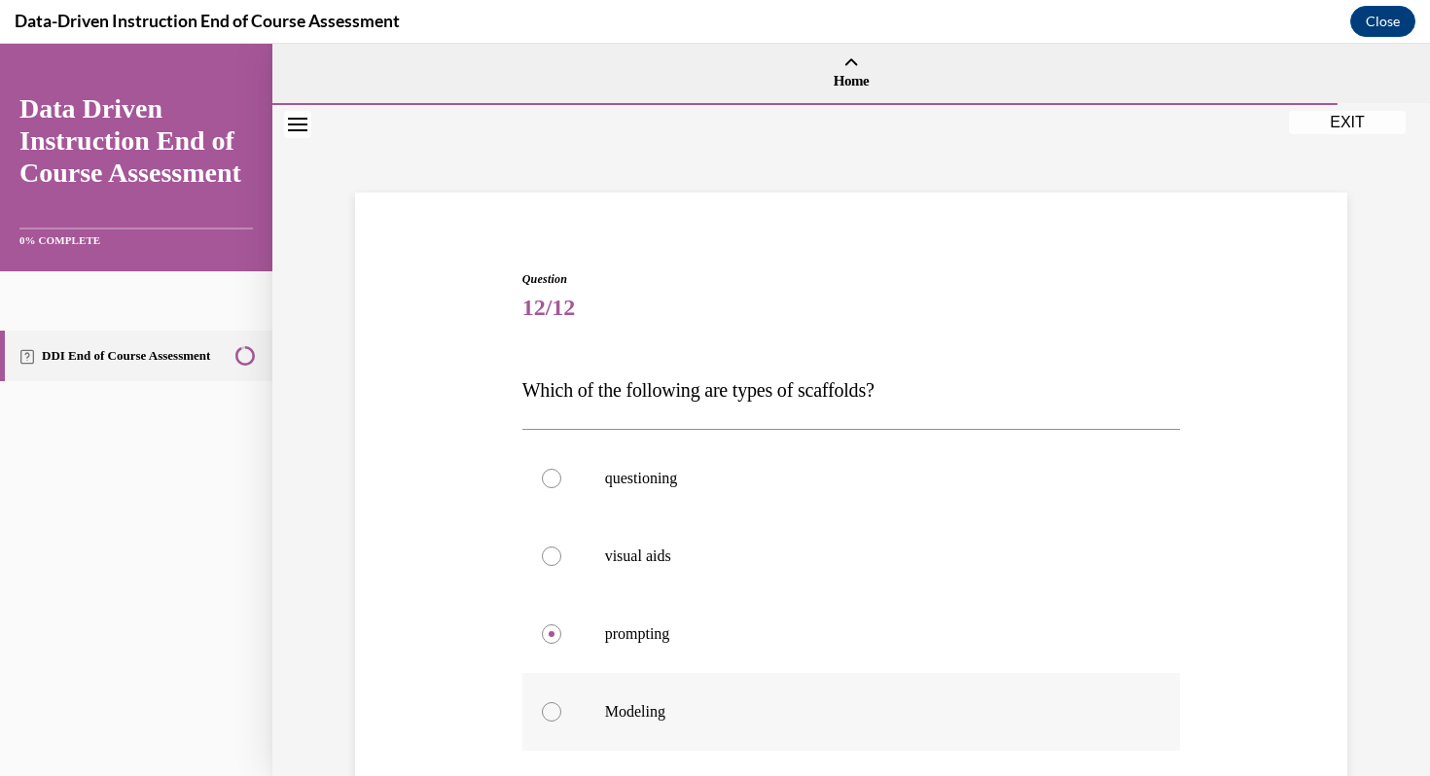
click at [553, 708] on input "Modeling" at bounding box center [551, 712] width 19 height 19
radio input "true"
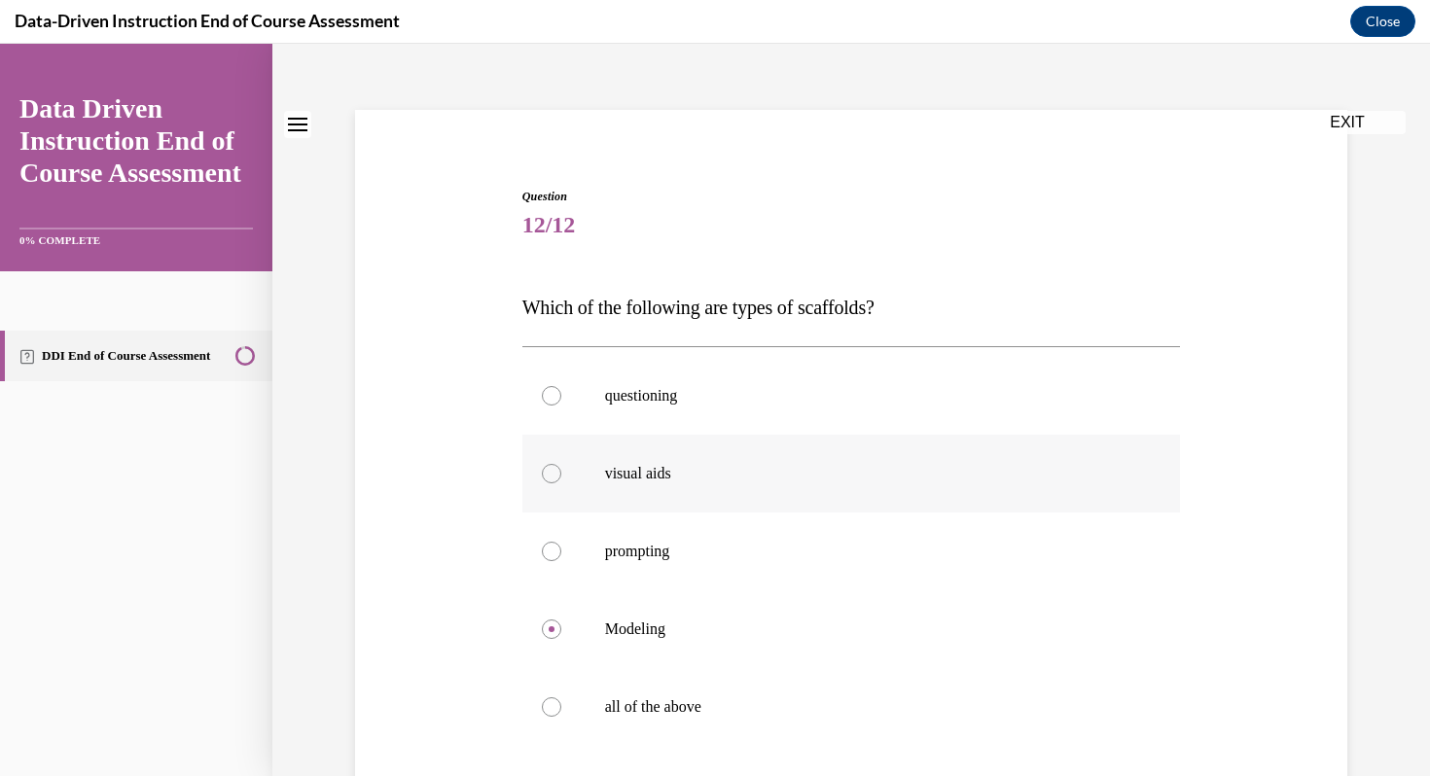
scroll to position [124, 0]
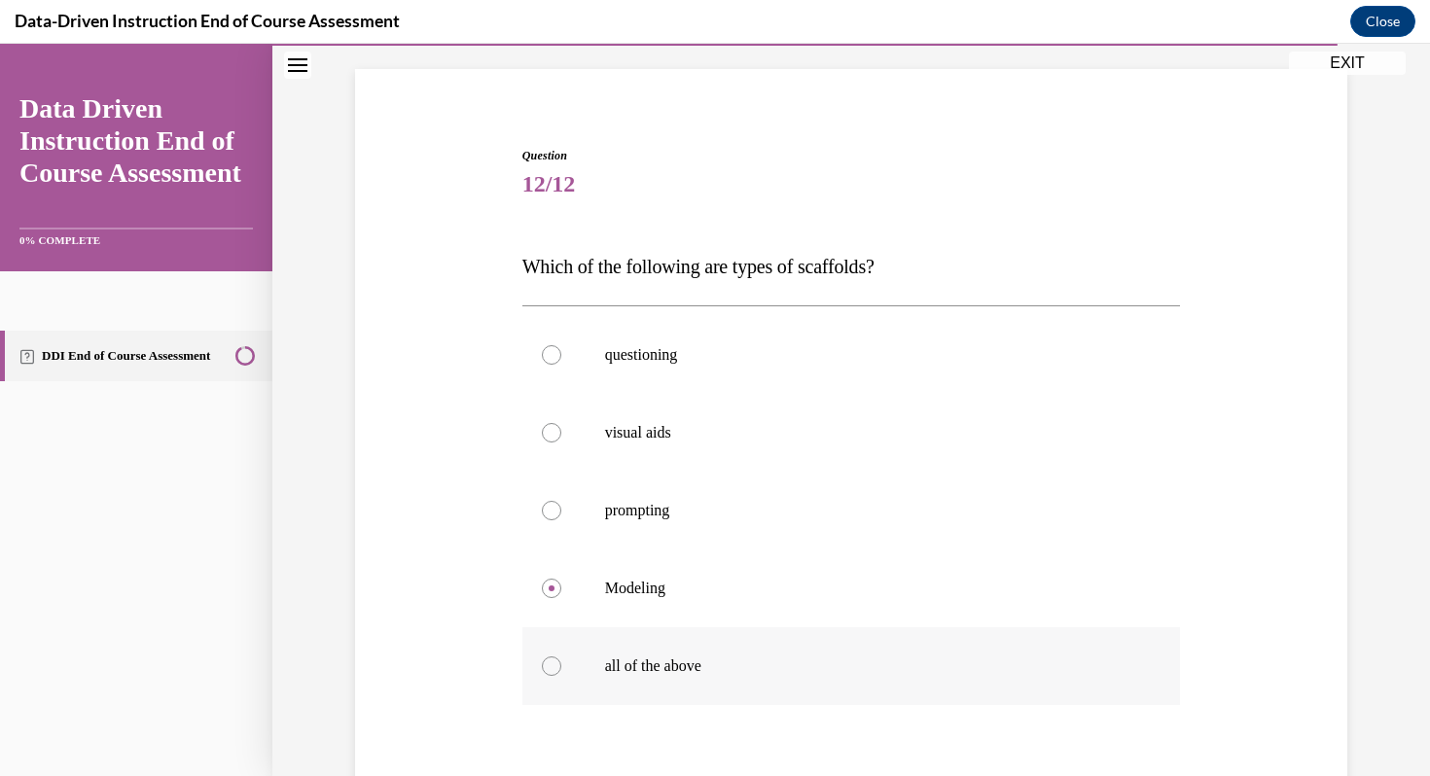
click at [560, 671] on label "all of the above" at bounding box center [852, 667] width 659 height 78
click at [560, 671] on input "all of the above" at bounding box center [551, 666] width 19 height 19
radio input "true"
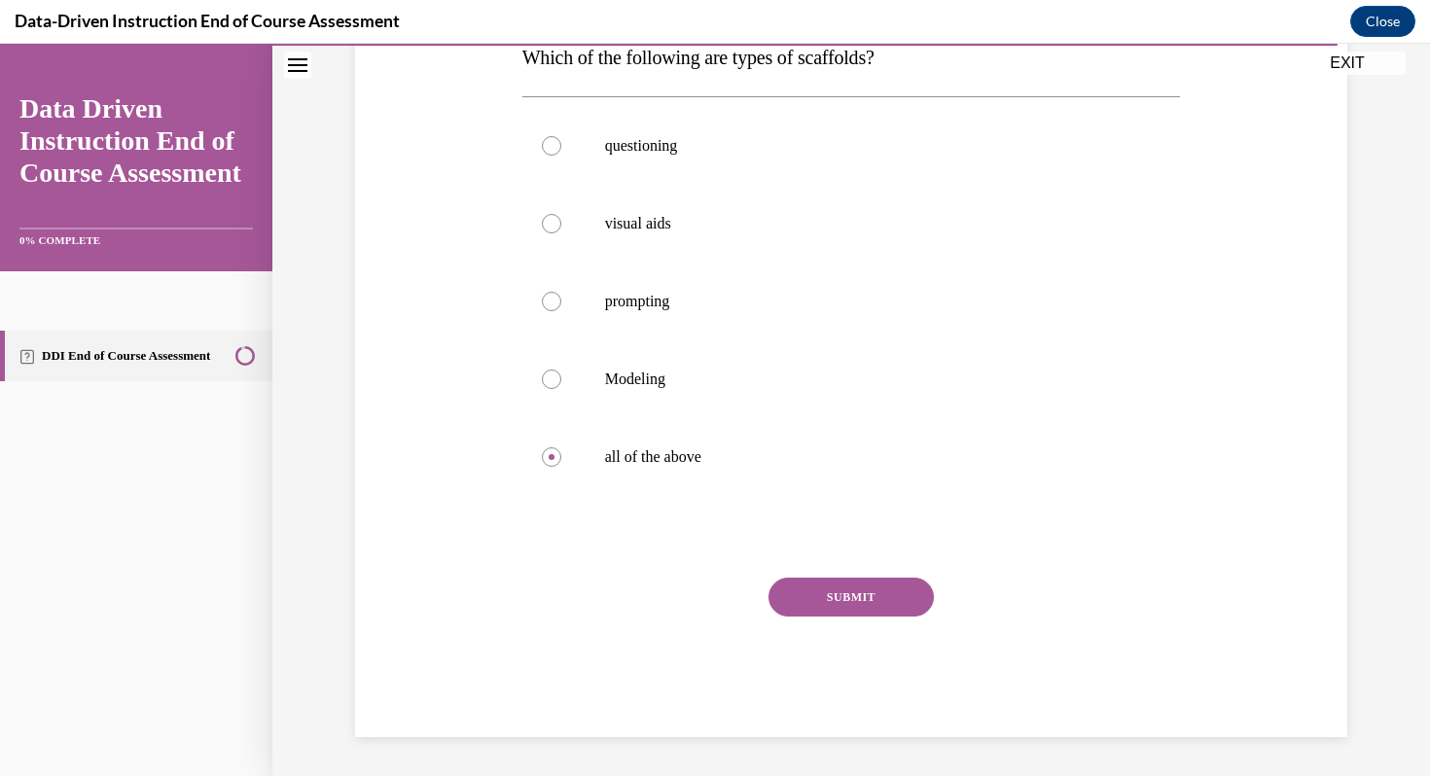
click at [864, 602] on button "SUBMIT" at bounding box center [851, 597] width 165 height 39
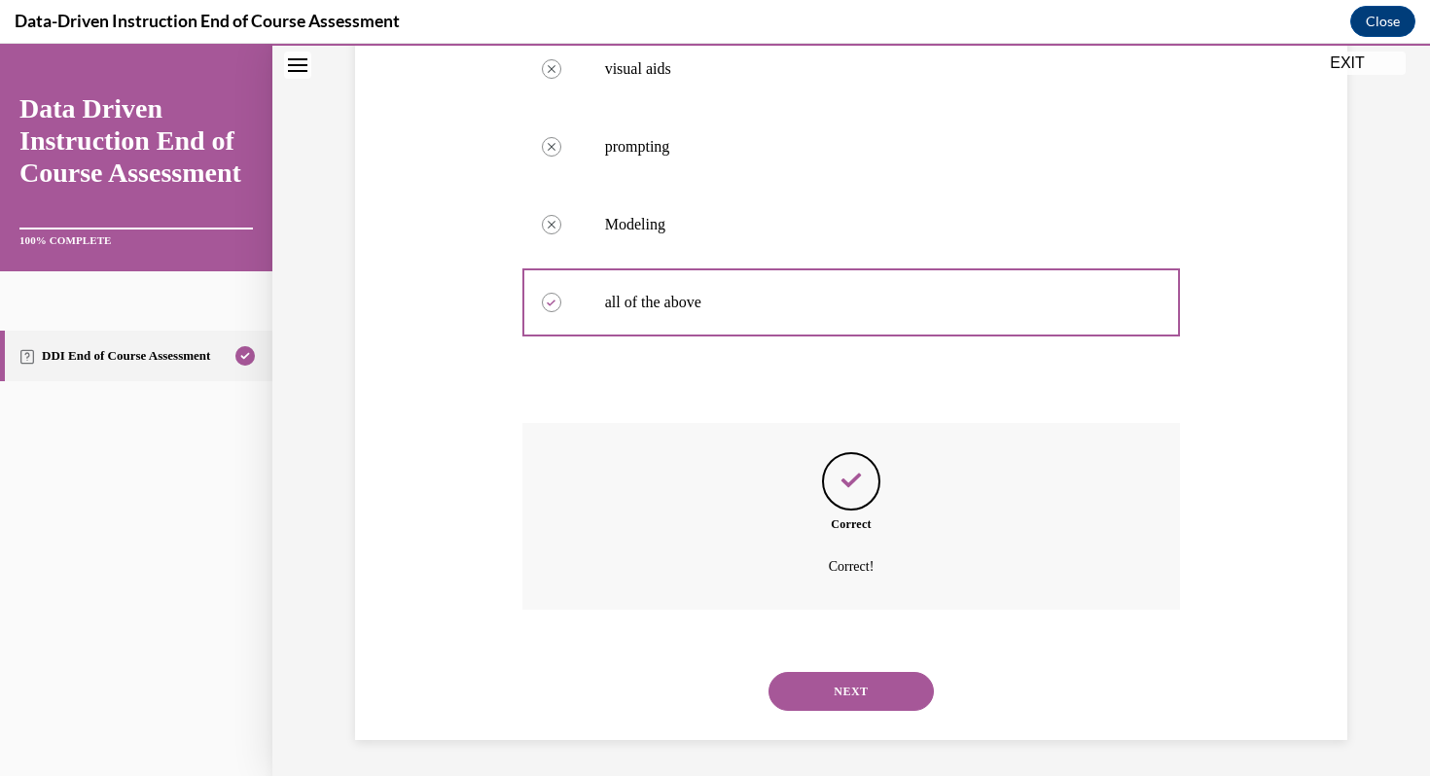
scroll to position [490, 0]
click at [857, 686] on button "NEXT" at bounding box center [851, 688] width 165 height 39
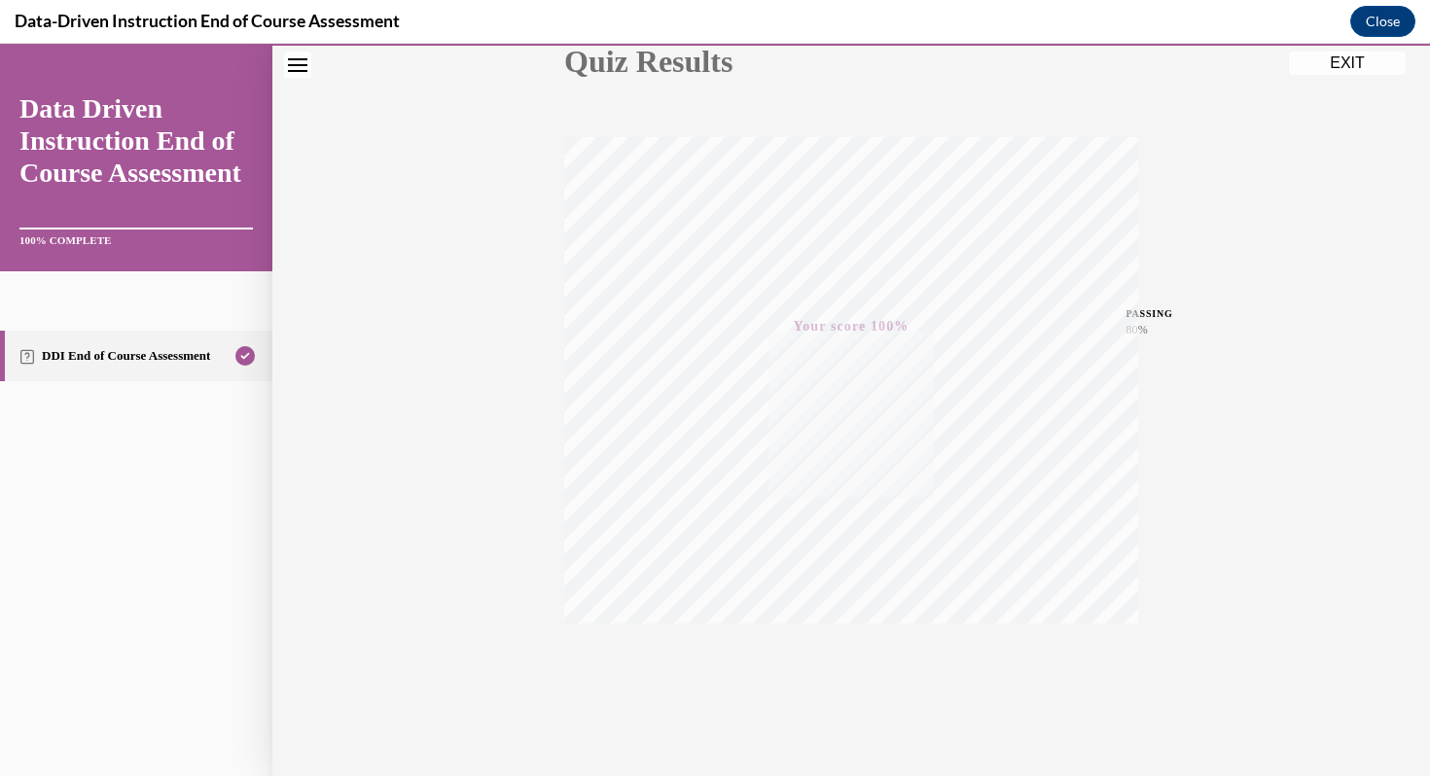
scroll to position [265, 0]
click at [1356, 62] on button "EXIT" at bounding box center [1347, 63] width 117 height 23
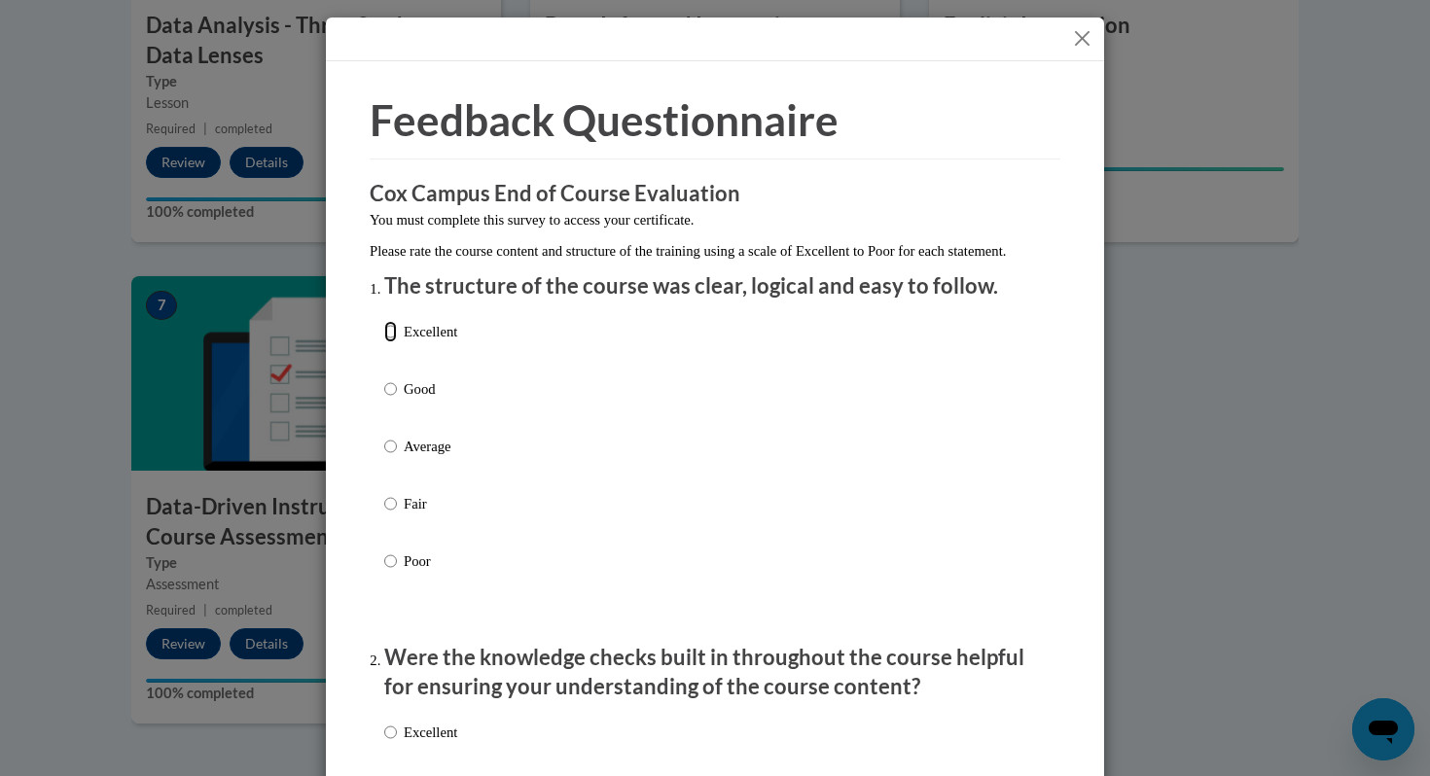
click at [388, 343] on input "Excellent" at bounding box center [390, 331] width 13 height 21
radio input "true"
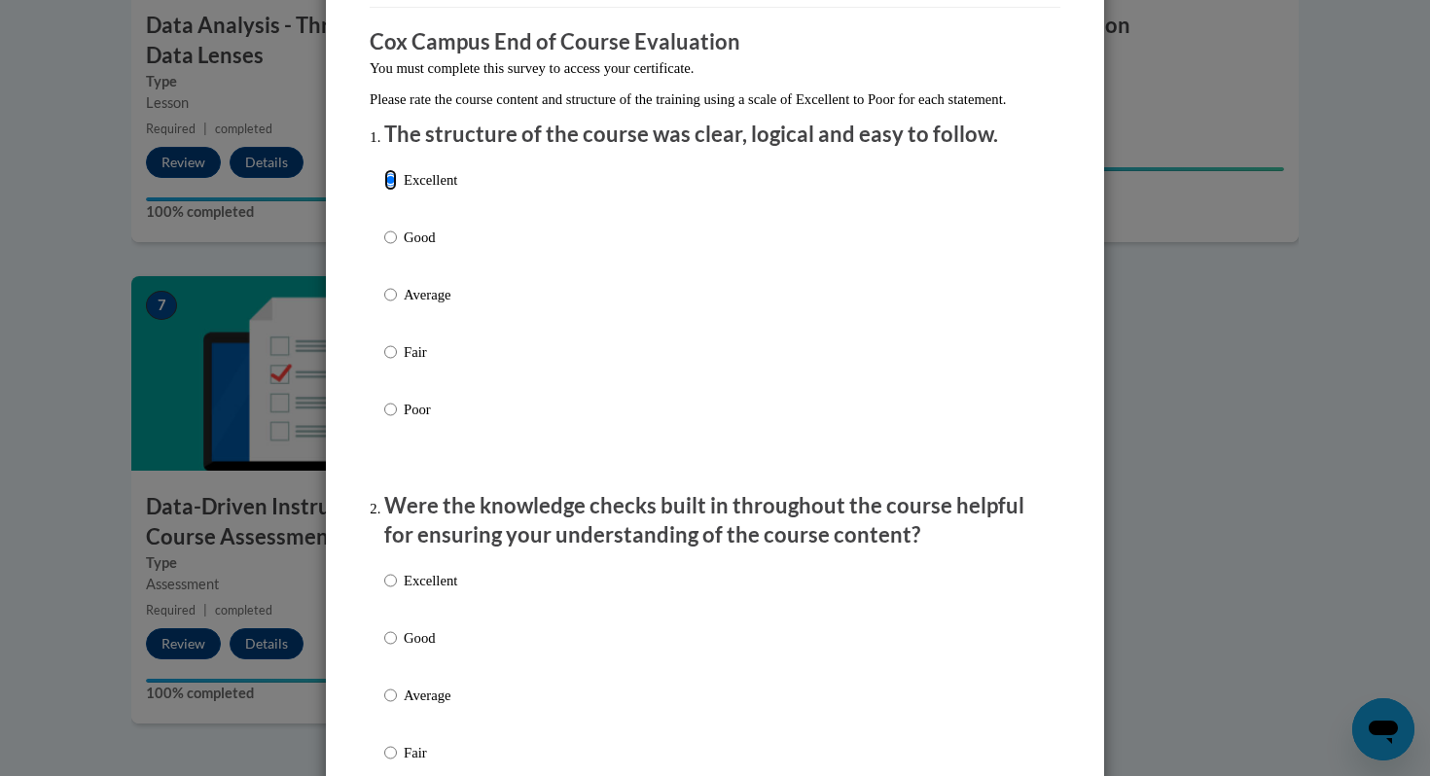
scroll to position [225, 0]
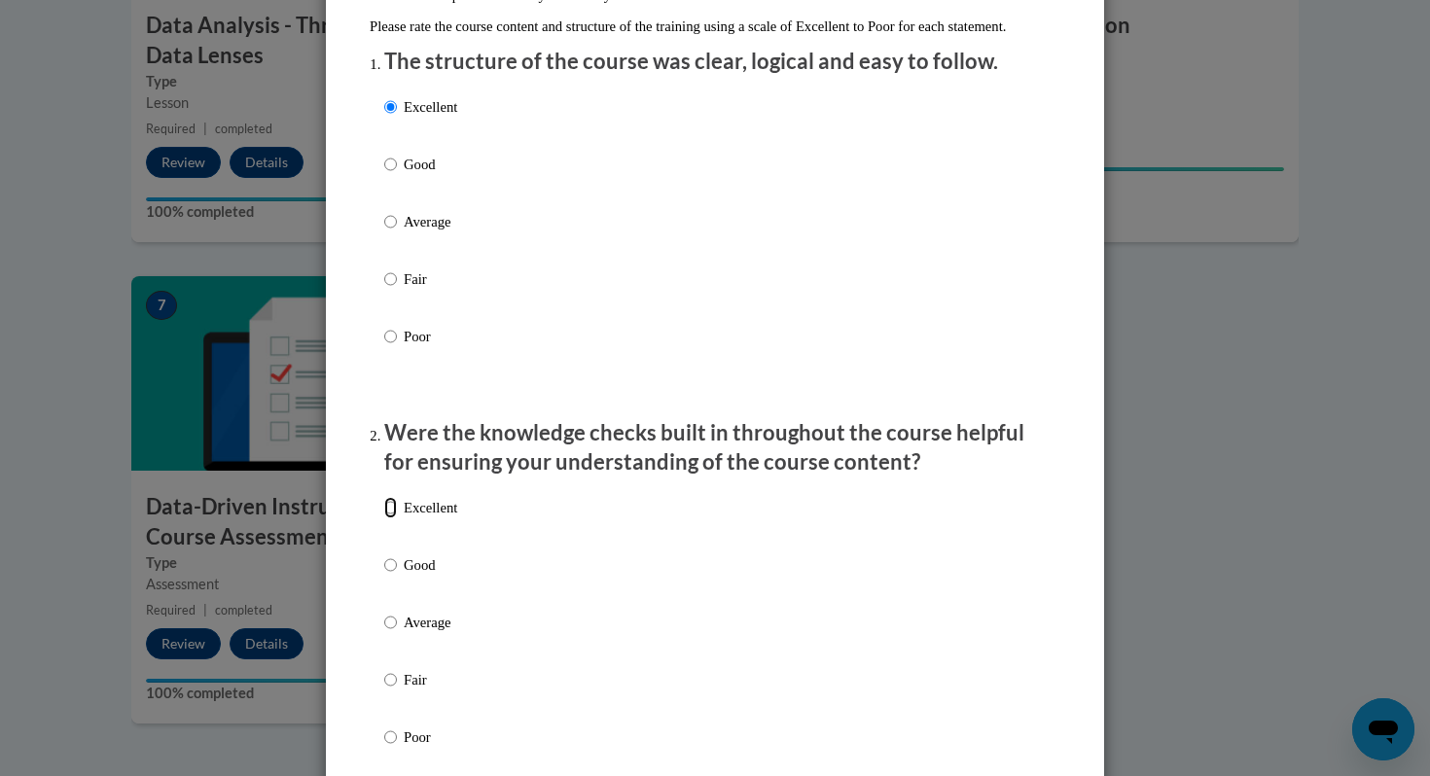
click at [393, 519] on input "Excellent" at bounding box center [390, 507] width 13 height 21
radio input "true"
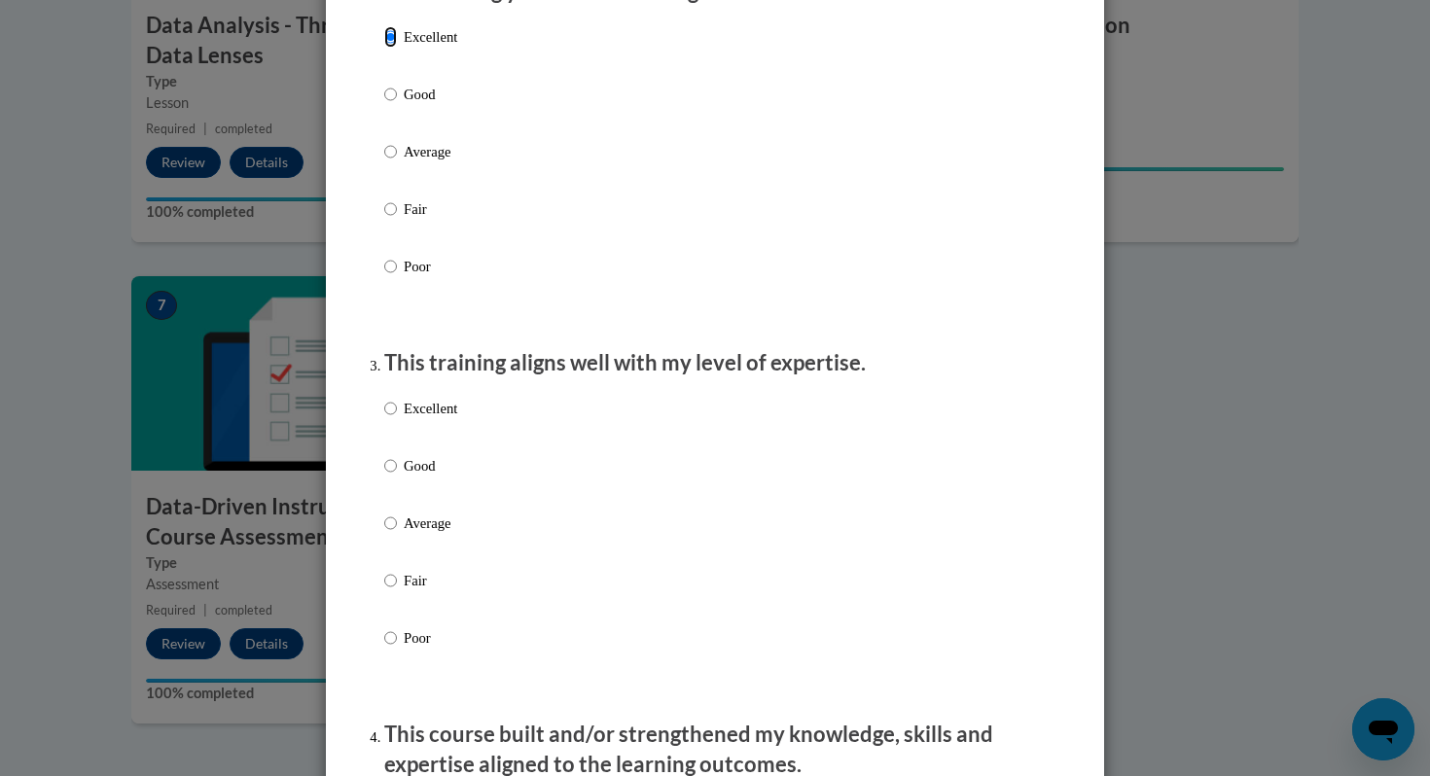
scroll to position [850, 0]
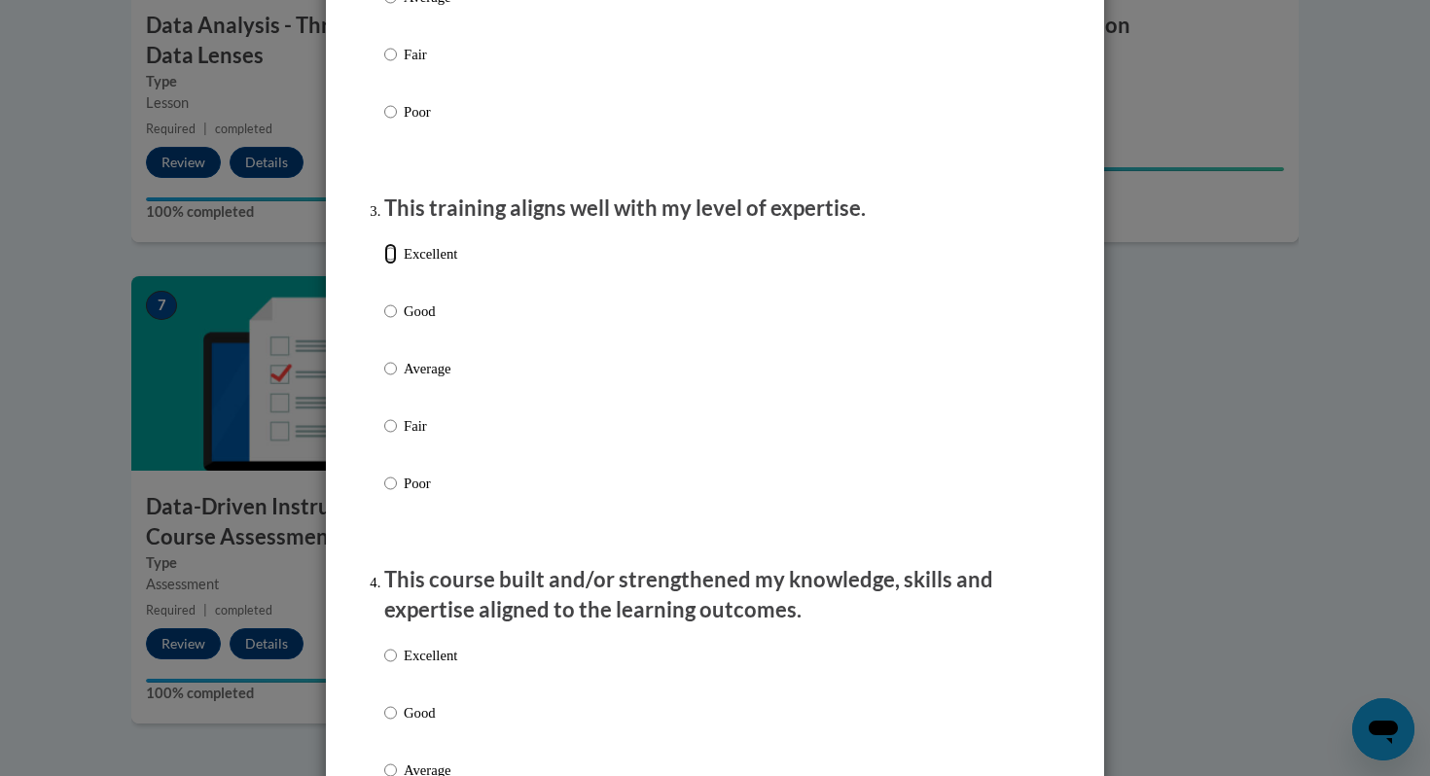
click at [389, 265] on input "Excellent" at bounding box center [390, 253] width 13 height 21
radio input "true"
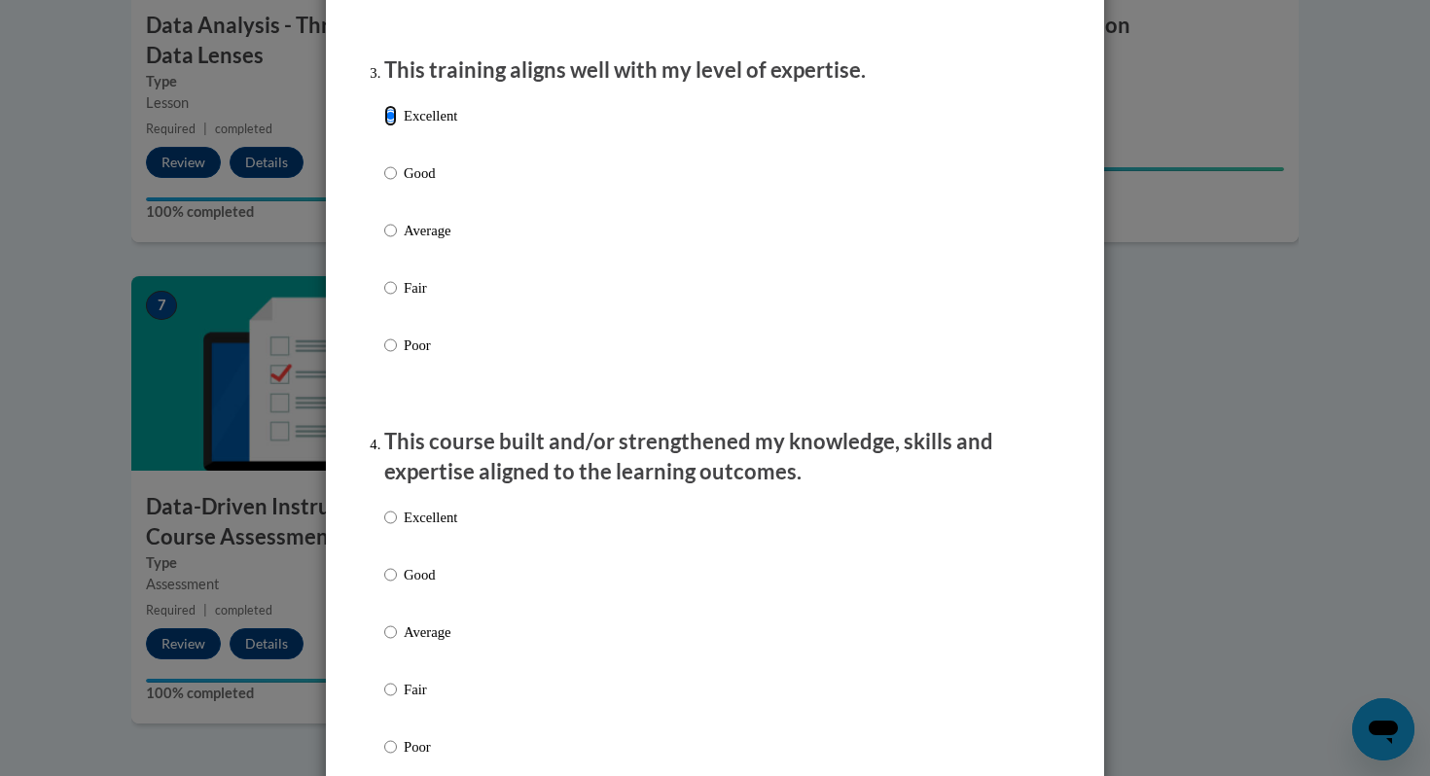
scroll to position [1044, 0]
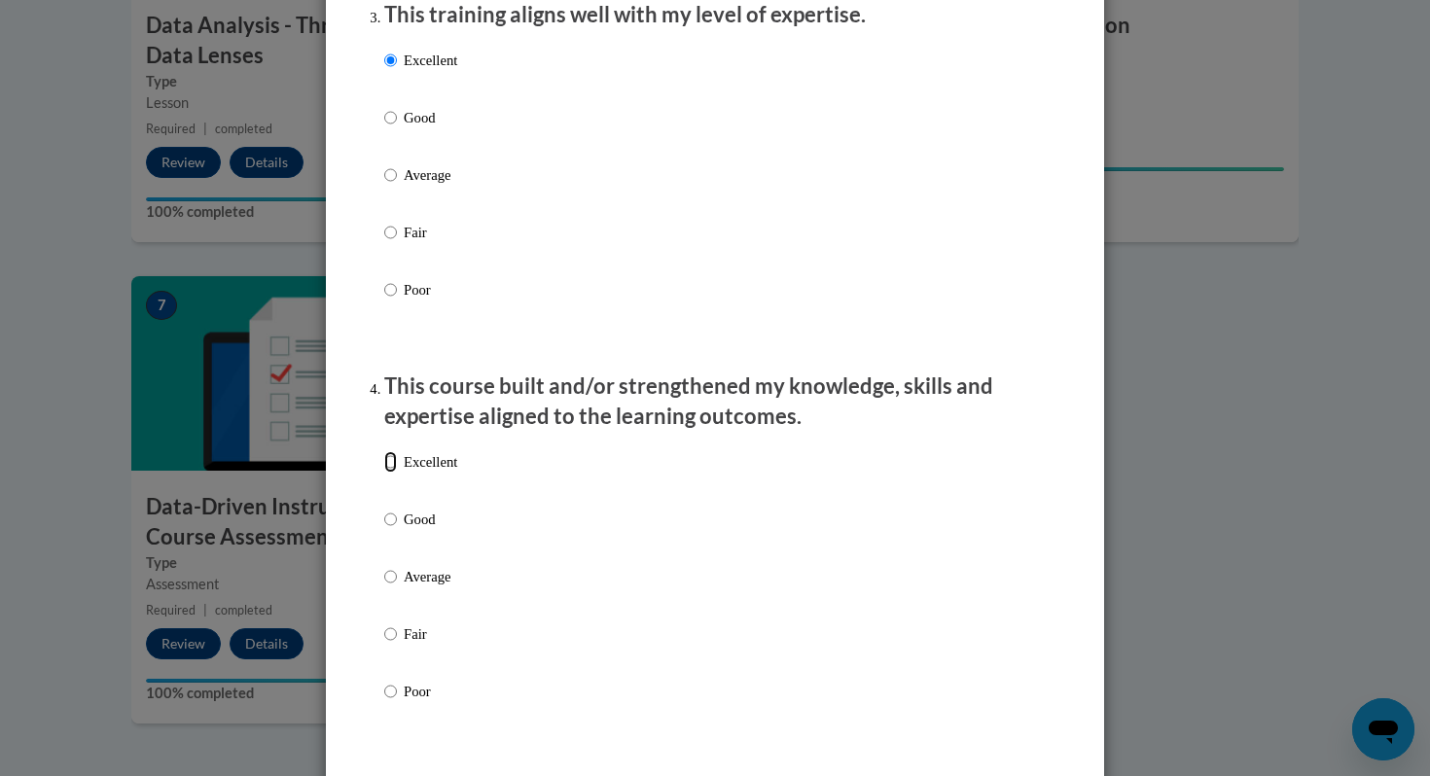
click at [389, 473] on input "Excellent" at bounding box center [390, 461] width 13 height 21
radio input "true"
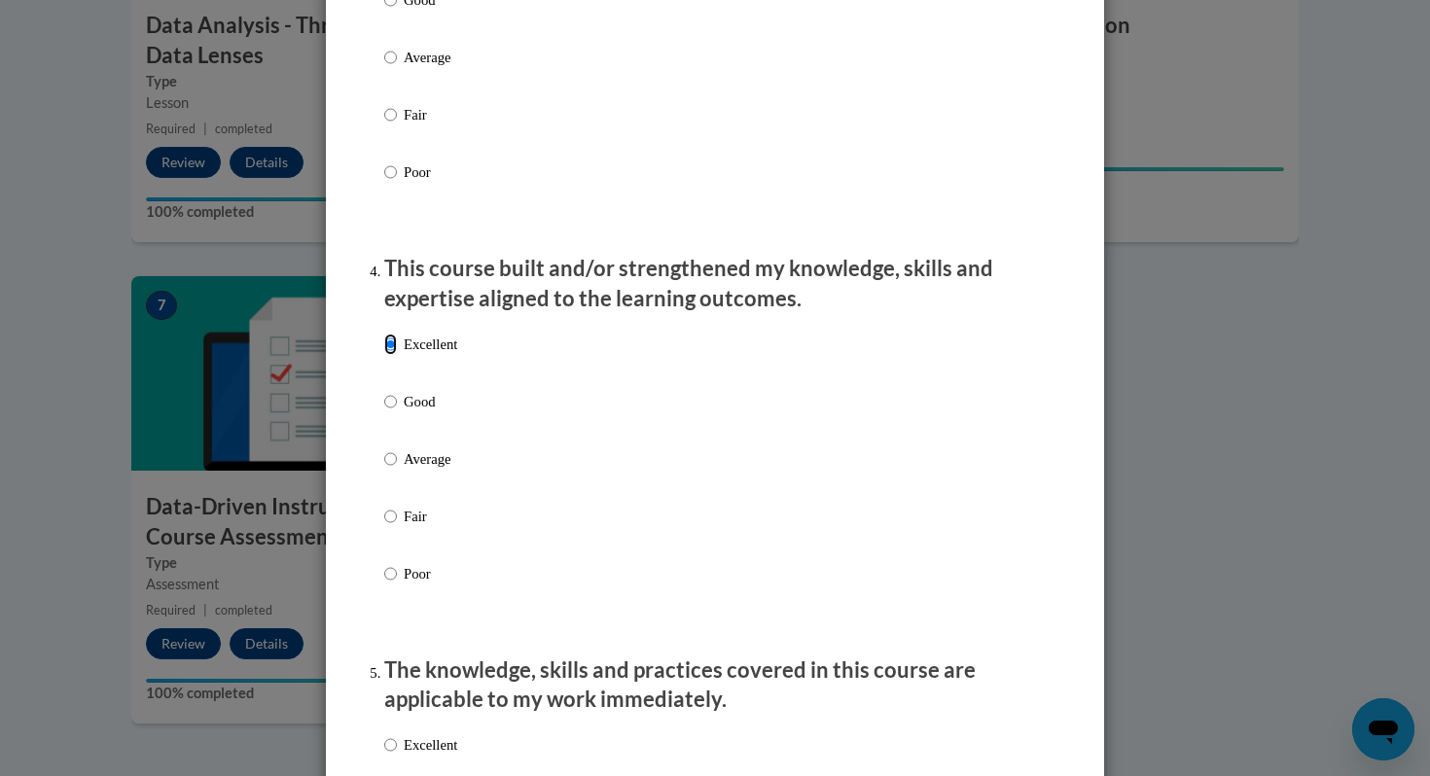
scroll to position [1226, 0]
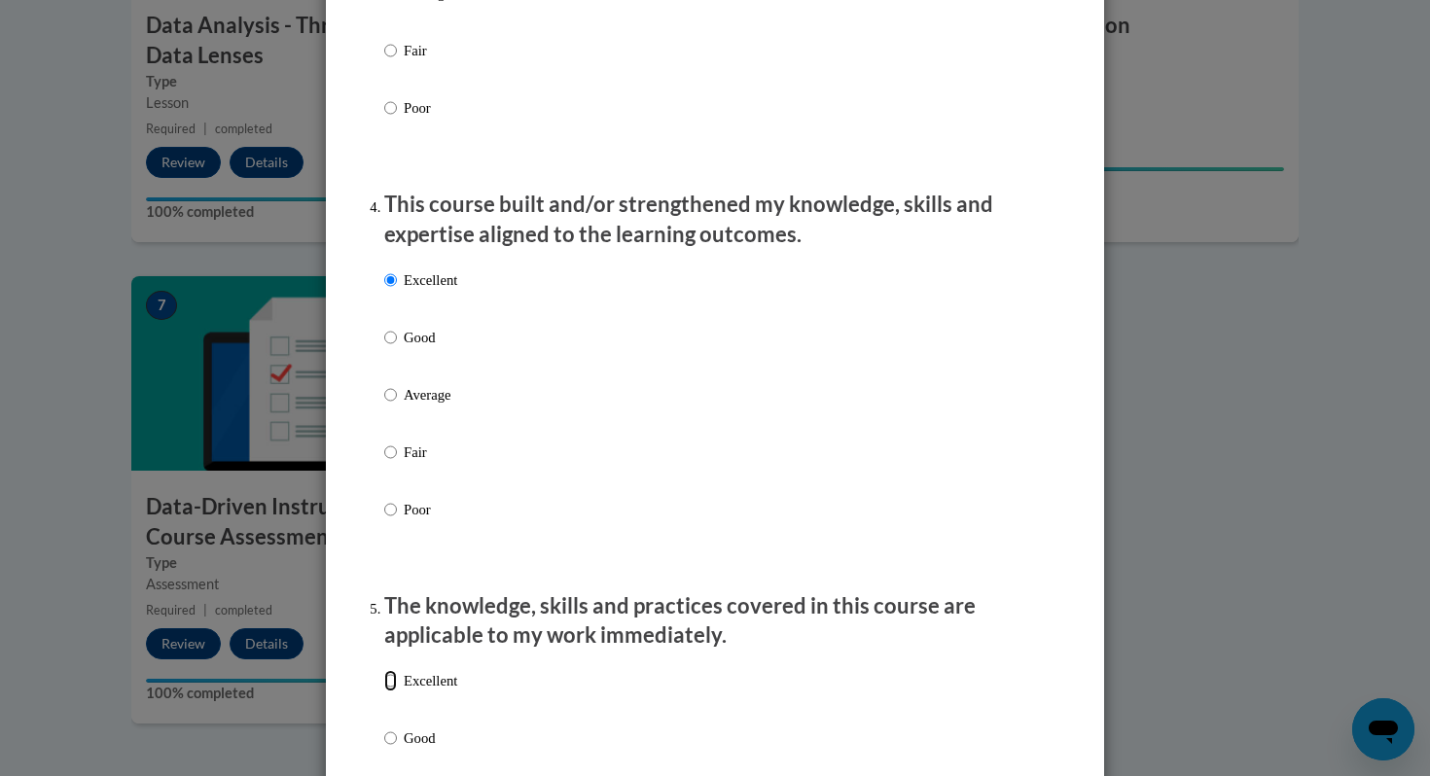
click at [395, 692] on input "Excellent" at bounding box center [390, 680] width 13 height 21
radio input "true"
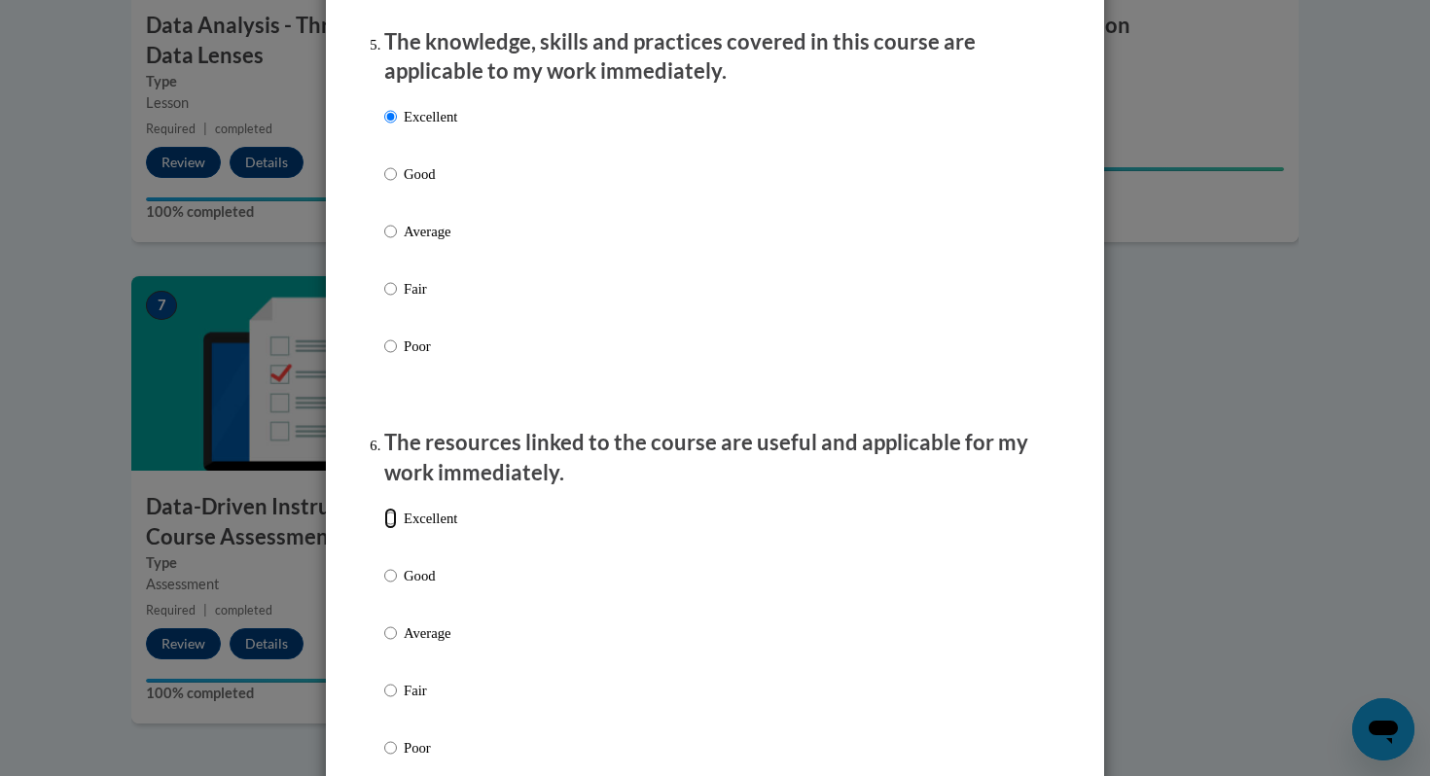
click at [391, 529] on input "Excellent" at bounding box center [390, 518] width 13 height 21
radio input "true"
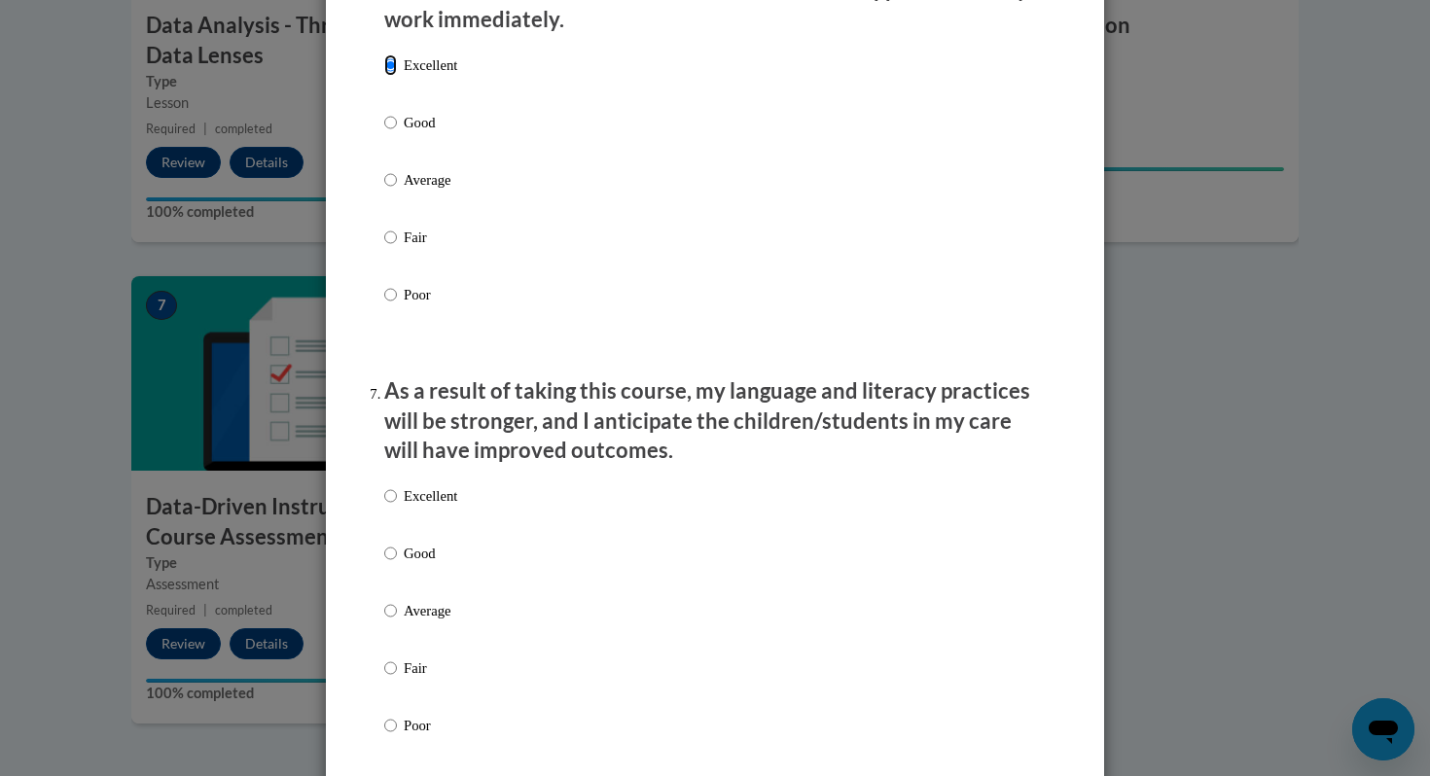
scroll to position [2245, 0]
click at [389, 506] on input "Excellent" at bounding box center [390, 495] width 13 height 21
radio input "true"
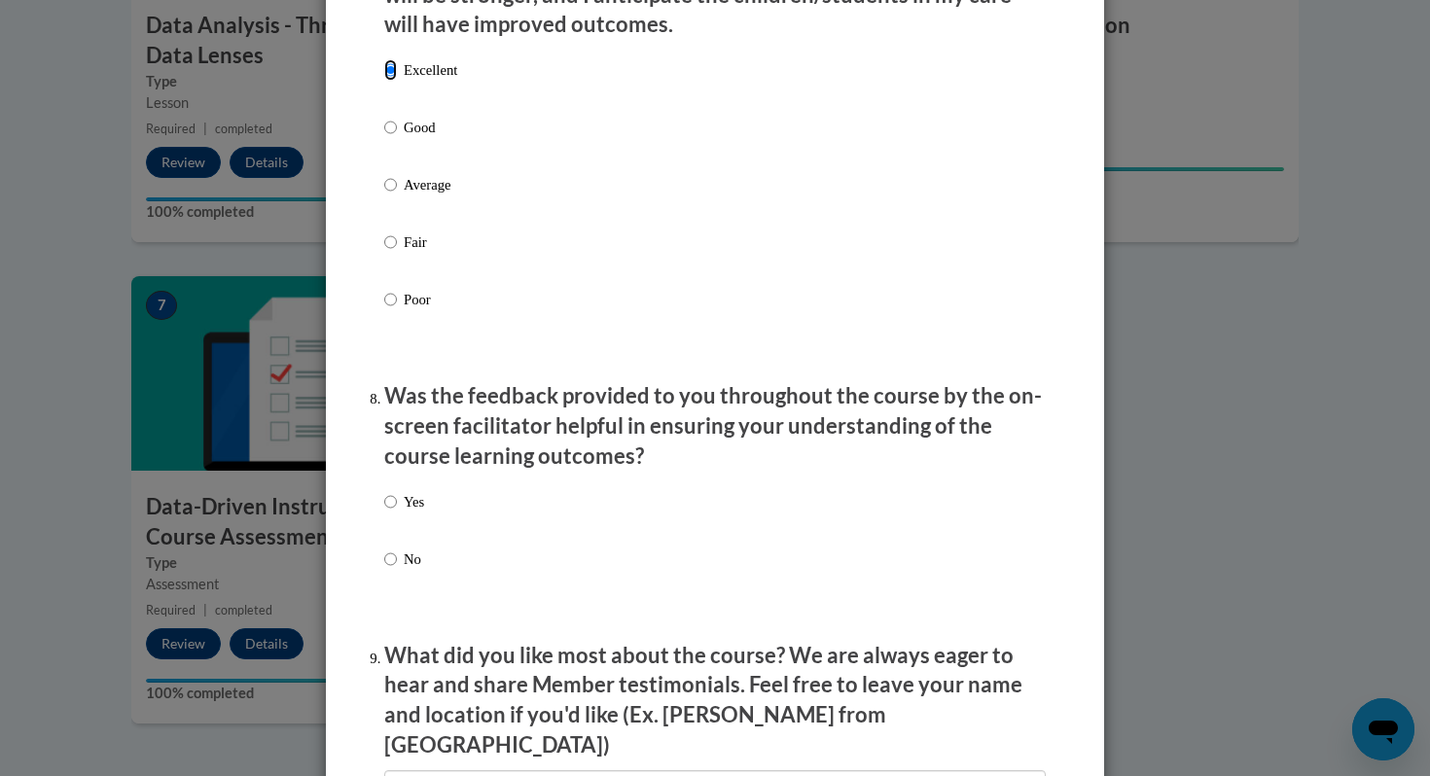
scroll to position [2693, 0]
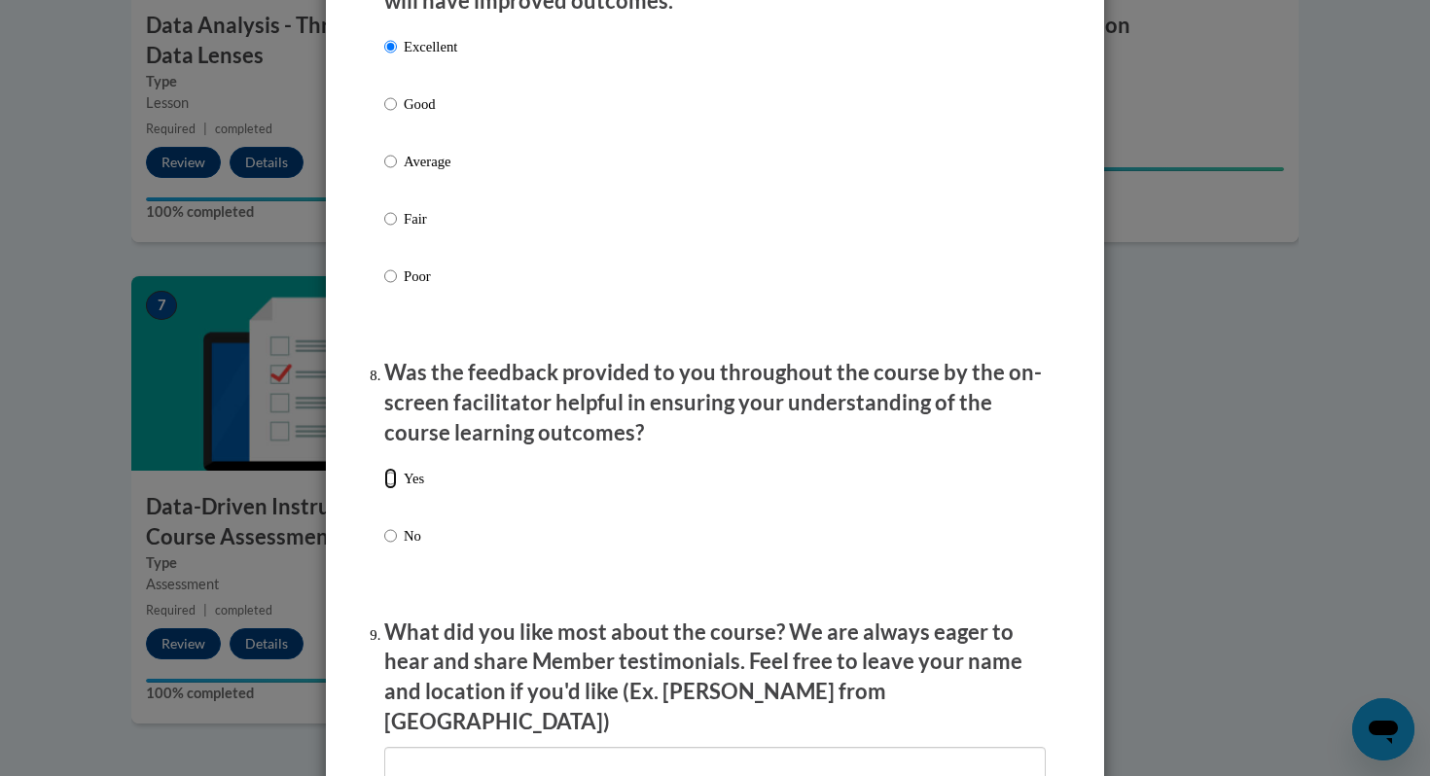
click at [394, 489] on input "Yes" at bounding box center [390, 478] width 13 height 21
radio input "true"
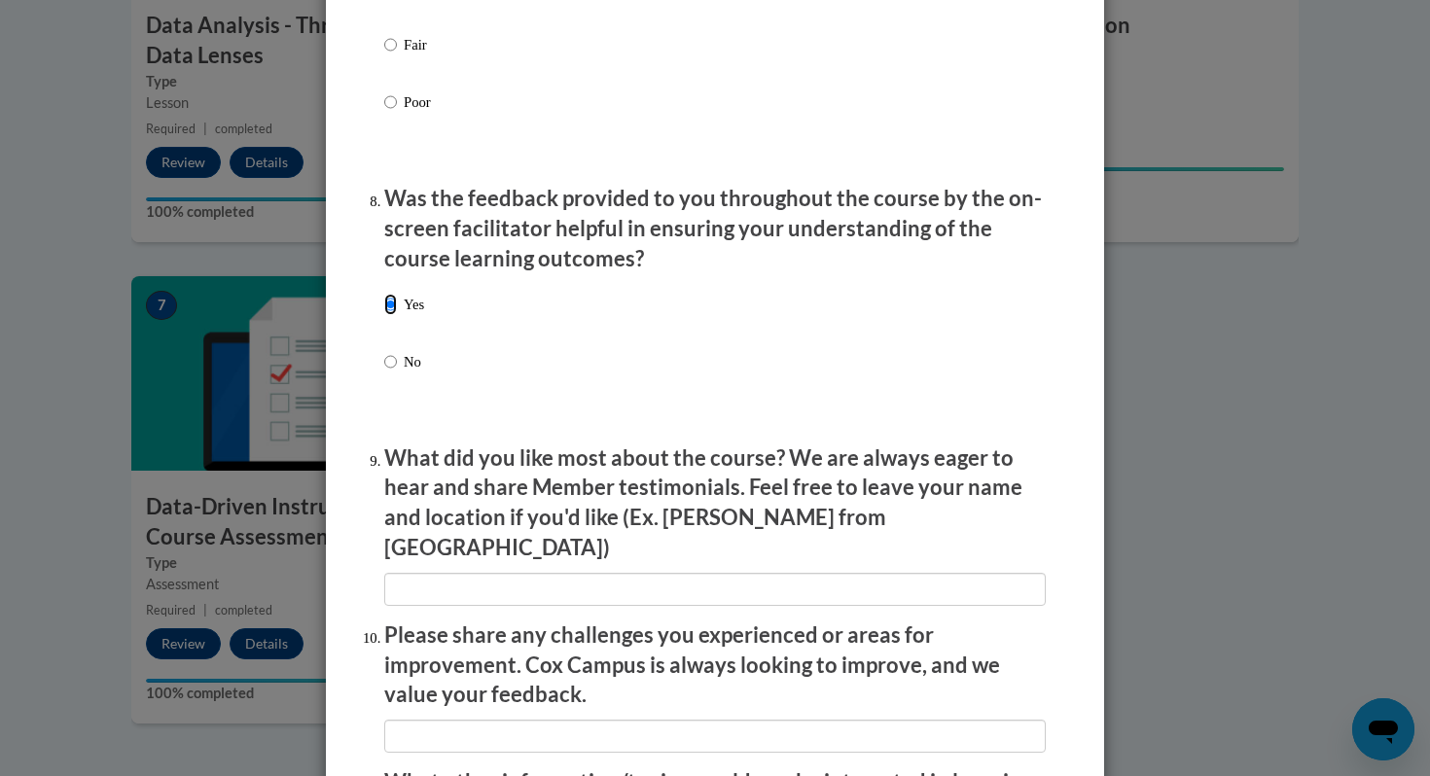
scroll to position [2868, 0]
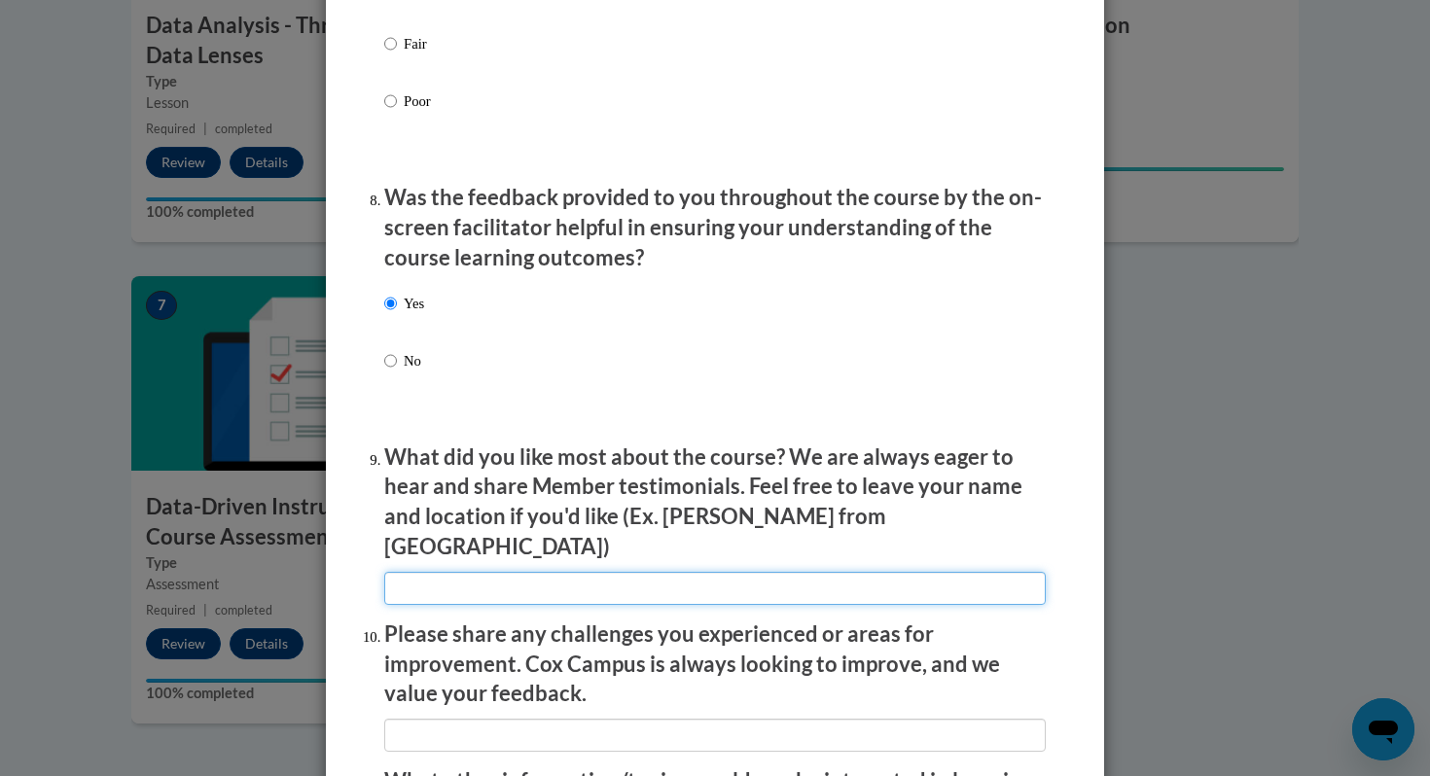
click at [487, 588] on input "textbox" at bounding box center [715, 588] width 662 height 33
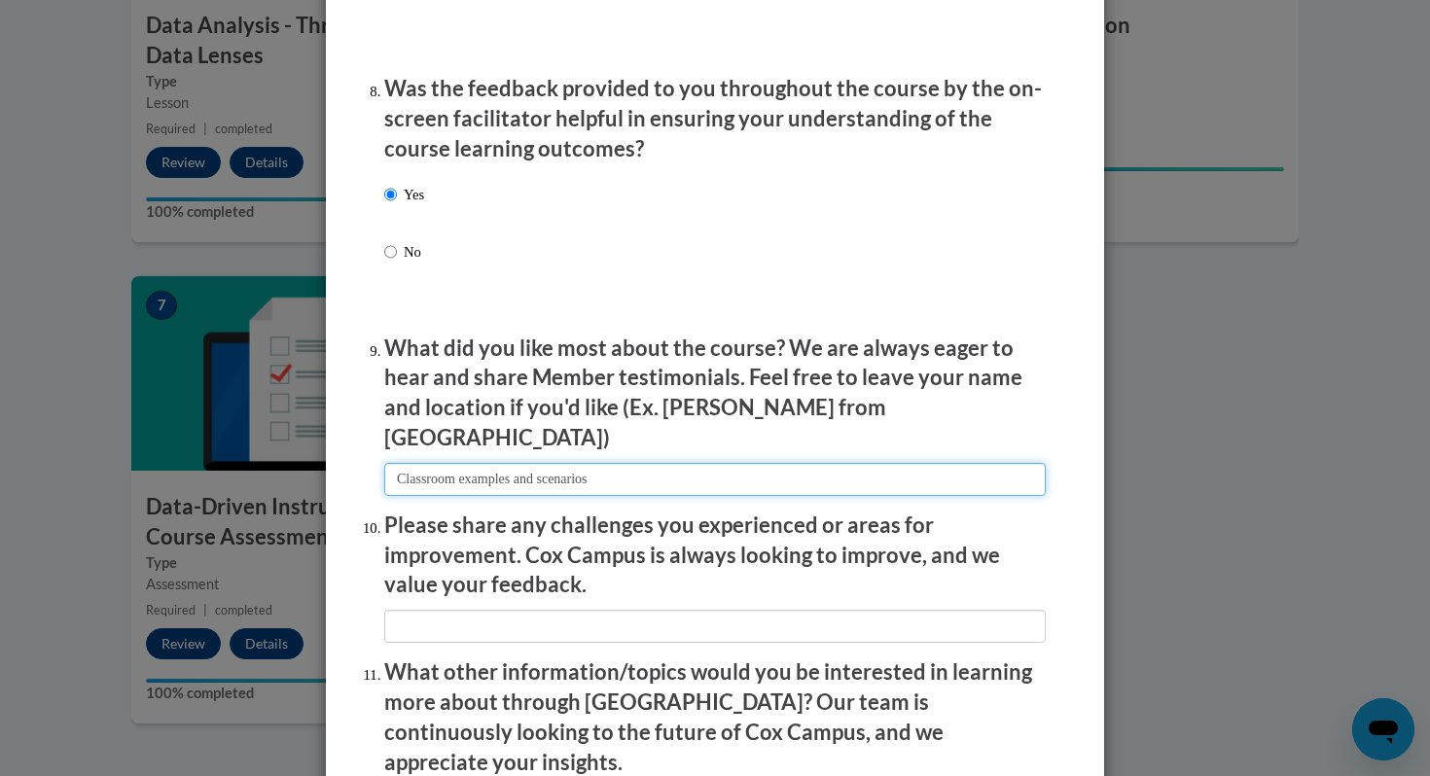
type input "Classroom examples and scenarios"
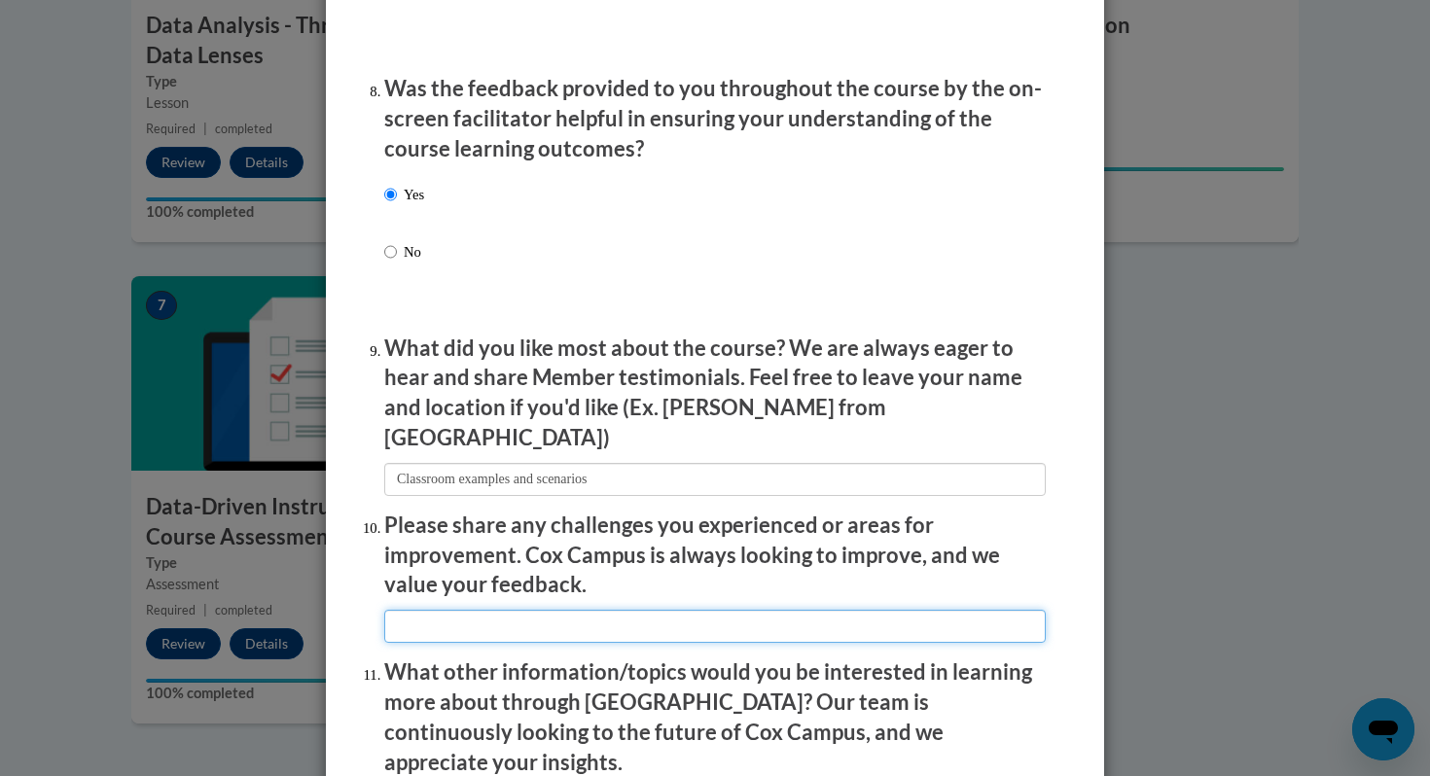
click at [441, 614] on input "textbox" at bounding box center [715, 626] width 662 height 33
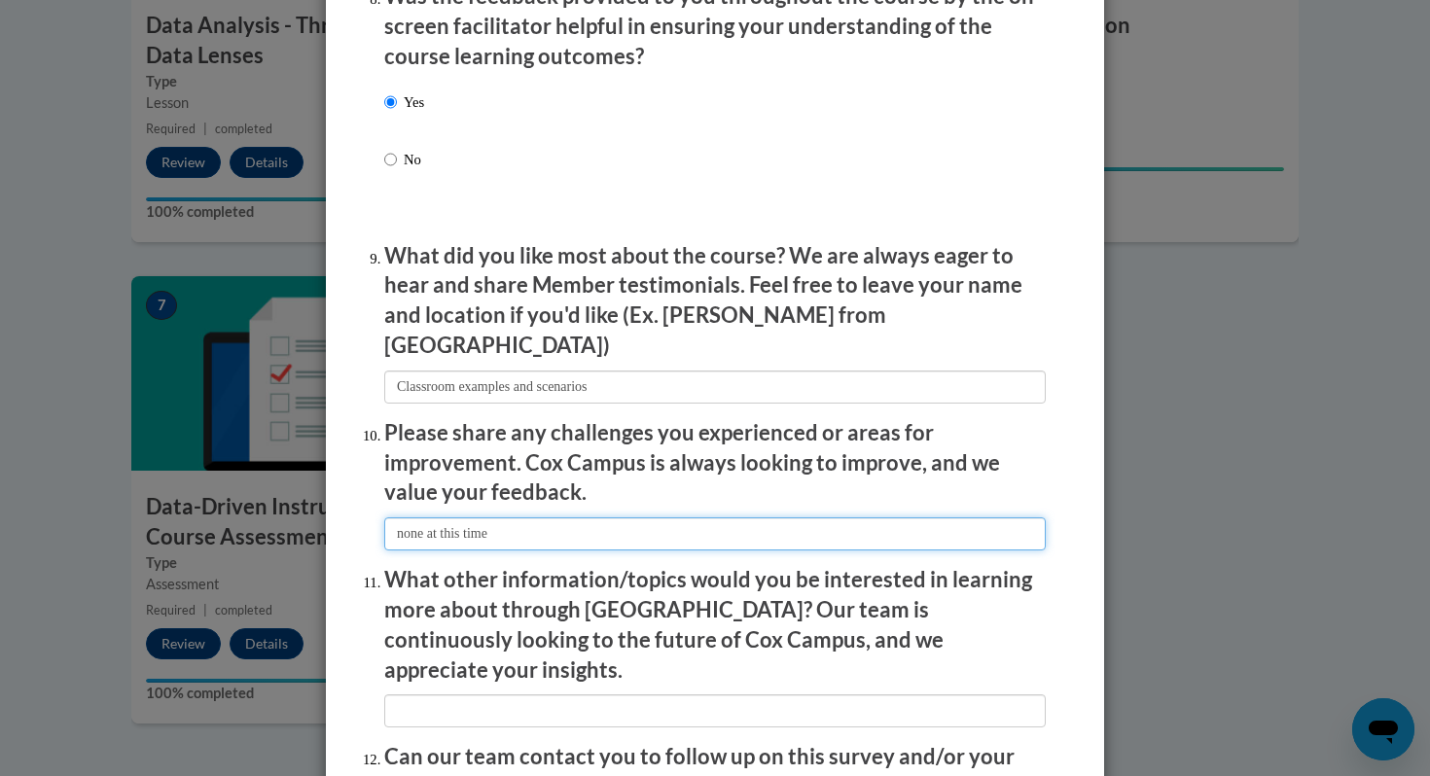
scroll to position [3072, 0]
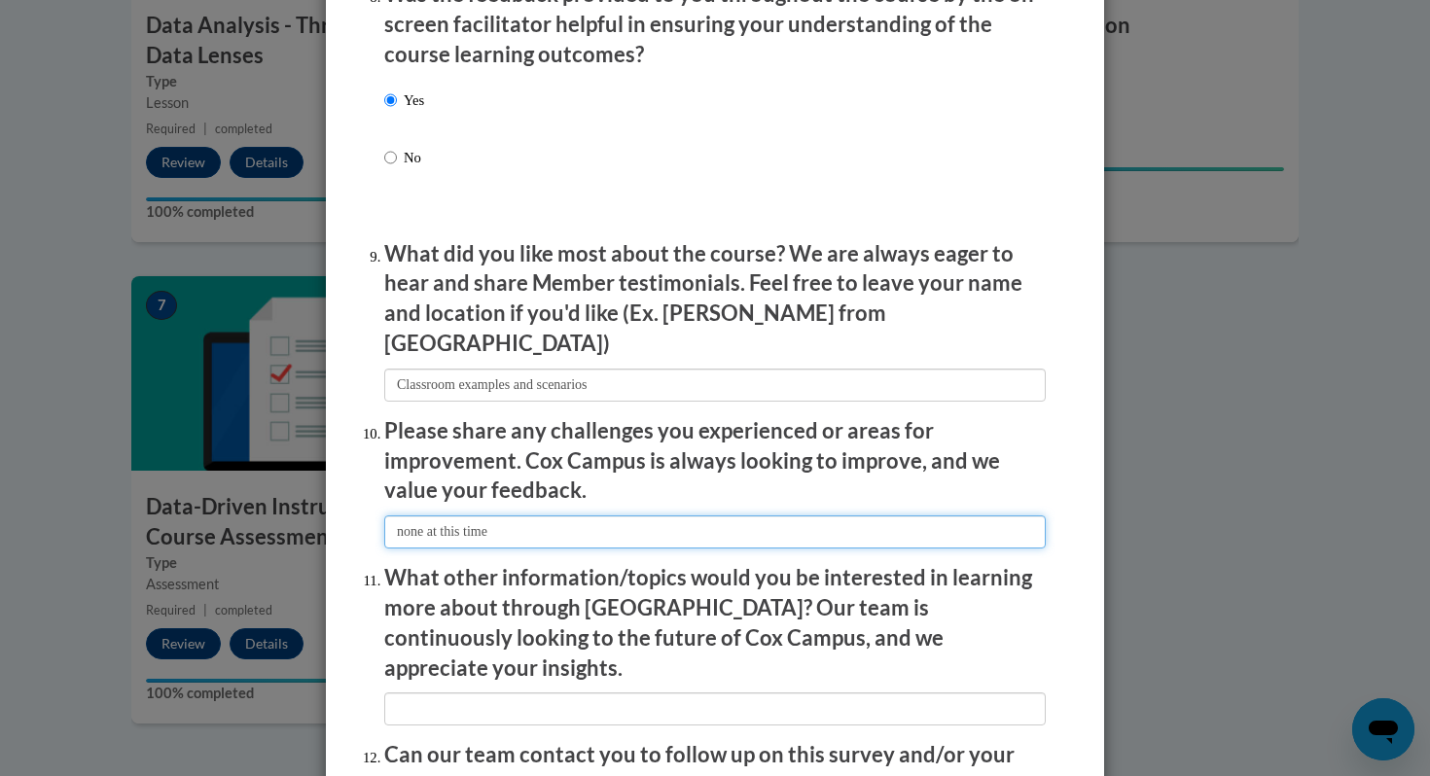
type input "none at this time"
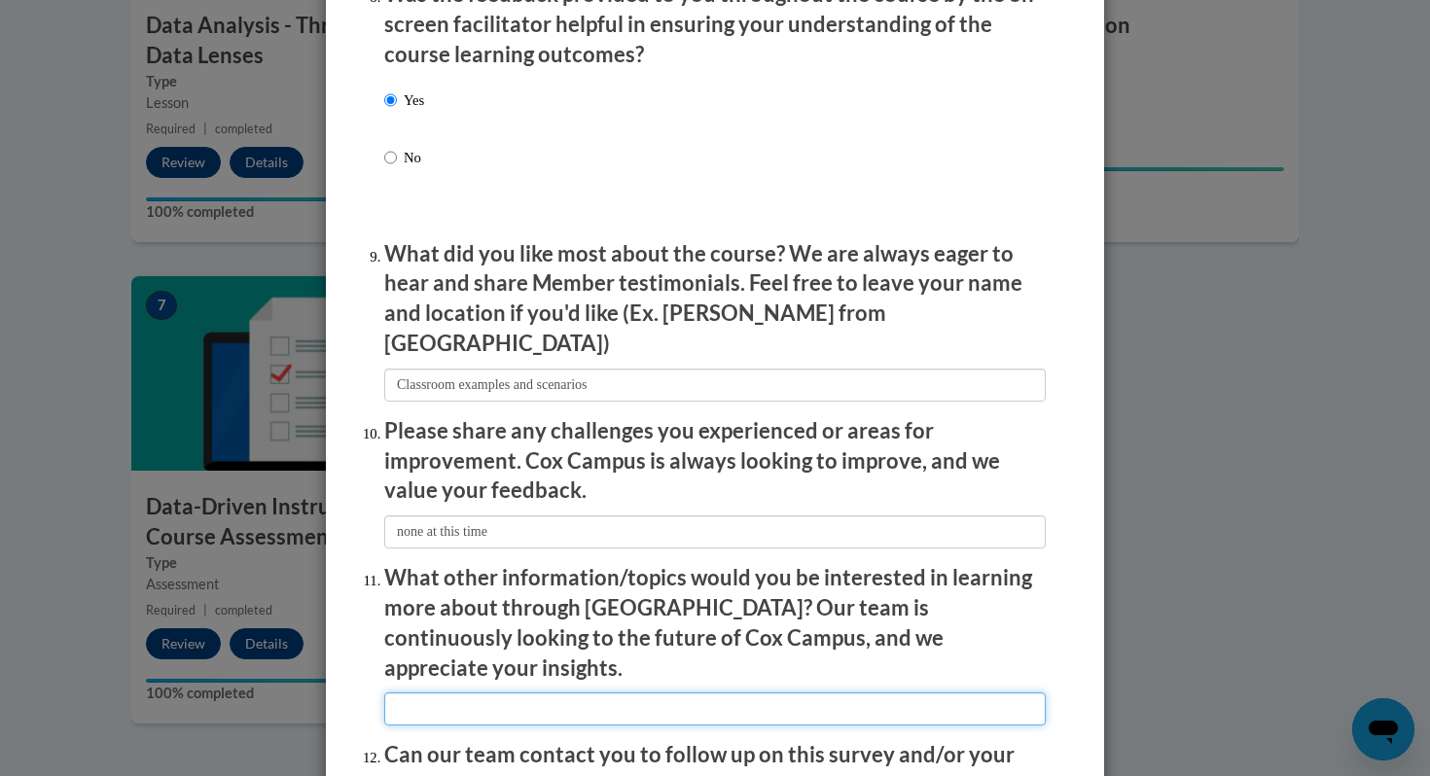
click at [647, 693] on input "textbox" at bounding box center [715, 709] width 662 height 33
type input "specific grade level courses"
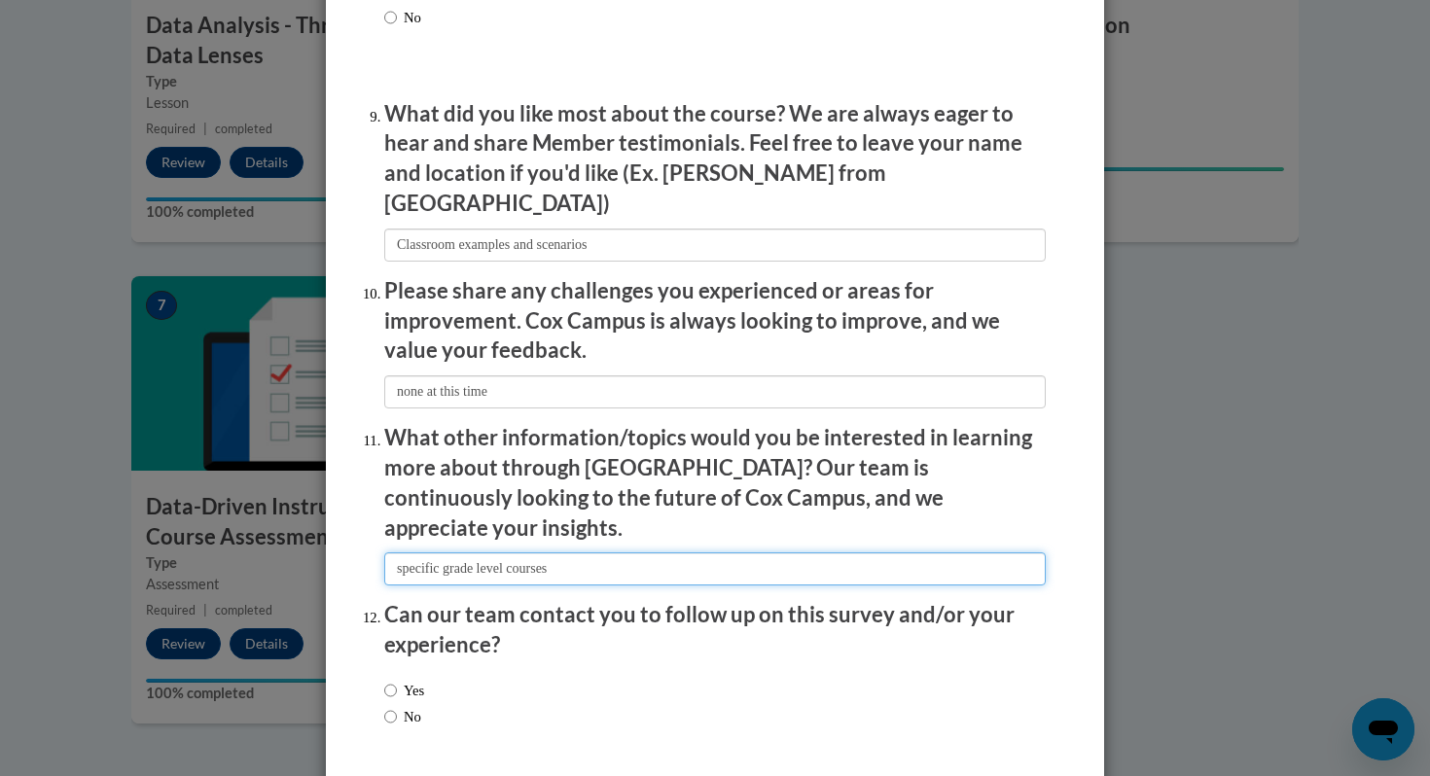
scroll to position [3213, 0]
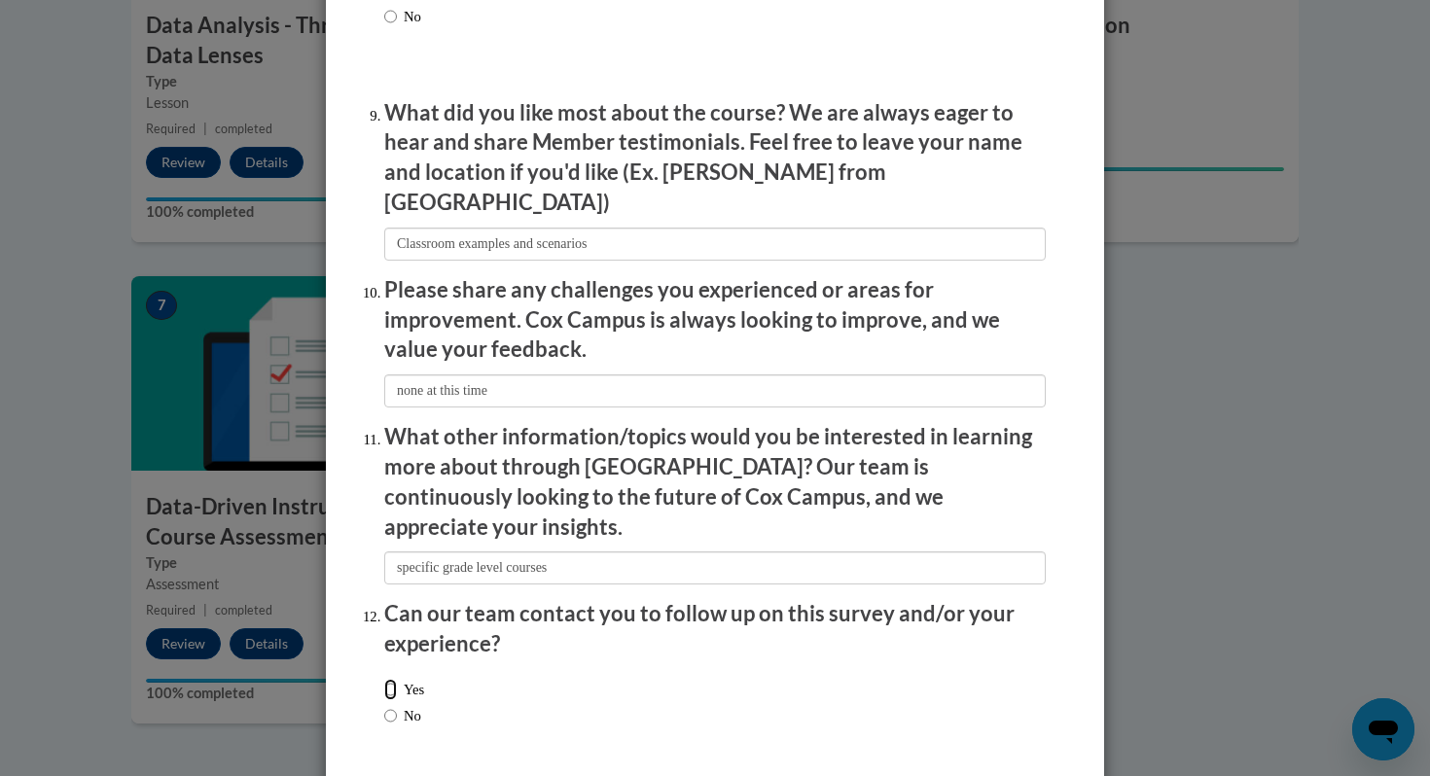
click at [392, 679] on input "Yes" at bounding box center [390, 689] width 13 height 21
radio input "true"
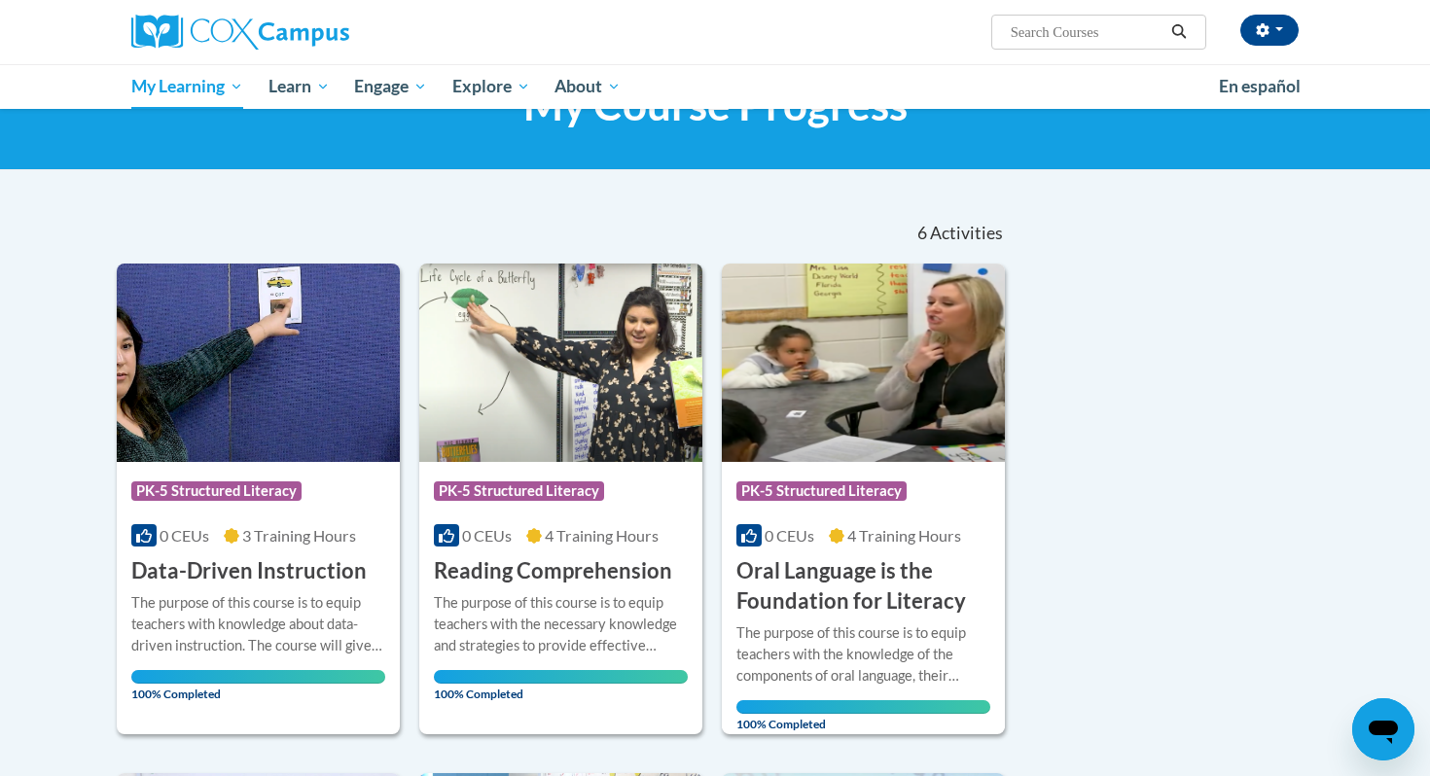
scroll to position [89, 0]
